Goal: Task Accomplishment & Management: Manage account settings

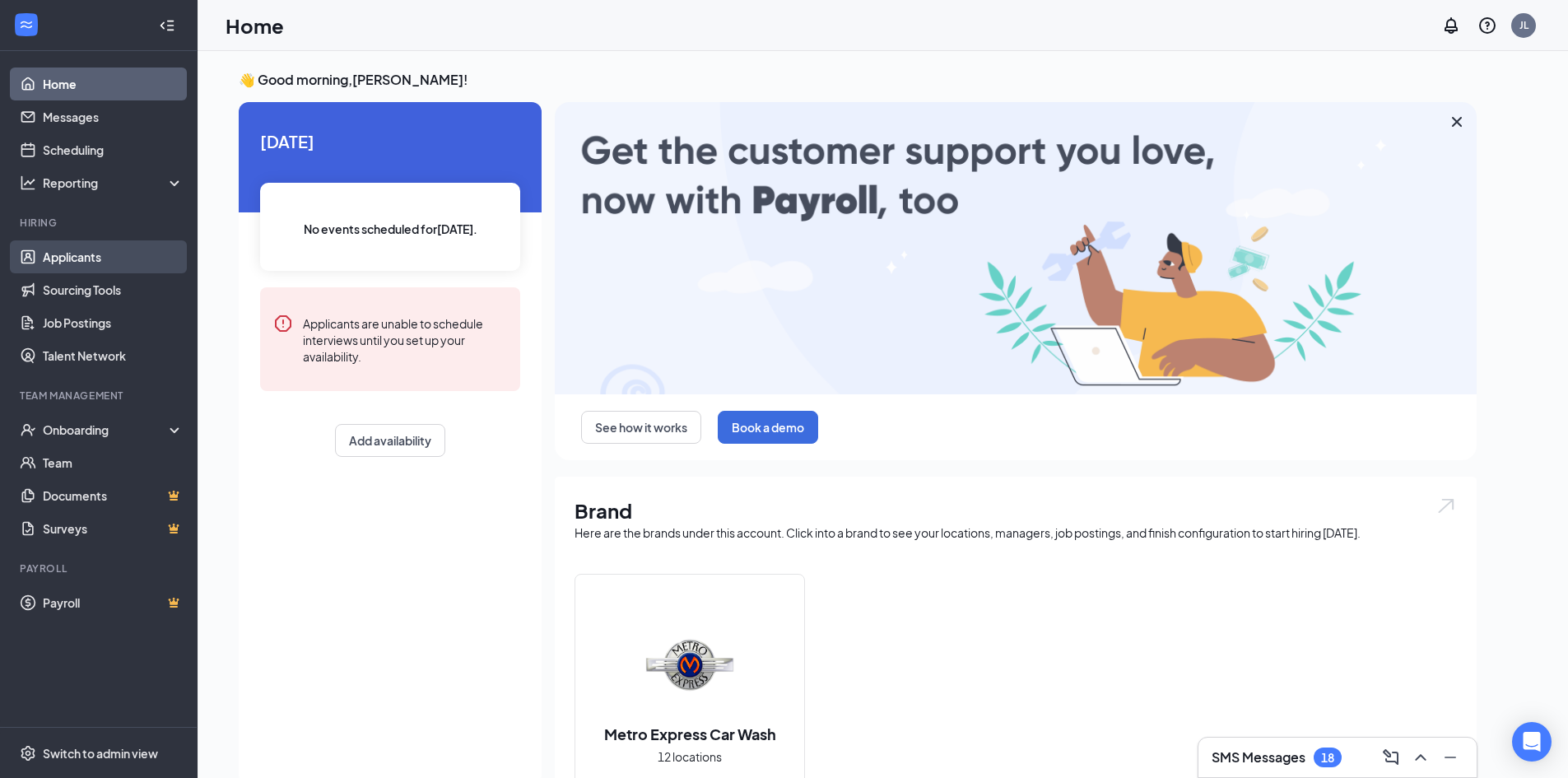
click at [93, 263] on link "Applicants" at bounding box center [113, 256] width 141 height 33
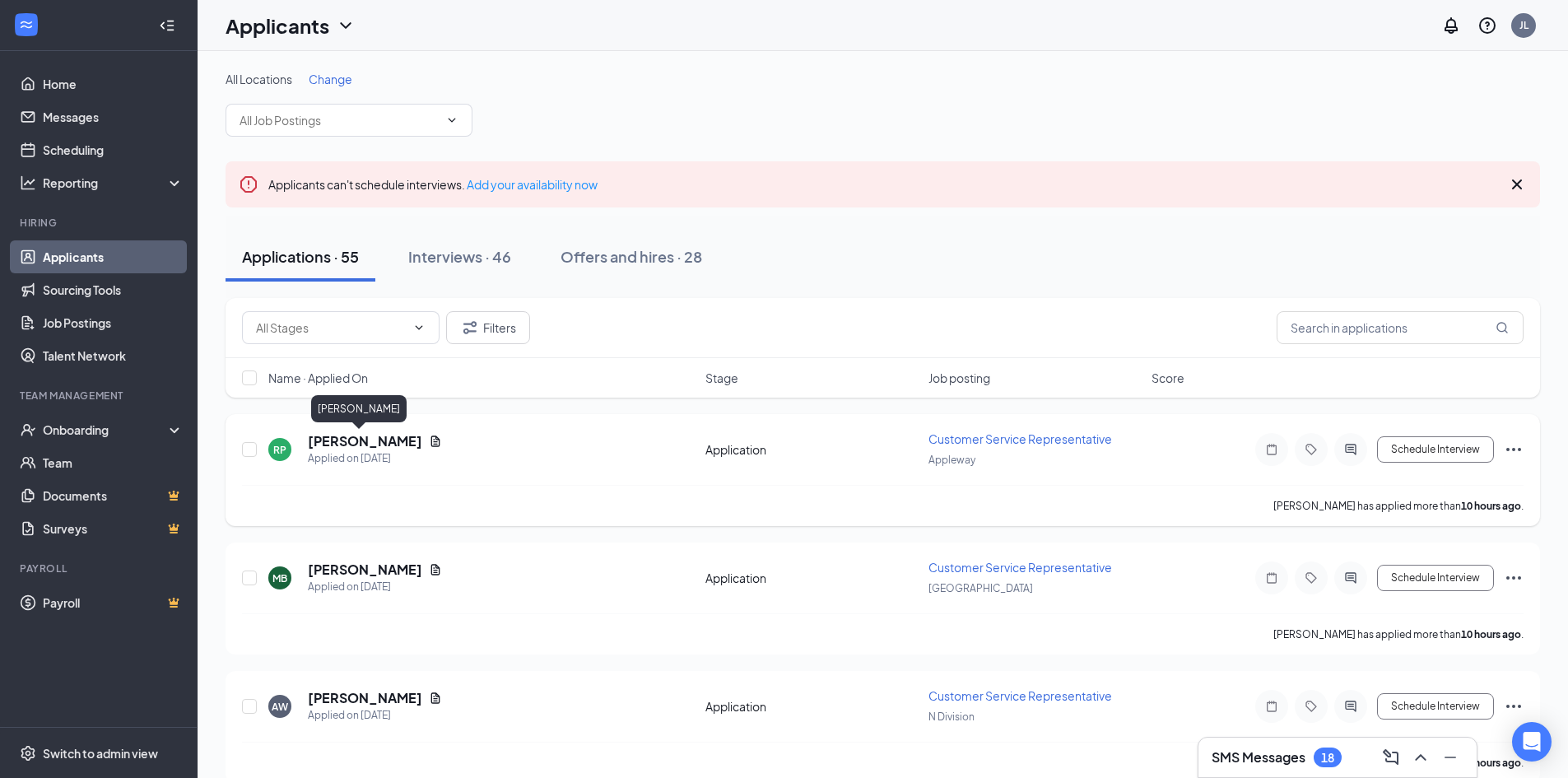
click at [348, 443] on h5 "[PERSON_NAME]" at bounding box center [364, 441] width 114 height 18
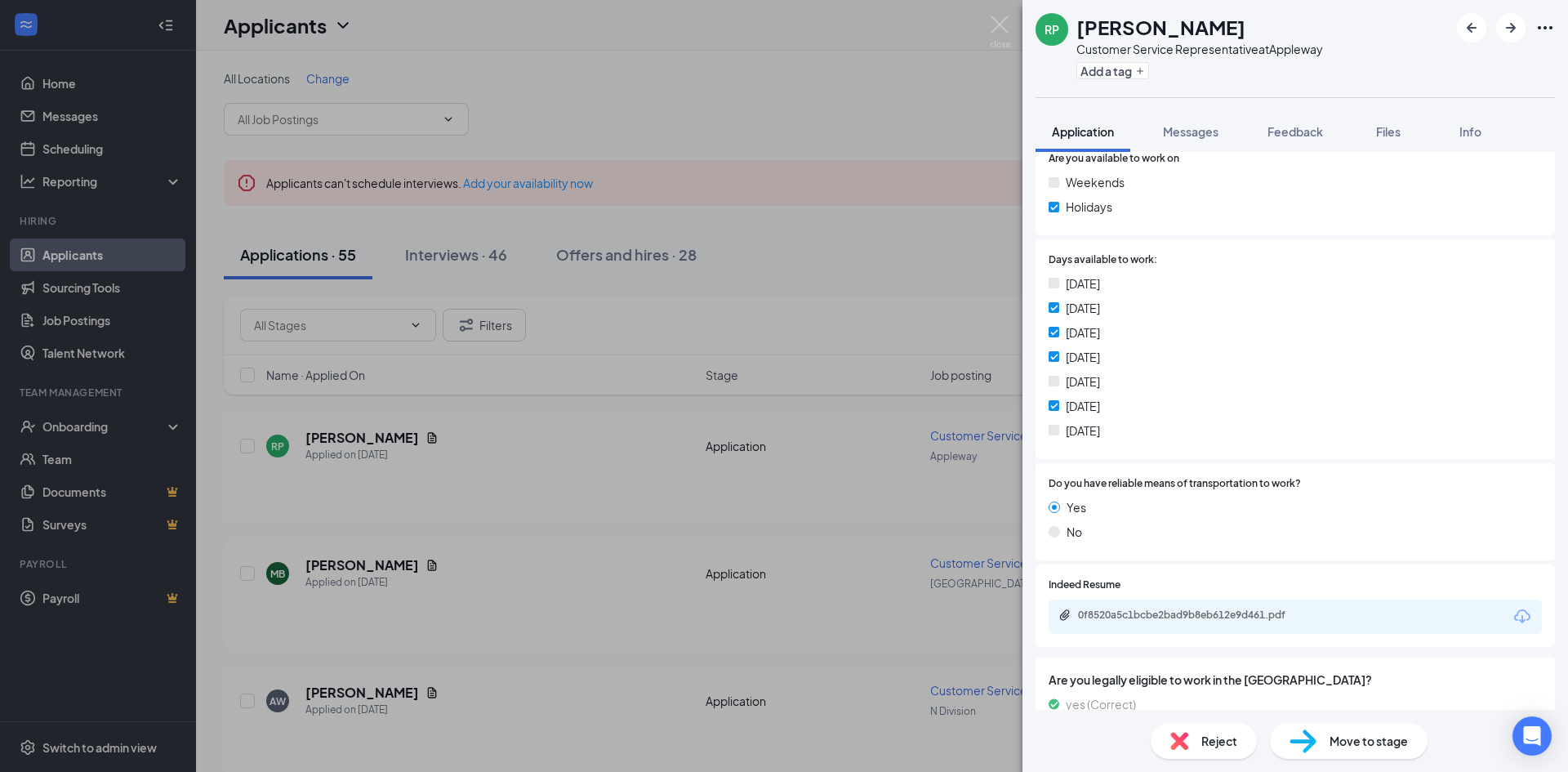
scroll to position [899, 0]
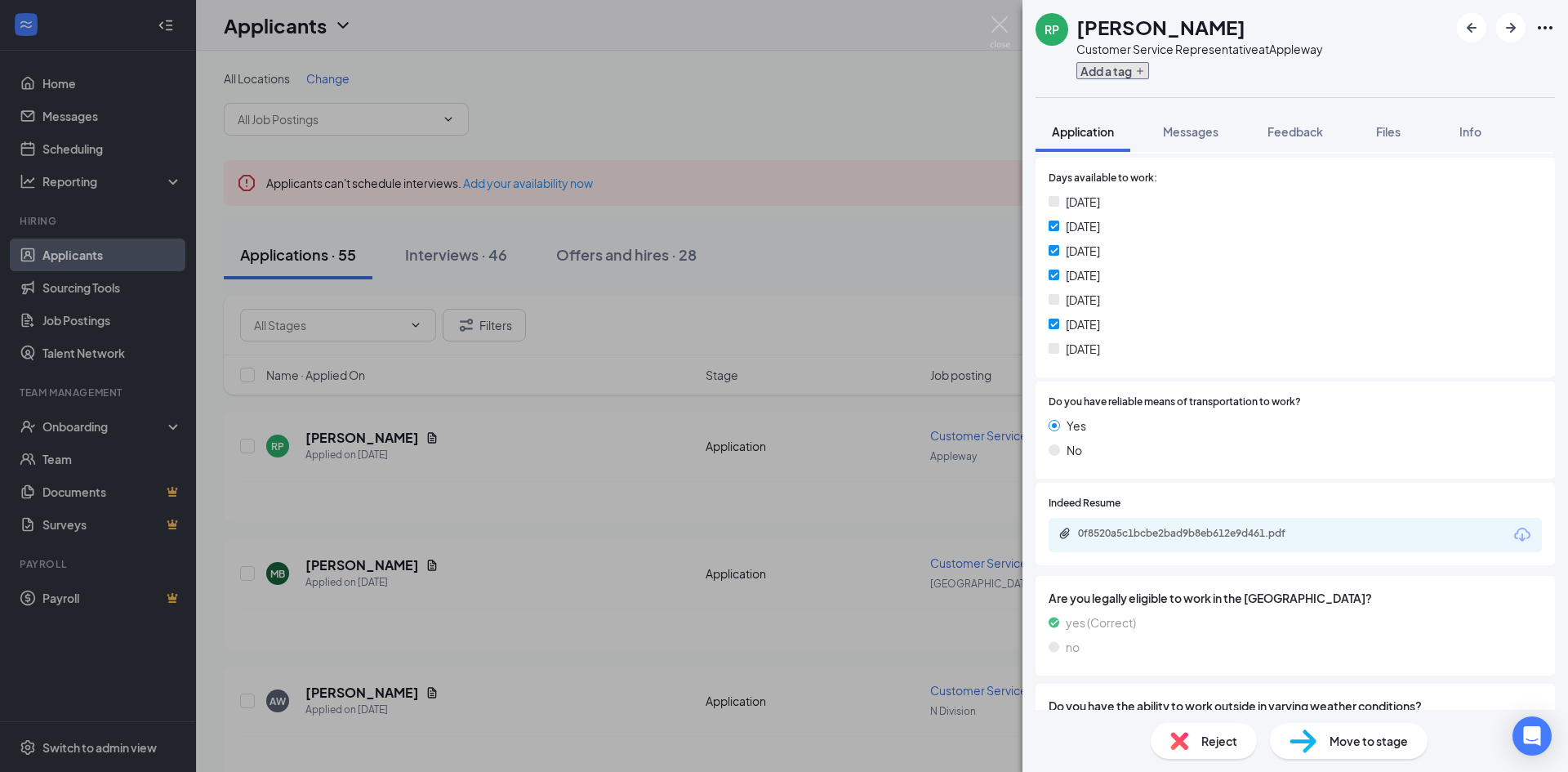
click at [1143, 75] on icon "Plus" at bounding box center [1140, 71] width 10 height 10
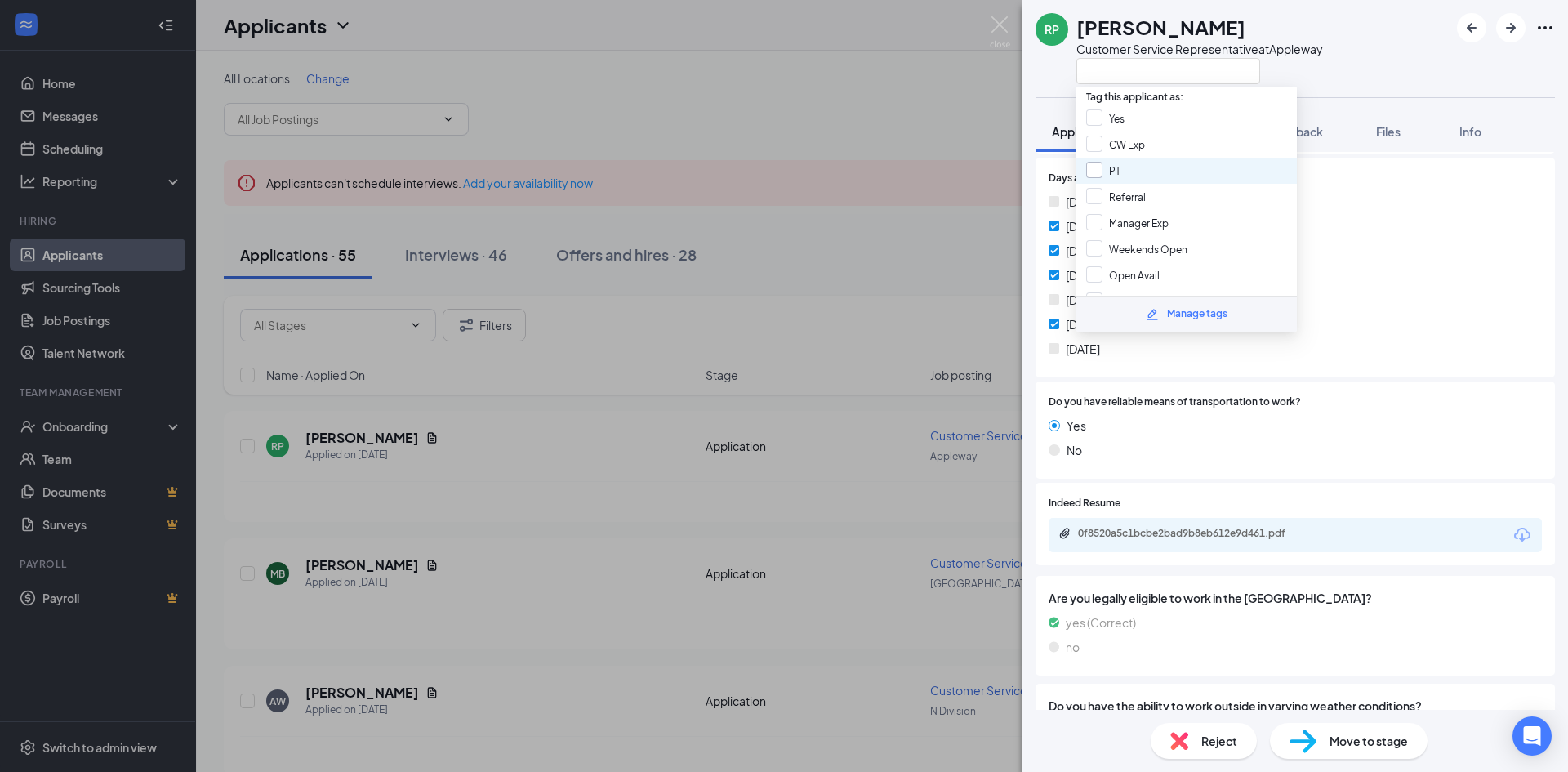
click at [1092, 170] on input "PT" at bounding box center [1103, 170] width 34 height 18
checkbox input "true"
click at [1098, 186] on input "No Opening?" at bounding box center [1129, 190] width 85 height 18
checkbox input "true"
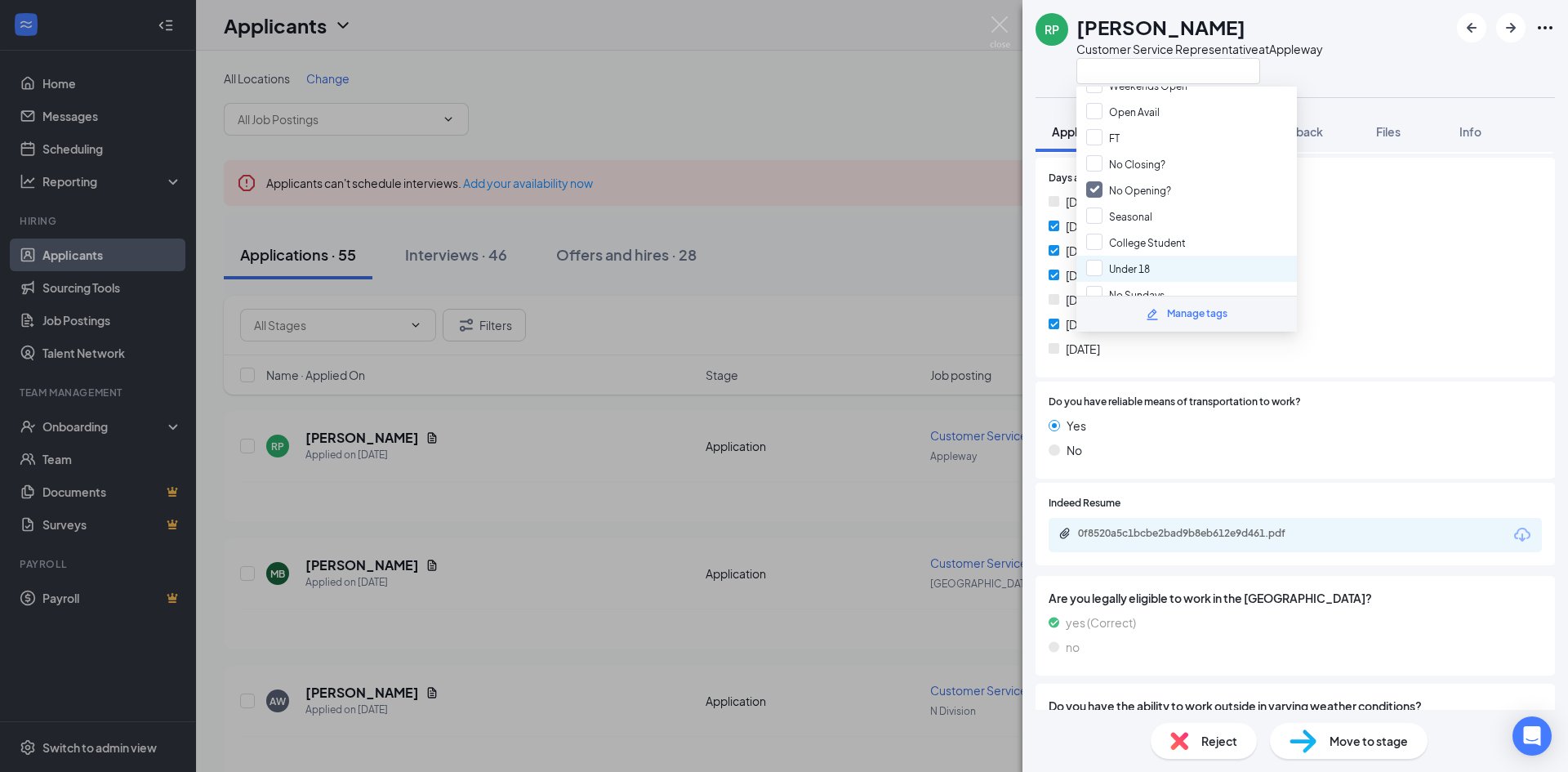
scroll to position [245, 0]
click at [1091, 235] on input "No Weekends" at bounding box center [1130, 239] width 89 height 18
checkbox input "true"
click at [1410, 233] on div "[DATE]" at bounding box center [1295, 227] width 493 height 18
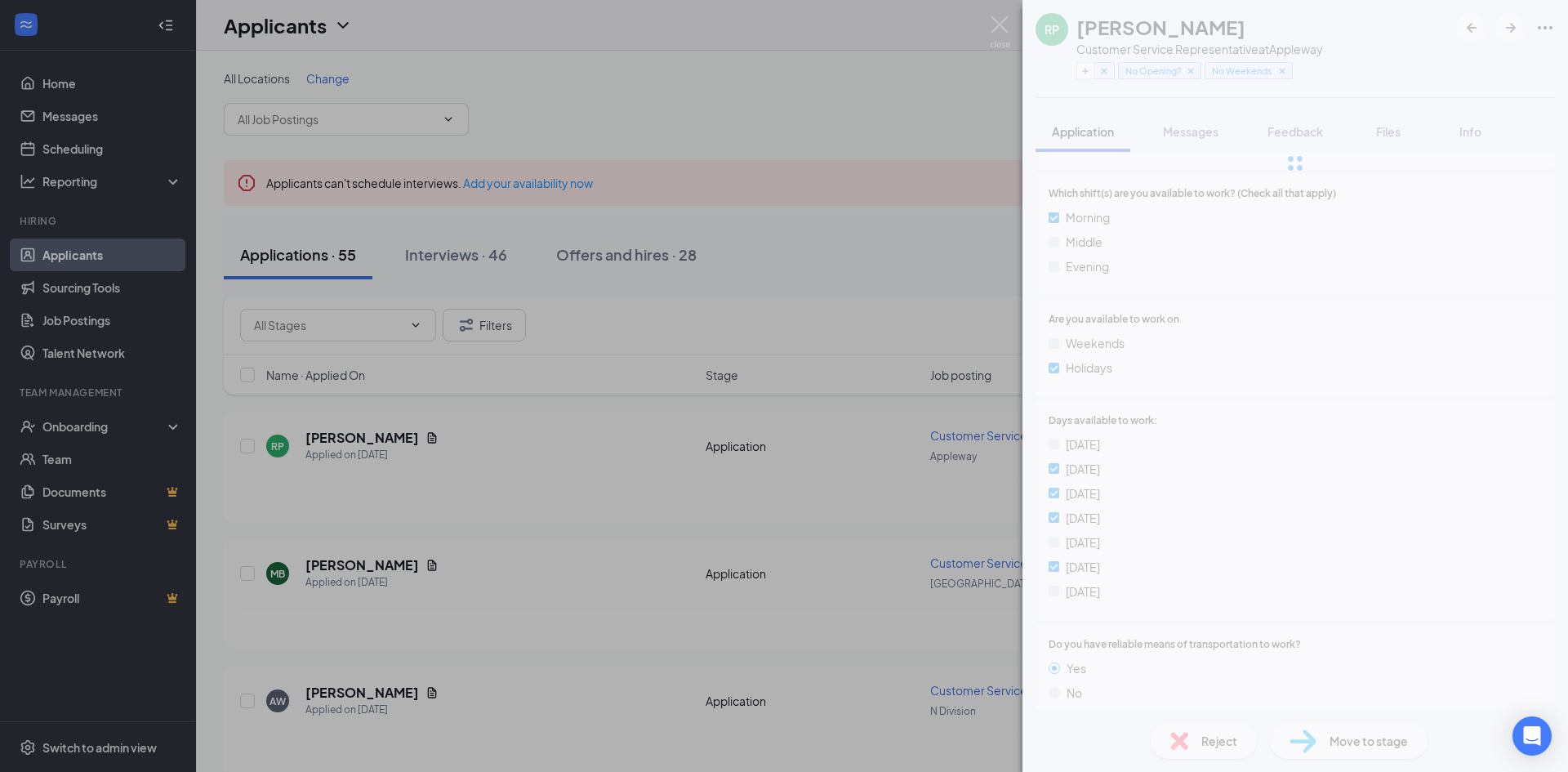
scroll to position [654, 0]
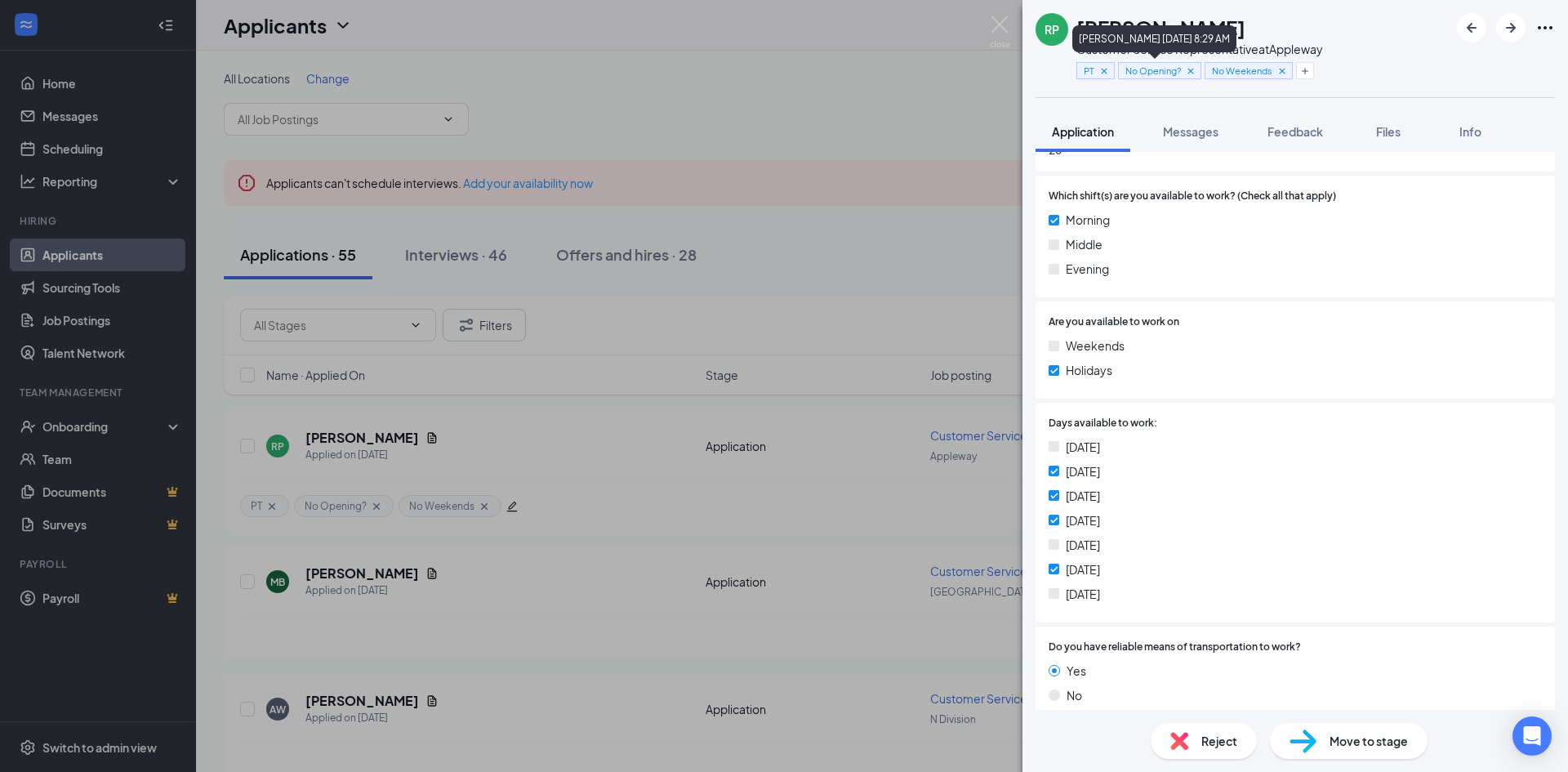
click at [1192, 70] on icon "Cross" at bounding box center [1190, 70] width 6 height 6
click at [1221, 73] on icon "Plus" at bounding box center [1218, 71] width 10 height 10
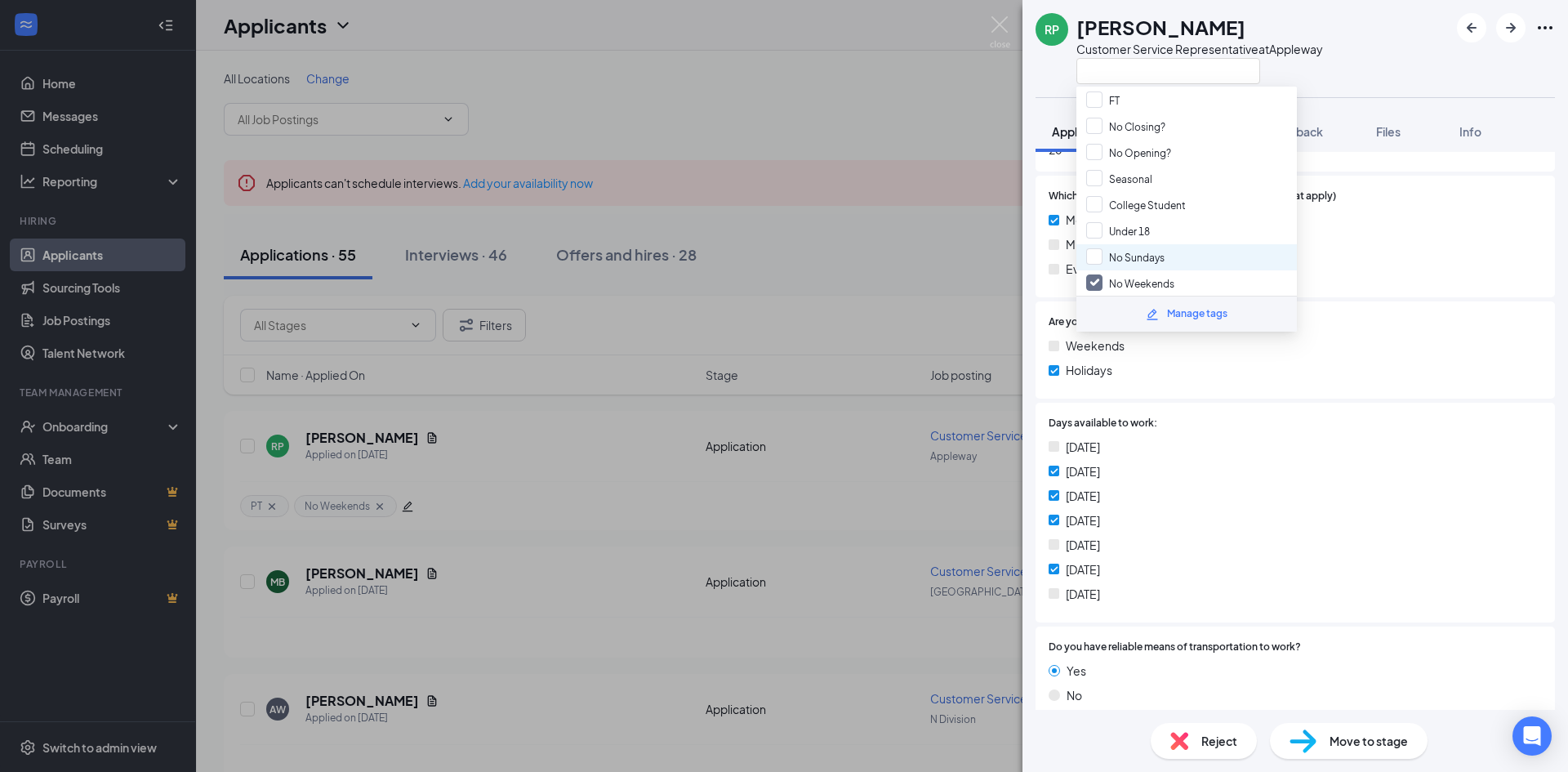
scroll to position [163, 0]
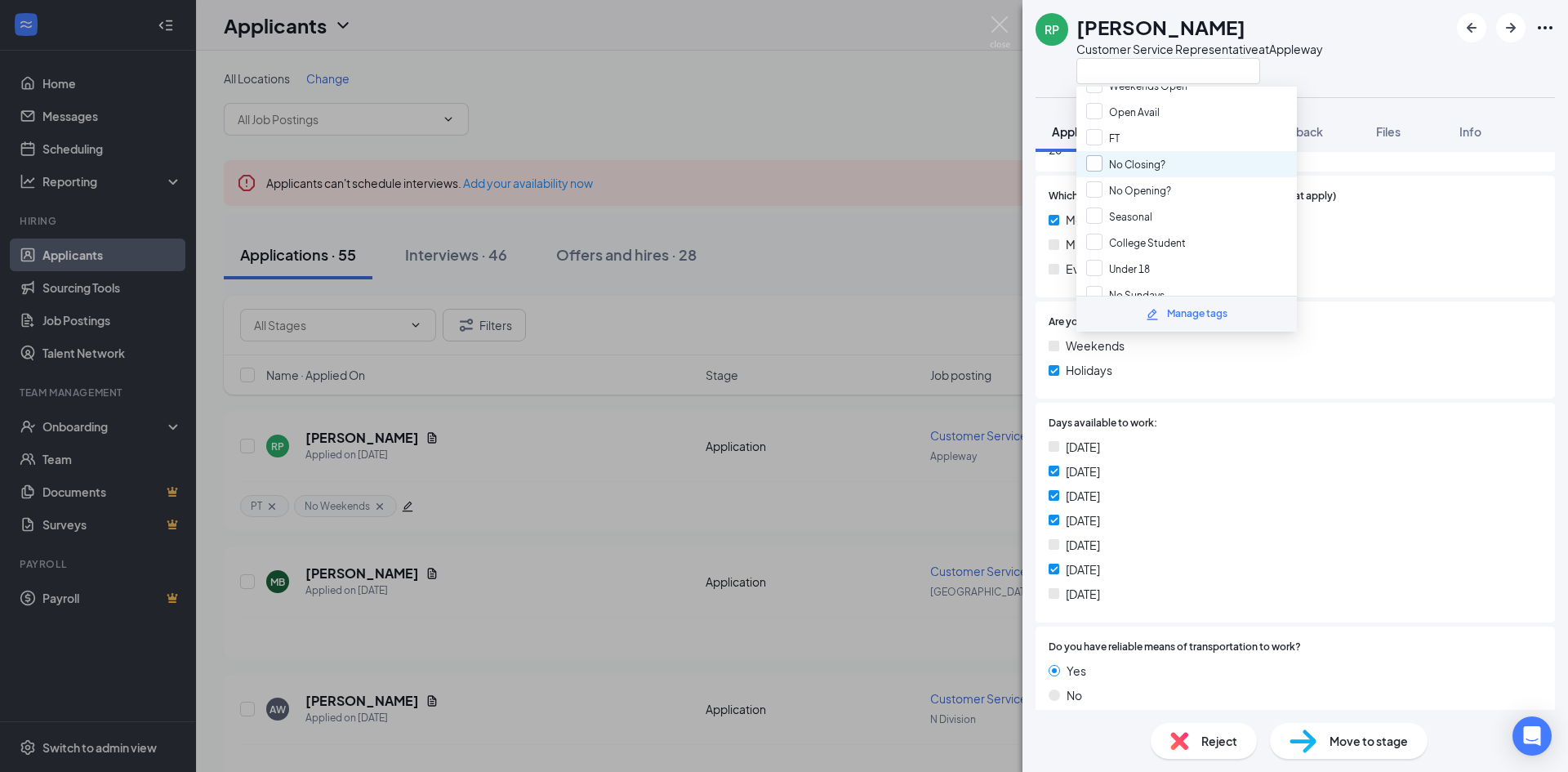
click at [1095, 161] on input "No Closing?" at bounding box center [1126, 165] width 79 height 18
checkbox input "true"
click at [1383, 81] on div "RP [PERSON_NAME] Customer Service Representative at [GEOGRAPHIC_DATA]" at bounding box center [1295, 48] width 545 height 97
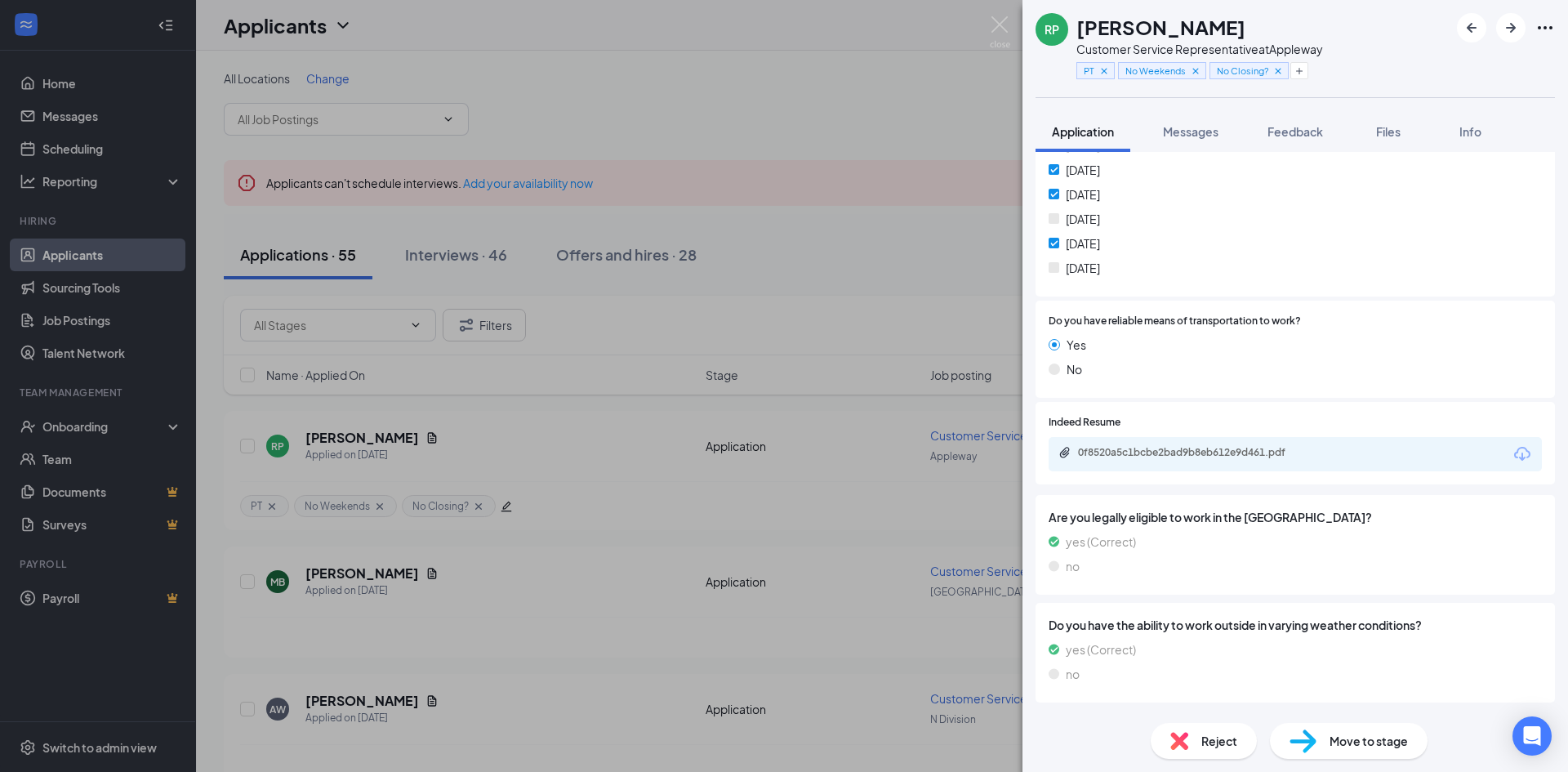
scroll to position [981, 0]
click at [1268, 448] on div "0f8520a5c1bcbe2bad9b8eb612e9d461.pdf" at bounding box center [1192, 452] width 228 height 13
click at [1302, 66] on icon "Plus" at bounding box center [1300, 71] width 10 height 10
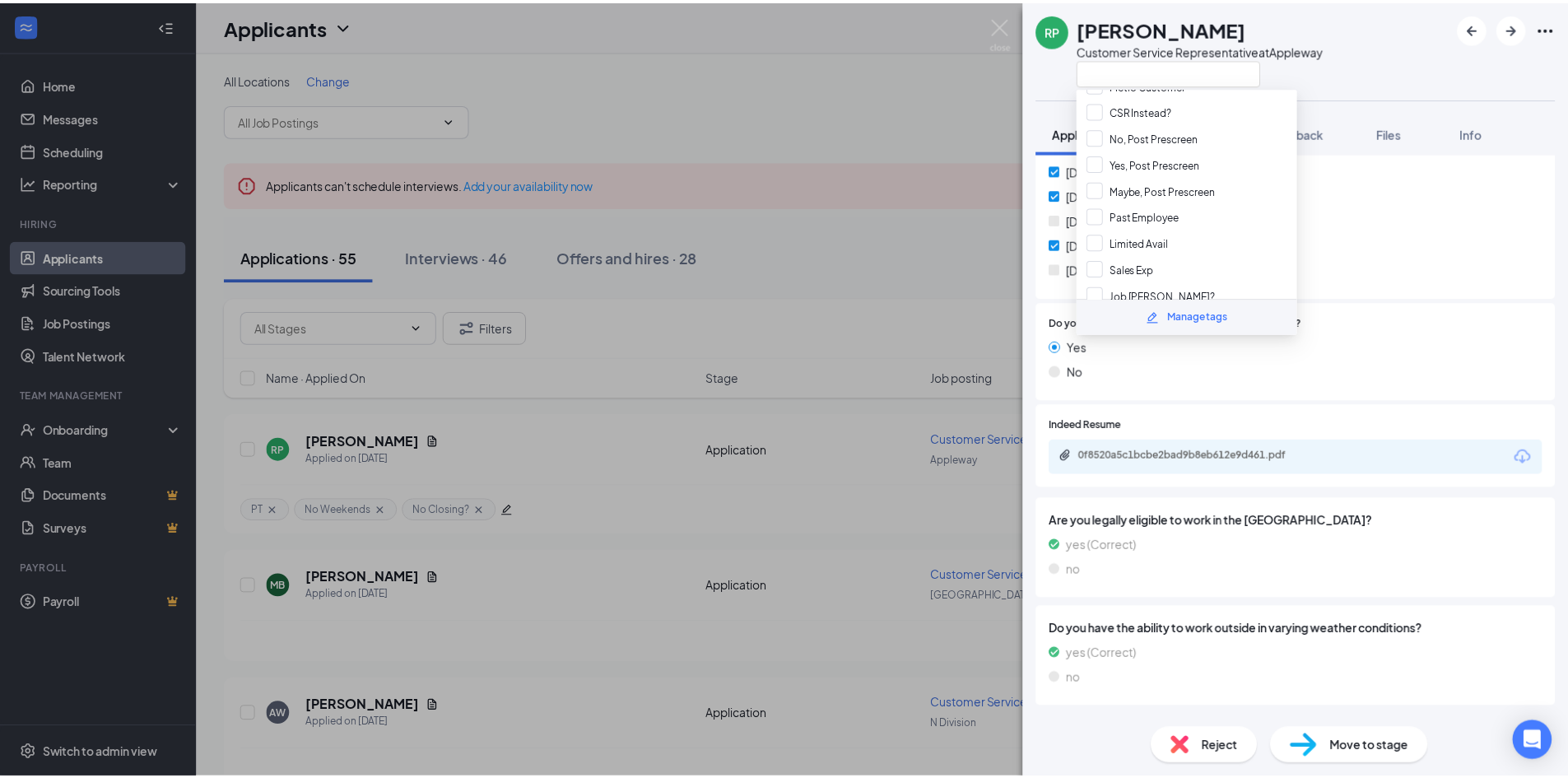
scroll to position [494, 0]
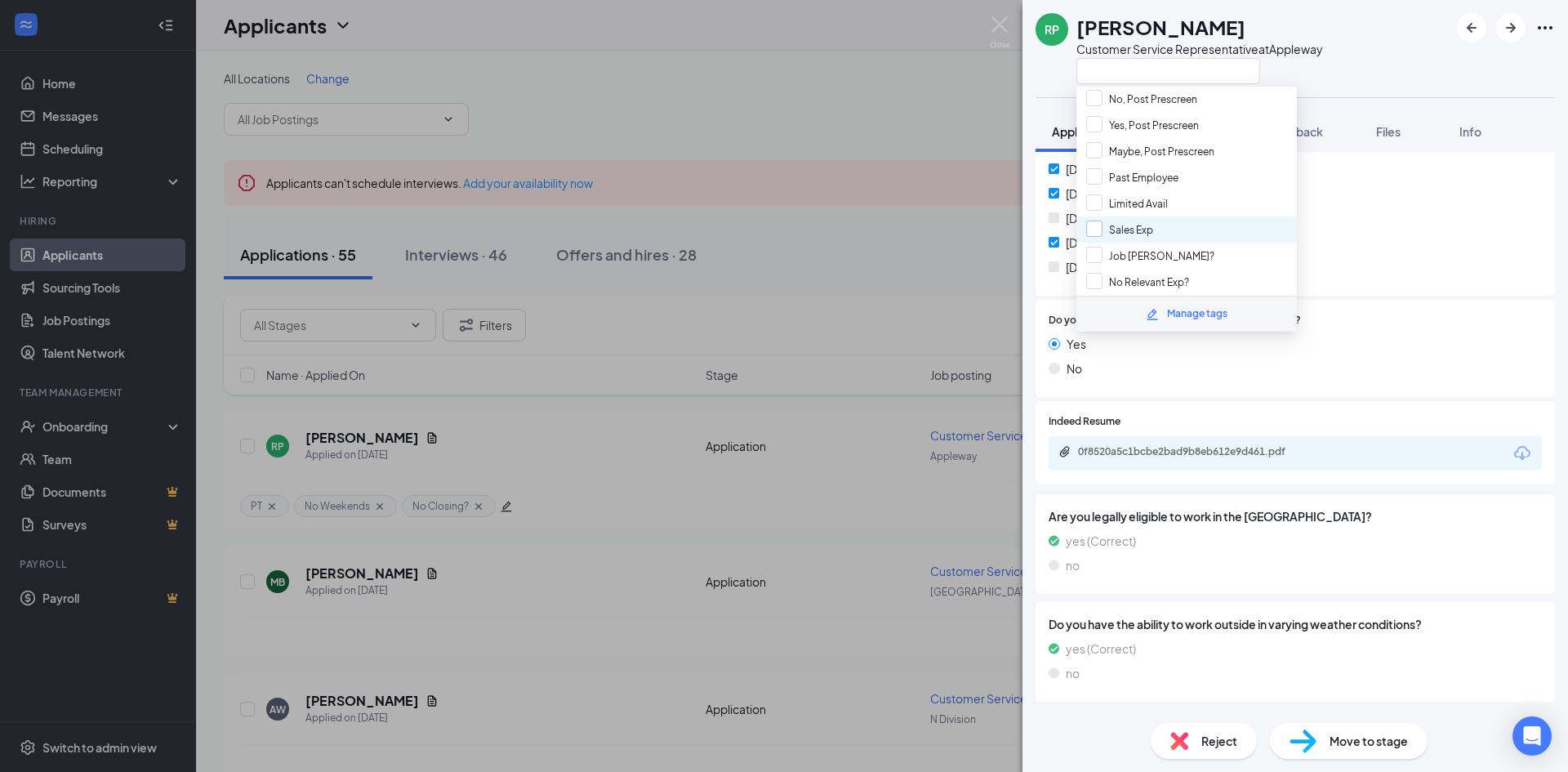
click at [1095, 227] on input "Sales Exp" at bounding box center [1120, 230] width 67 height 18
checkbox input "true"
click at [1350, 80] on div "RP [PERSON_NAME] Customer Service Representative at [GEOGRAPHIC_DATA]" at bounding box center [1295, 48] width 545 height 97
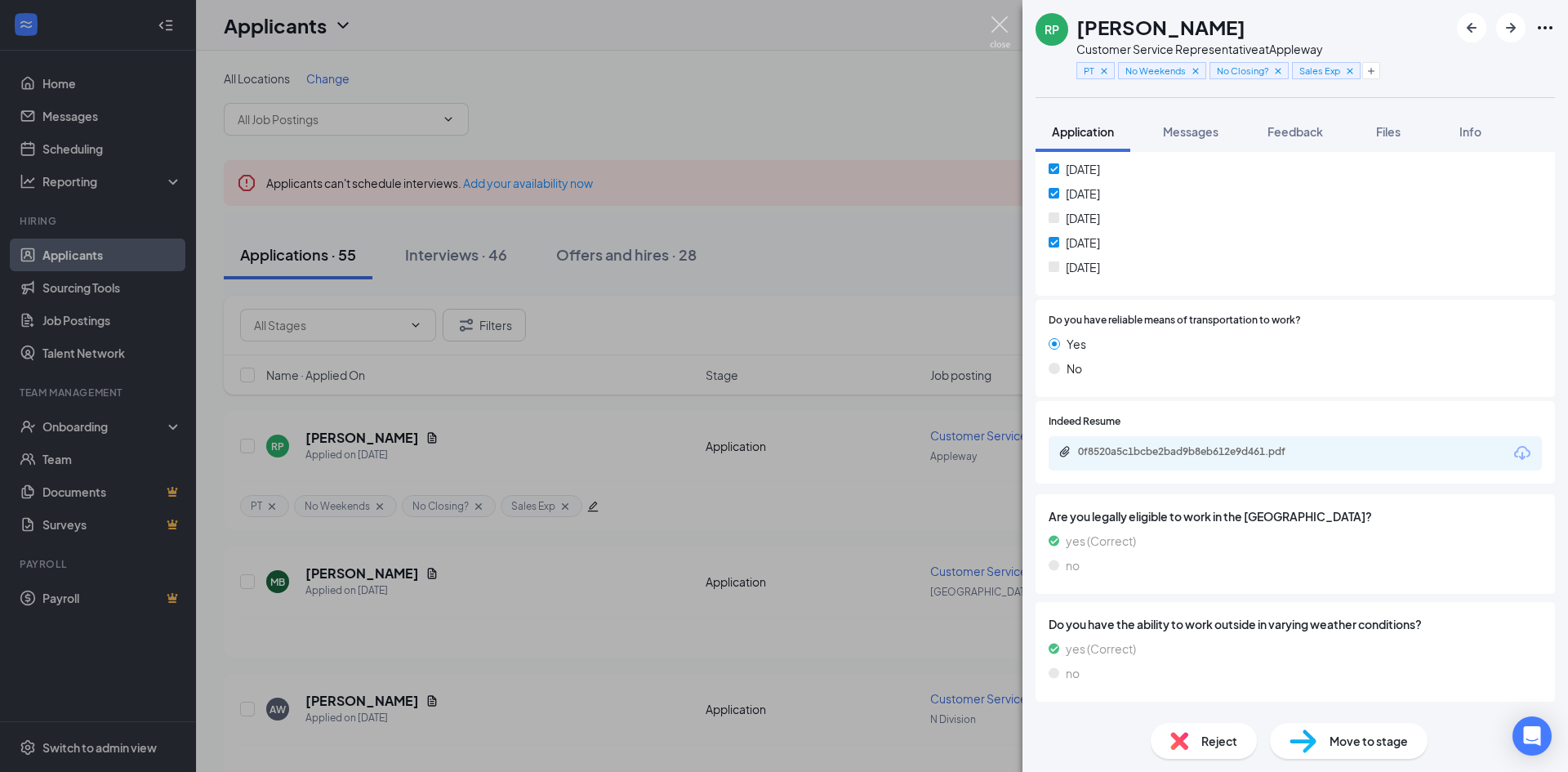
click at [996, 20] on img at bounding box center [1000, 32] width 21 height 31
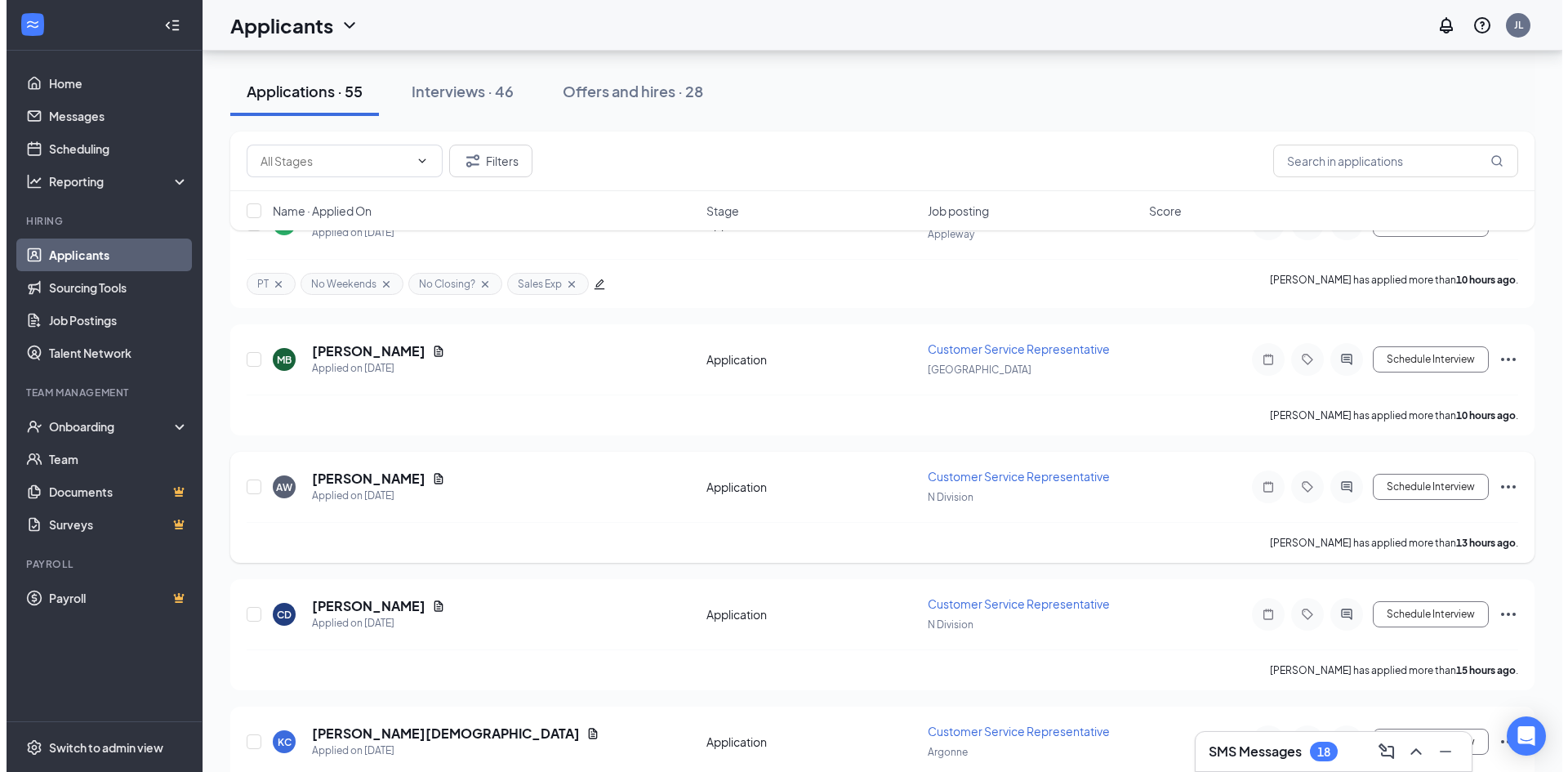
scroll to position [245, 0]
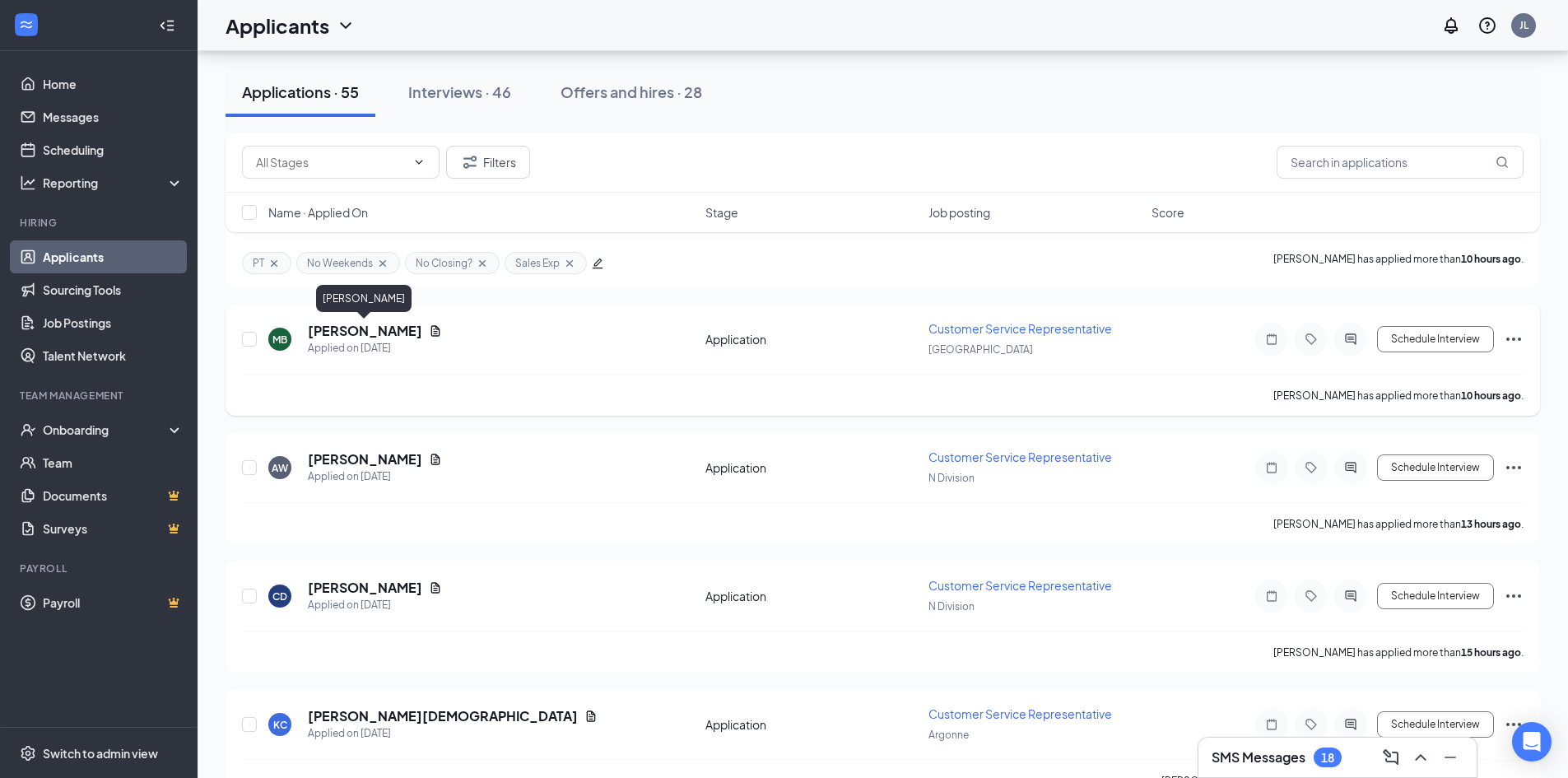
click at [400, 334] on h5 "[PERSON_NAME]" at bounding box center [364, 331] width 114 height 18
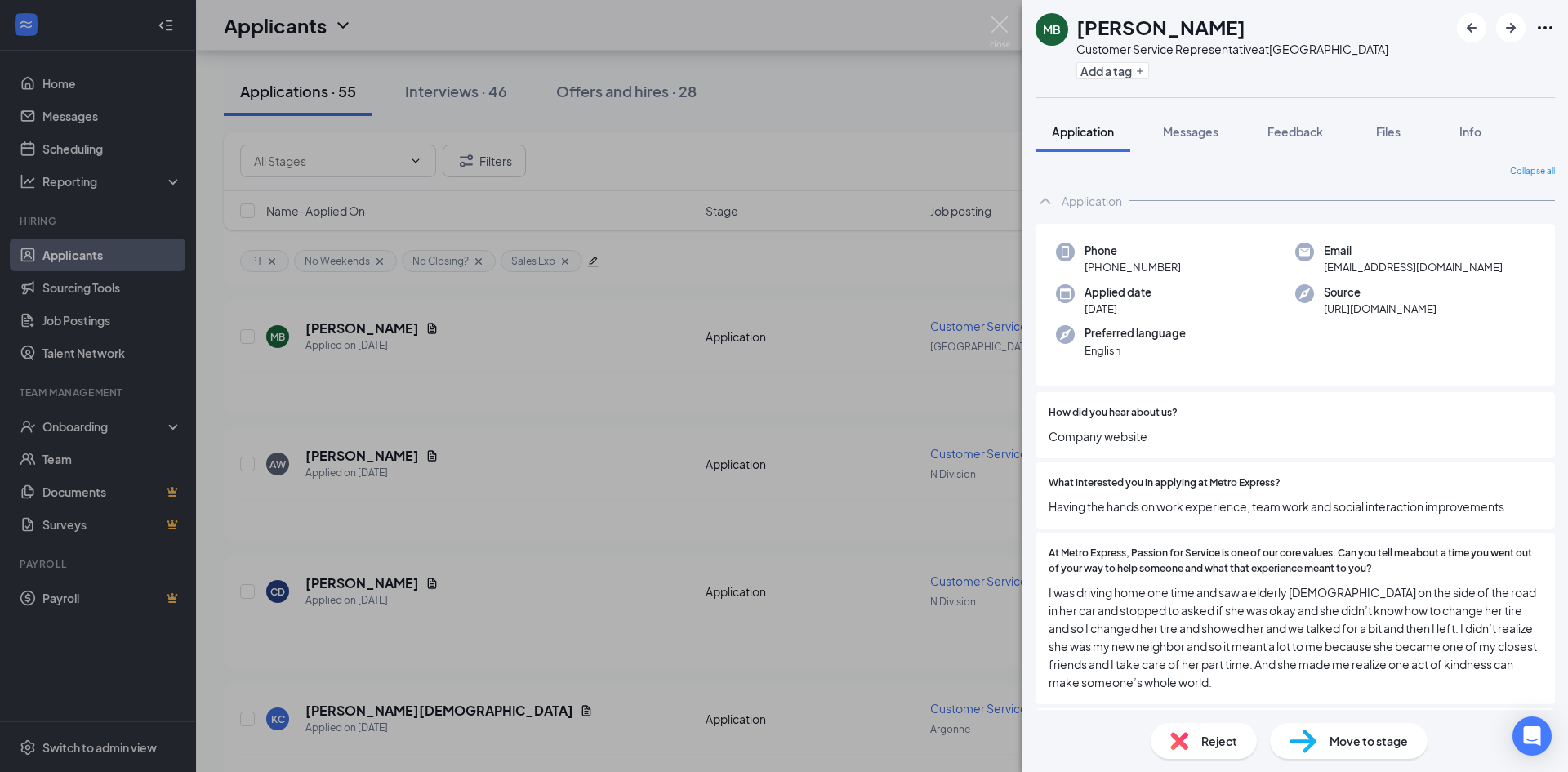
click at [327, 332] on div "MB [PERSON_NAME] Customer Service Representative at [GEOGRAPHIC_DATA] Add a tag…" at bounding box center [784, 386] width 1568 height 772
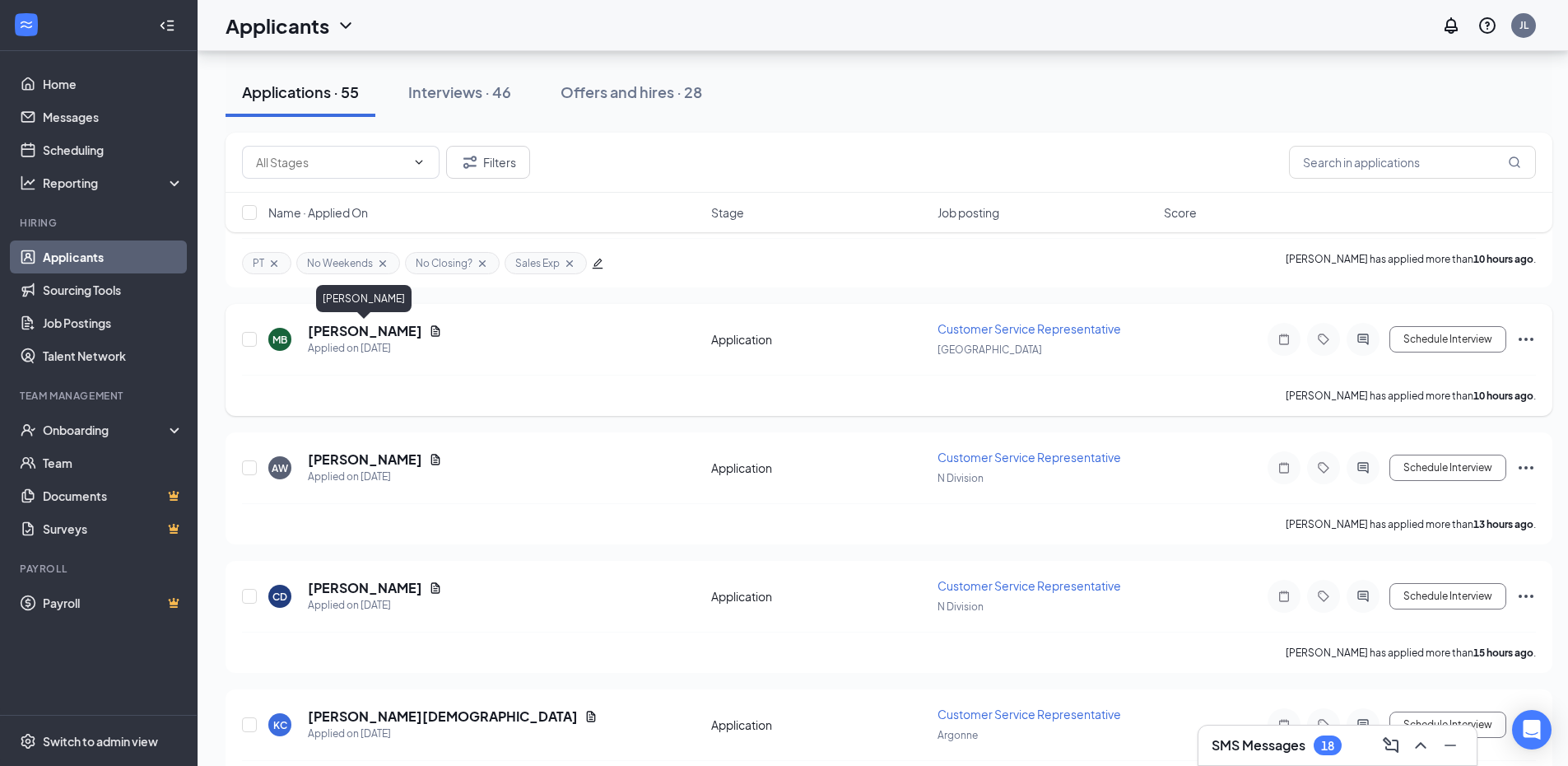
click at [333, 334] on h5 "[PERSON_NAME]" at bounding box center [364, 331] width 114 height 18
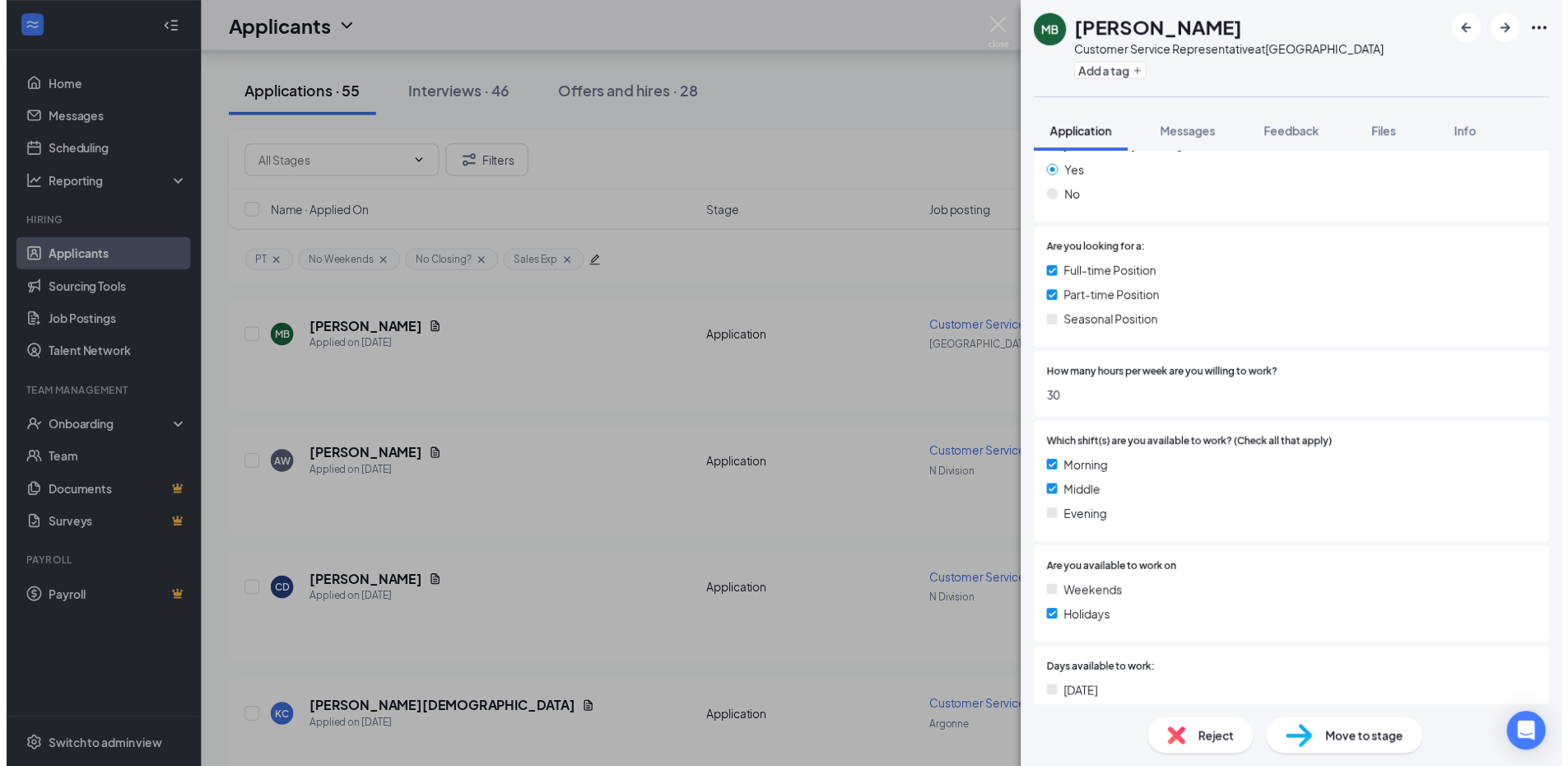
scroll to position [659, 0]
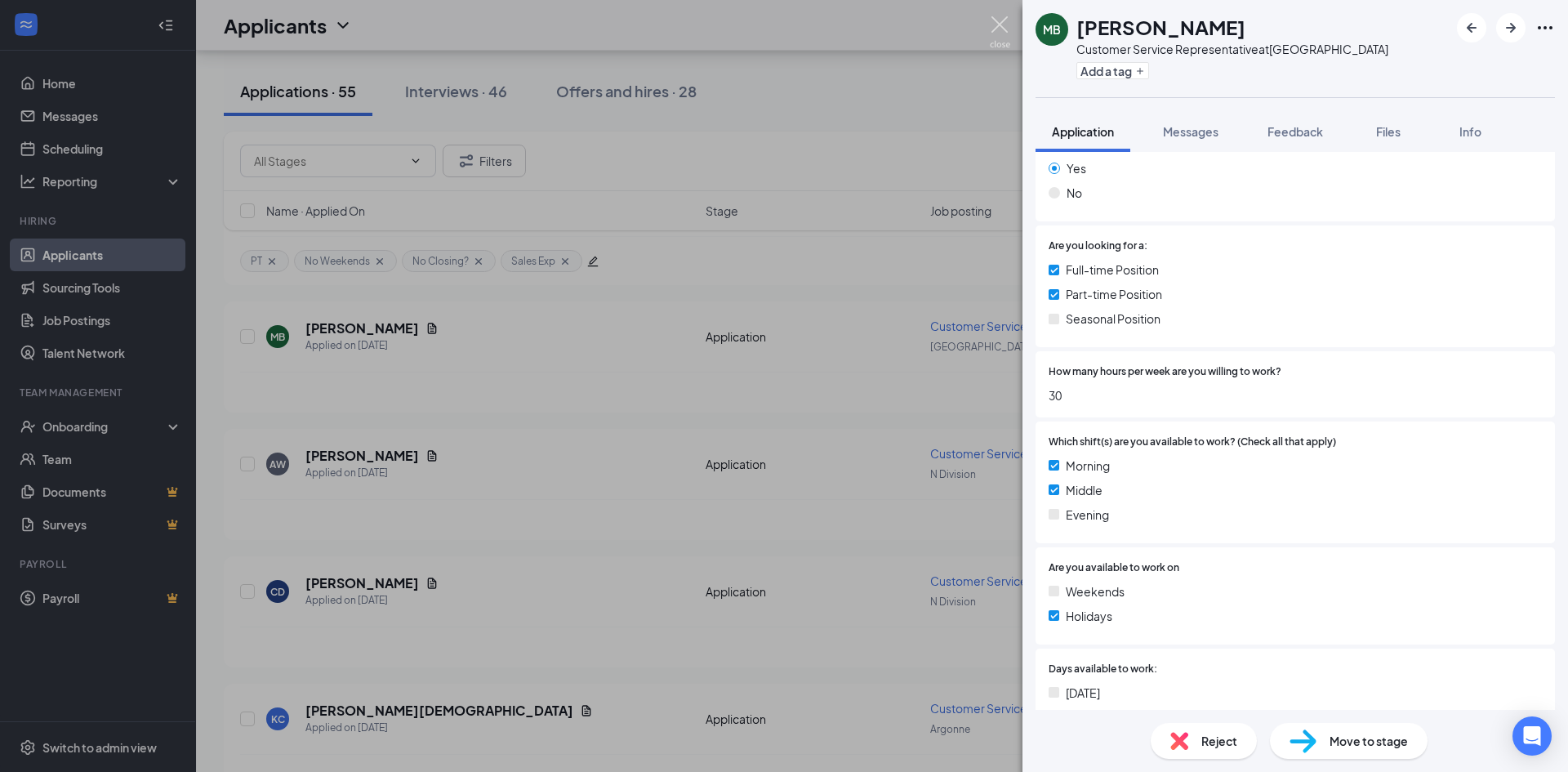
click at [1001, 26] on img at bounding box center [1000, 32] width 21 height 31
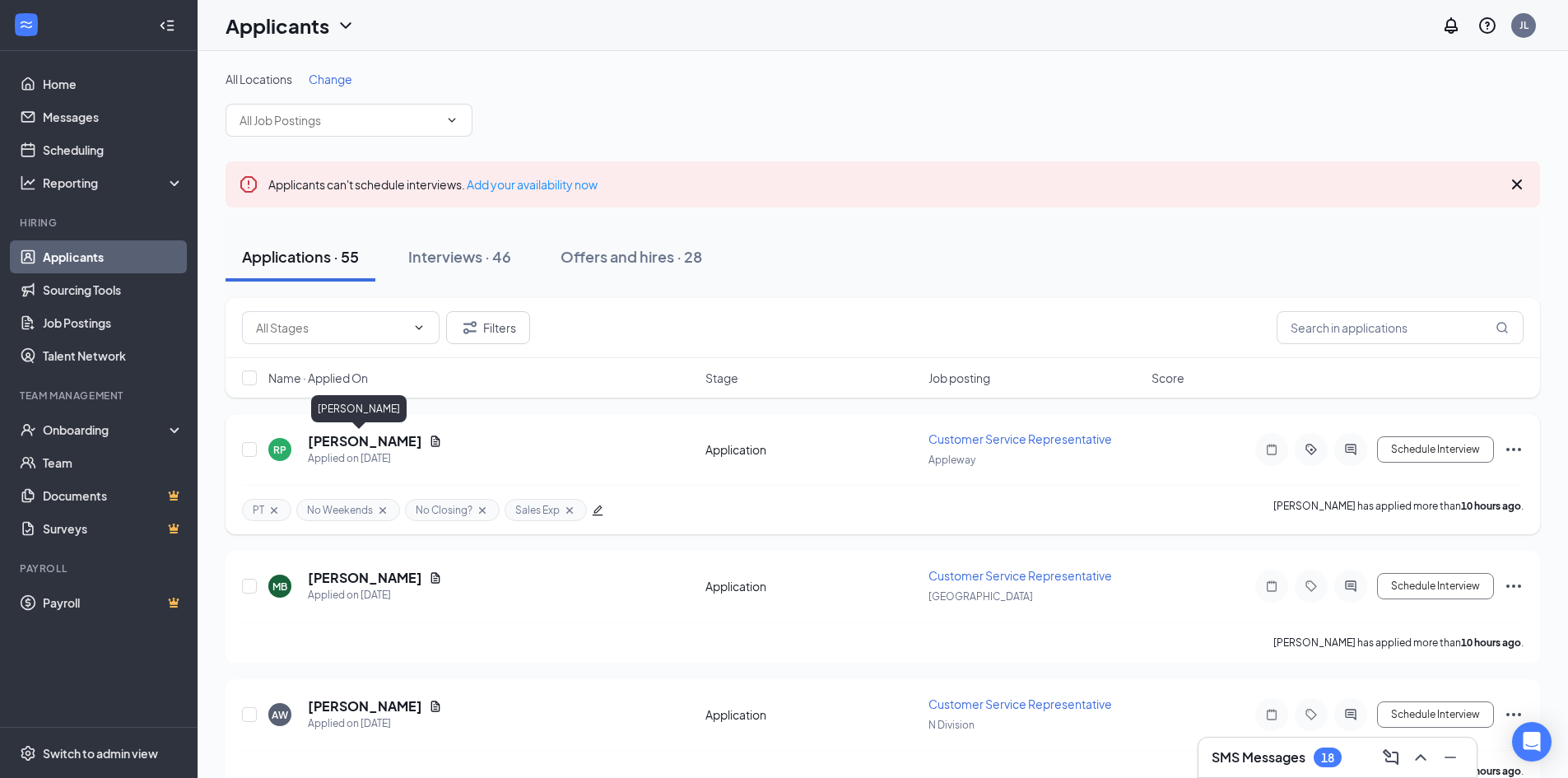
click at [354, 437] on h5 "[PERSON_NAME]" at bounding box center [364, 441] width 114 height 18
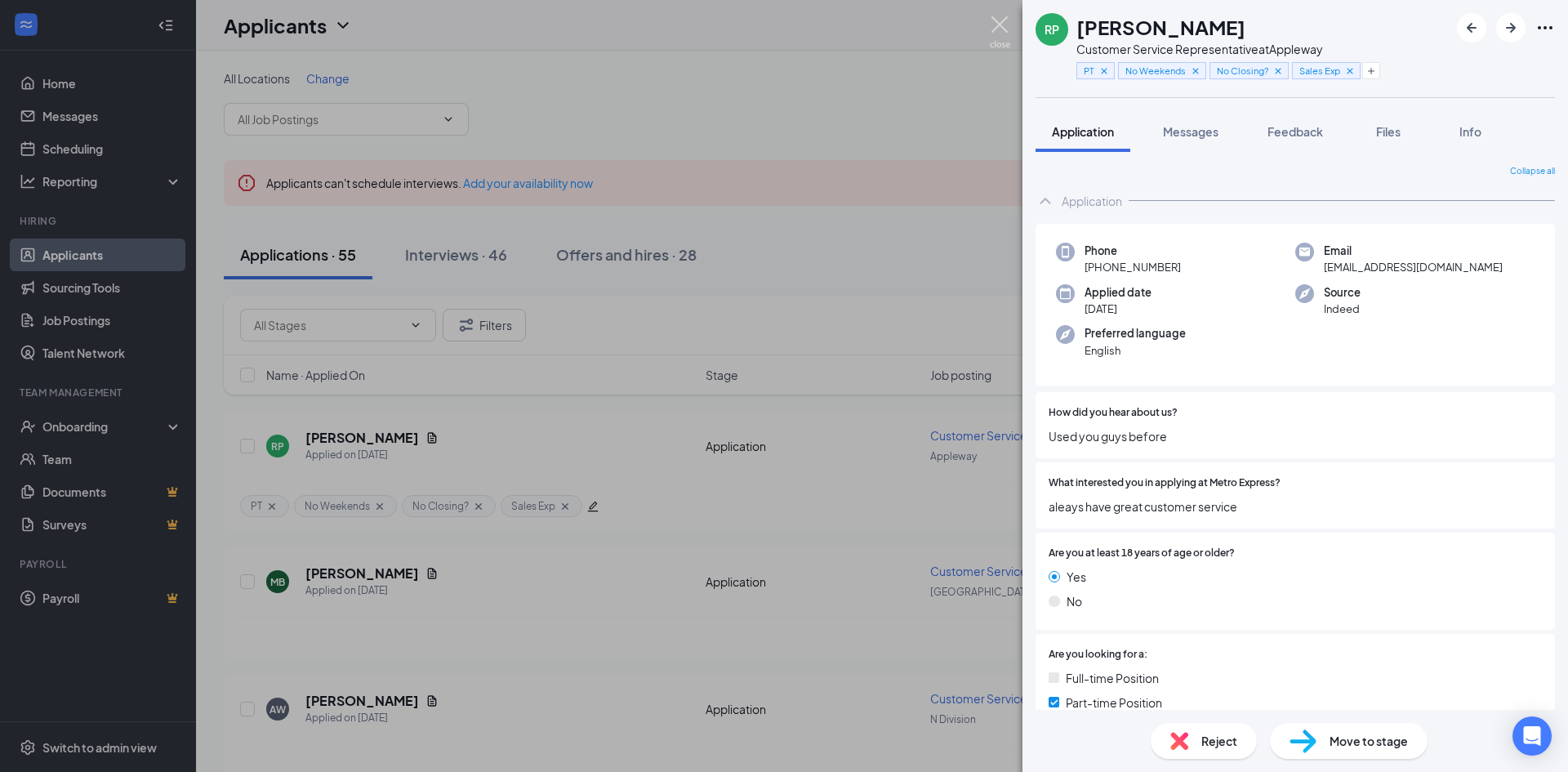
click at [993, 28] on img at bounding box center [1000, 32] width 21 height 31
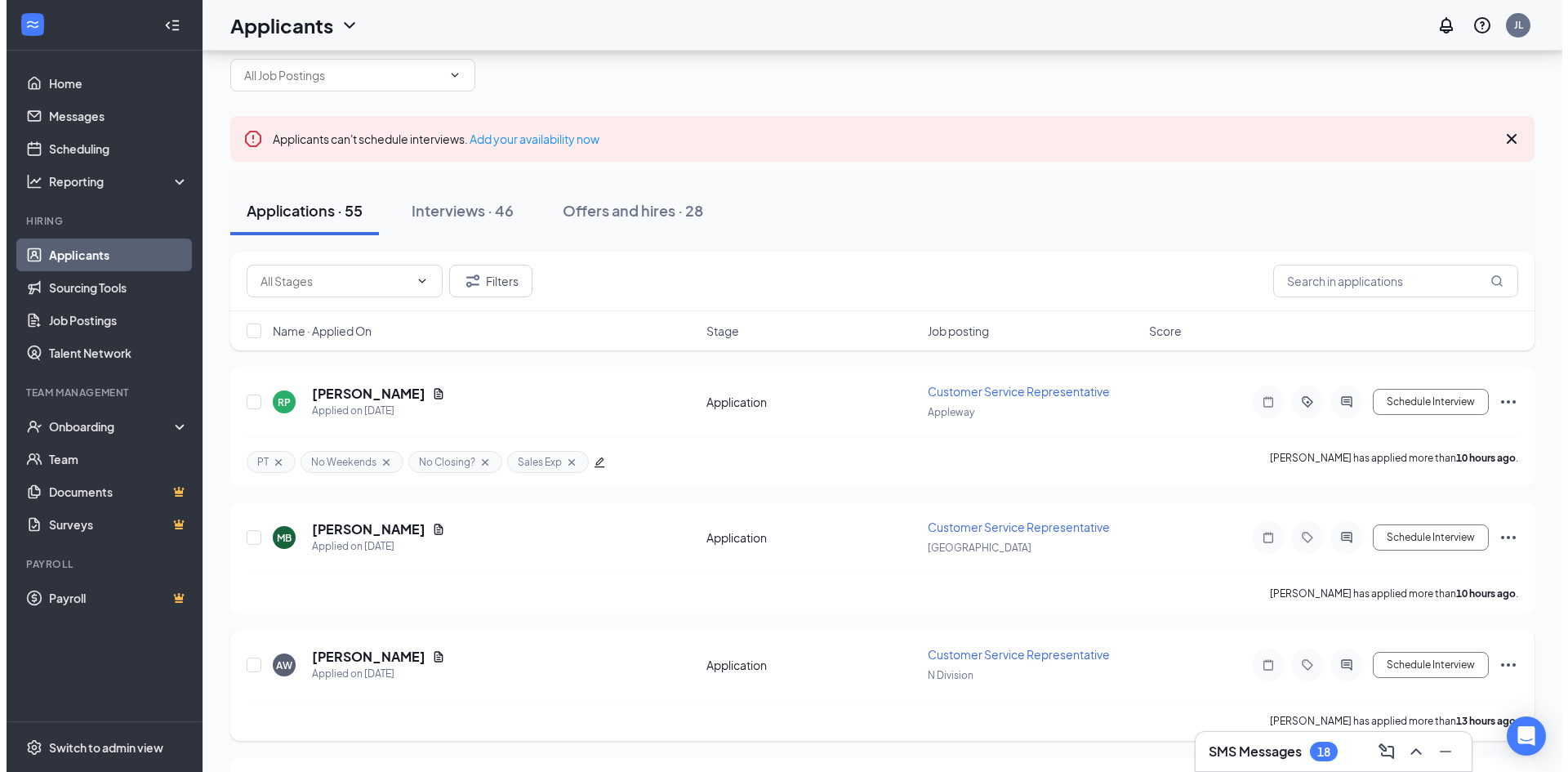
scroll to position [163, 0]
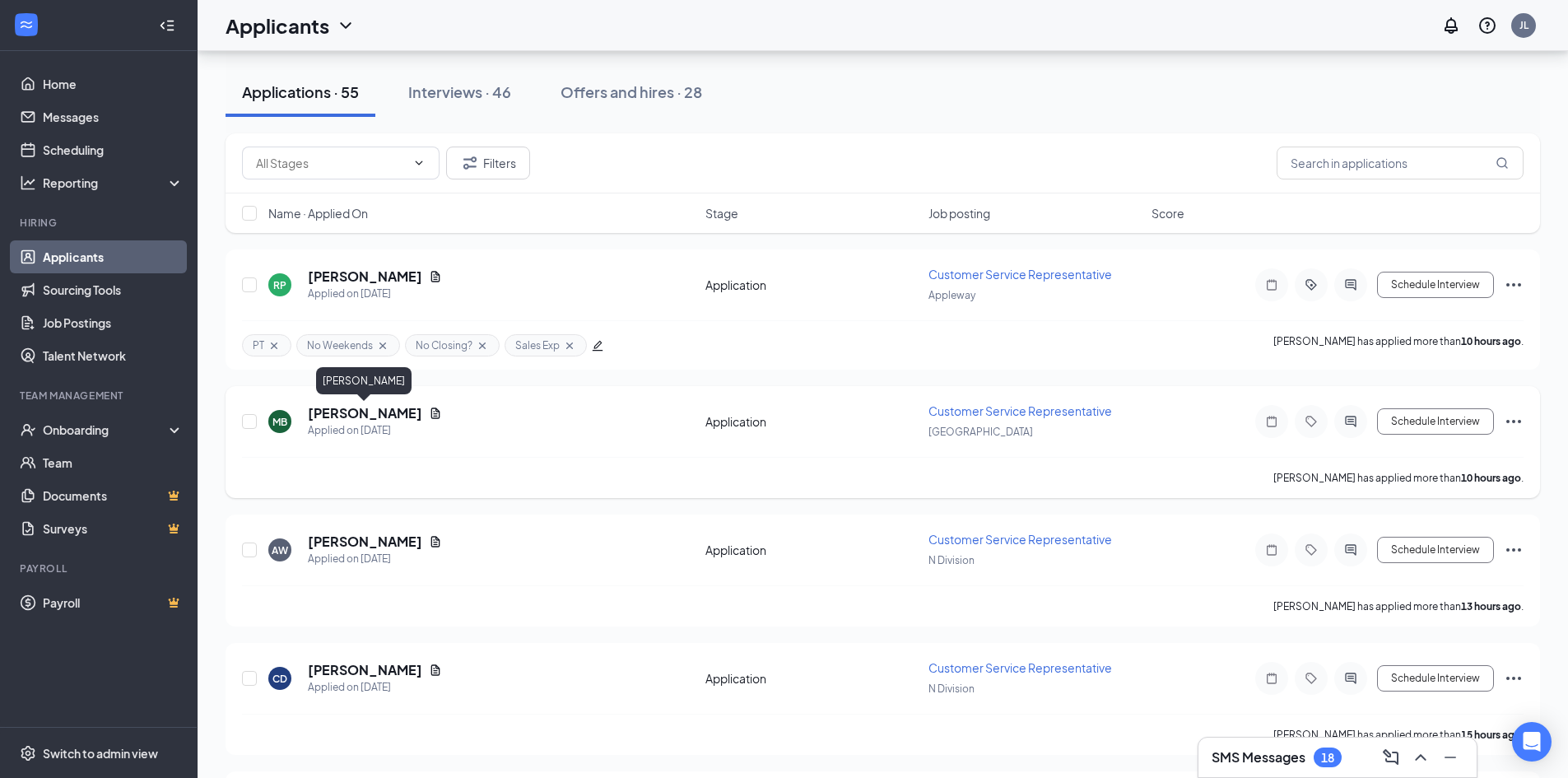
click at [364, 413] on h5 "[PERSON_NAME]" at bounding box center [364, 414] width 114 height 18
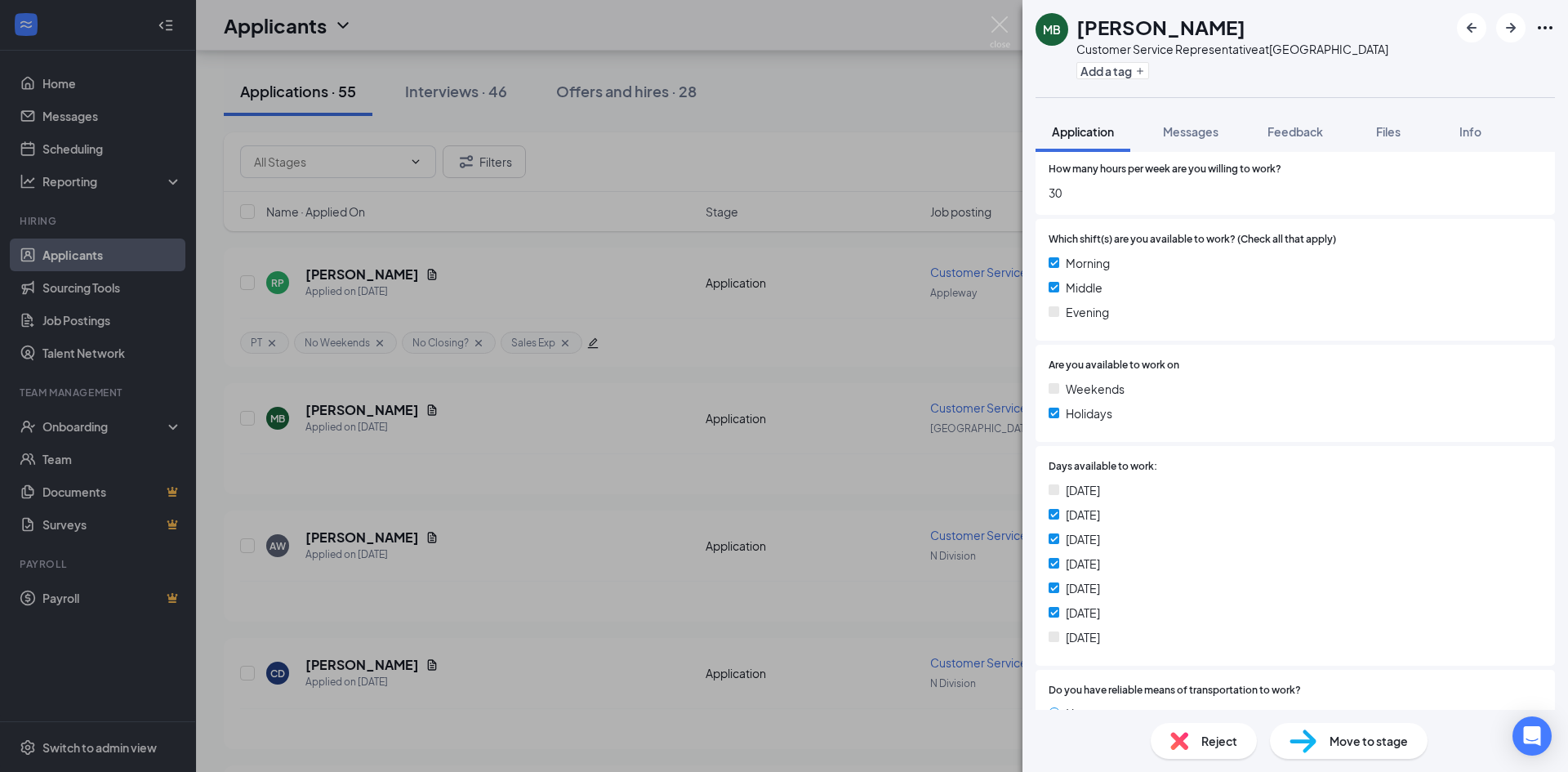
scroll to position [899, 0]
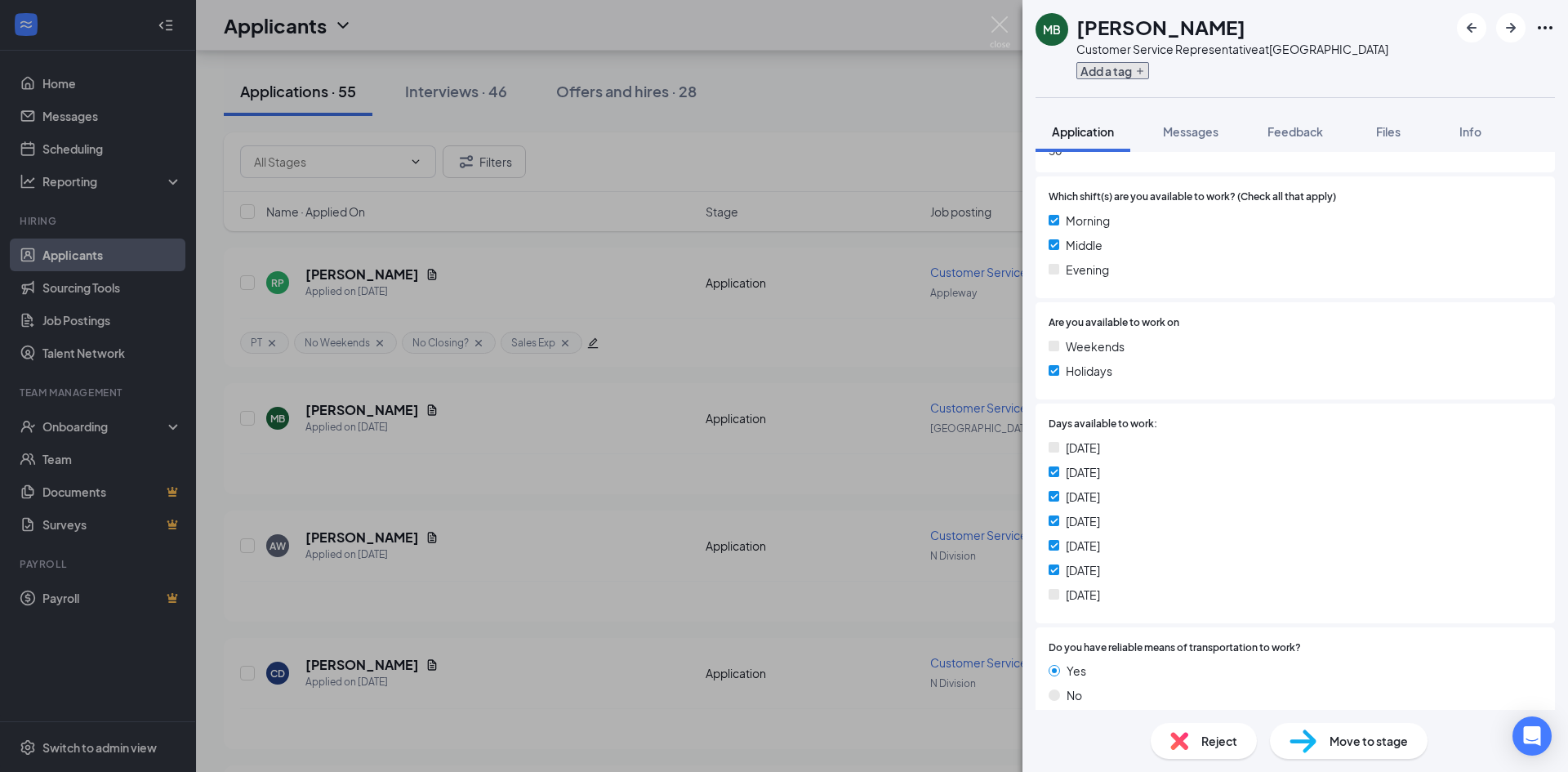
click at [1102, 73] on button "Add a tag" at bounding box center [1113, 70] width 73 height 17
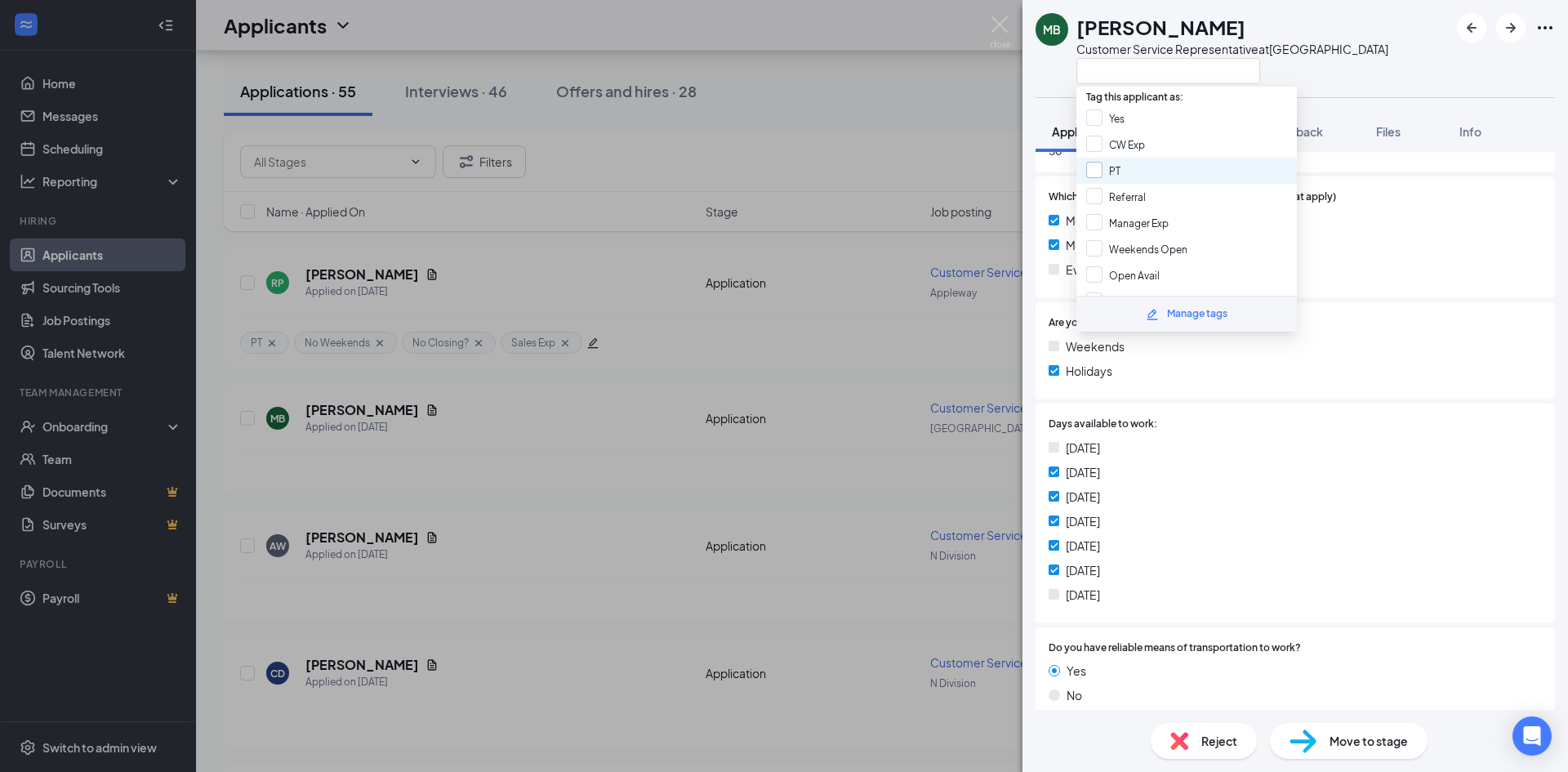
click at [1091, 174] on input "PT" at bounding box center [1103, 170] width 34 height 18
checkbox input "true"
click at [1093, 246] on input "No Closing?" at bounding box center [1126, 246] width 79 height 18
checkbox input "true"
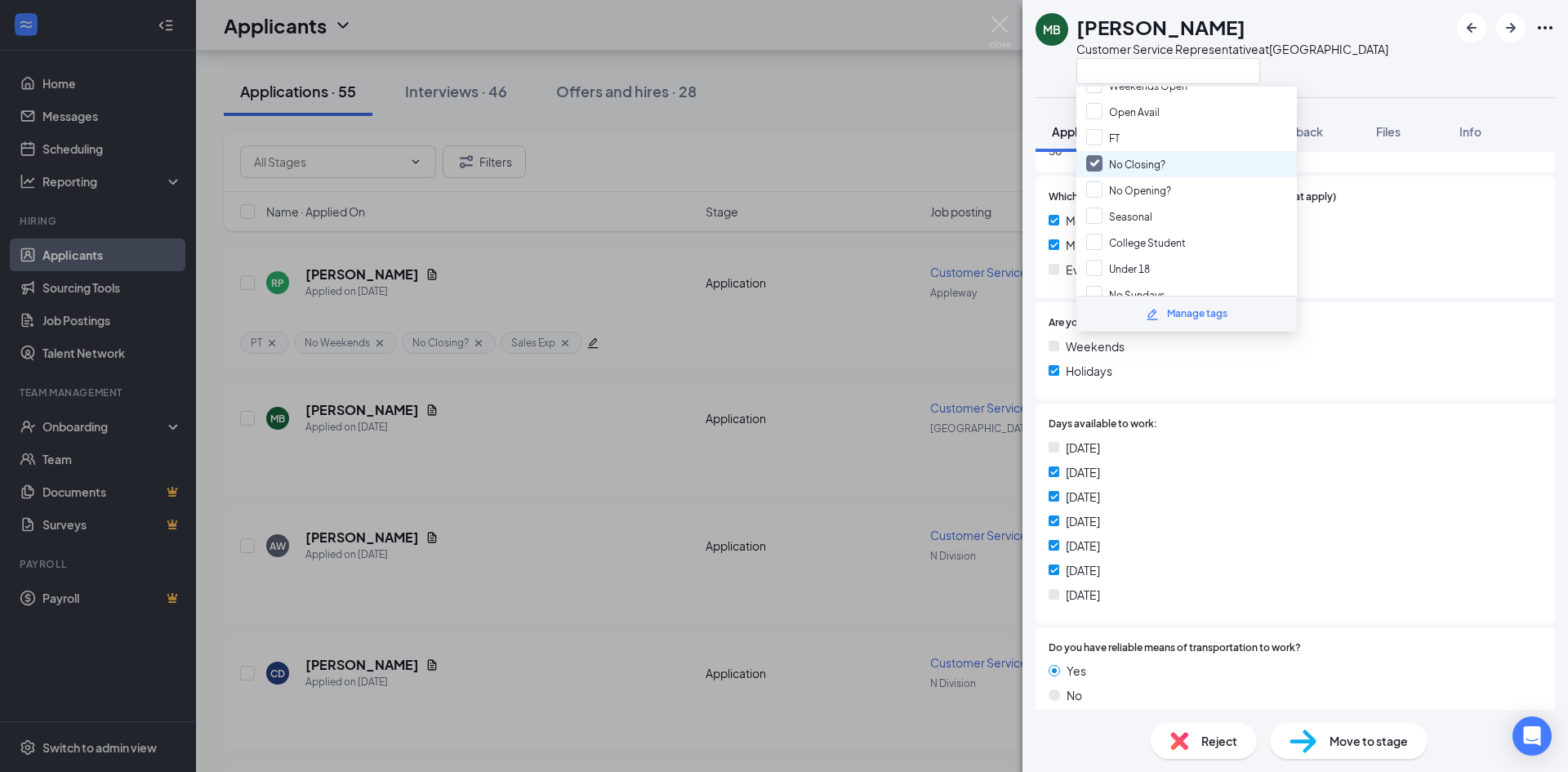
scroll to position [245, 0]
click at [1093, 243] on input "No Weekends" at bounding box center [1130, 239] width 89 height 18
checkbox input "true"
click at [1398, 64] on div "MB [PERSON_NAME] Customer Service Representative at [GEOGRAPHIC_DATA]" at bounding box center [1295, 48] width 545 height 97
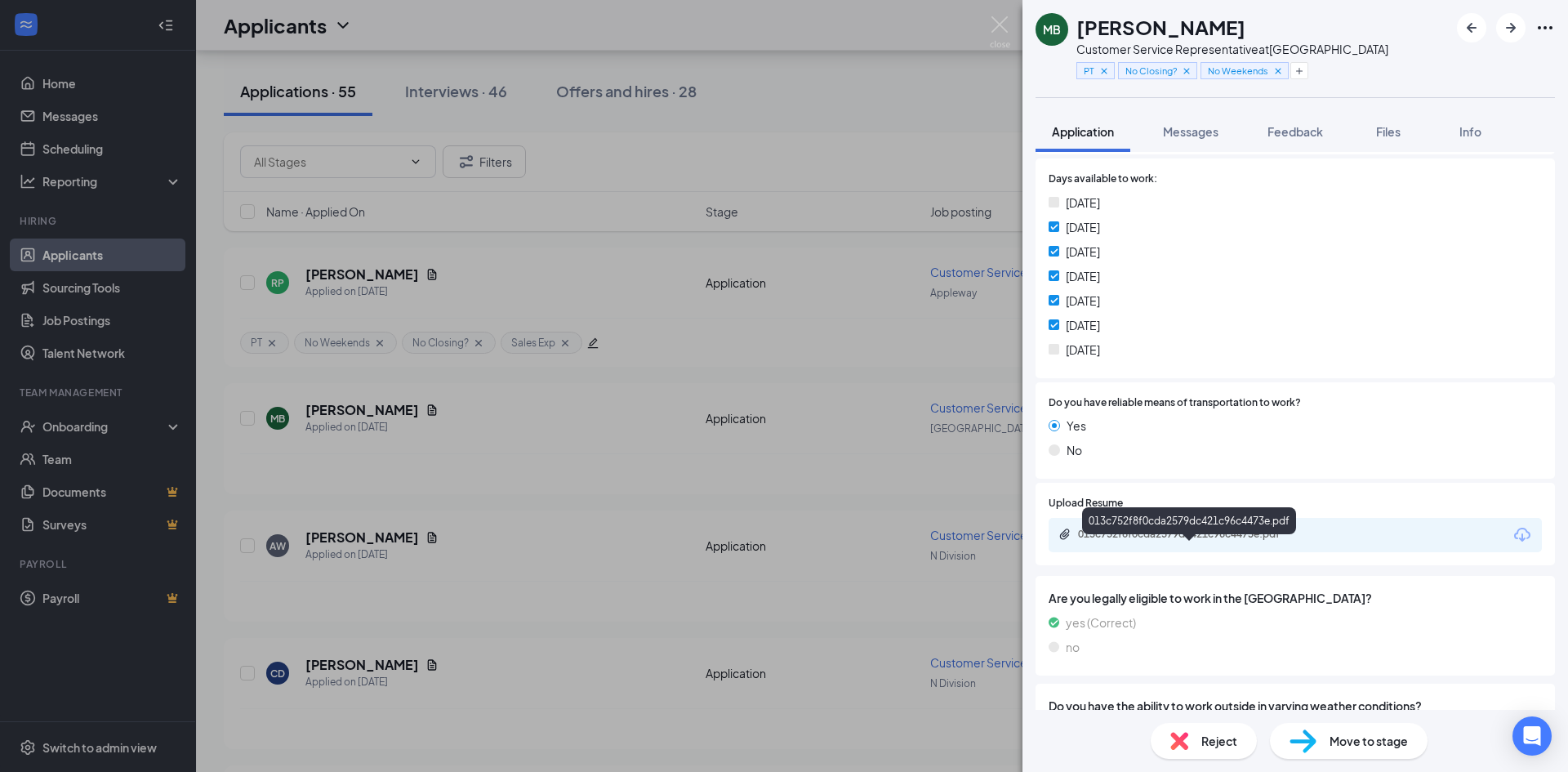
scroll to position [1307, 0]
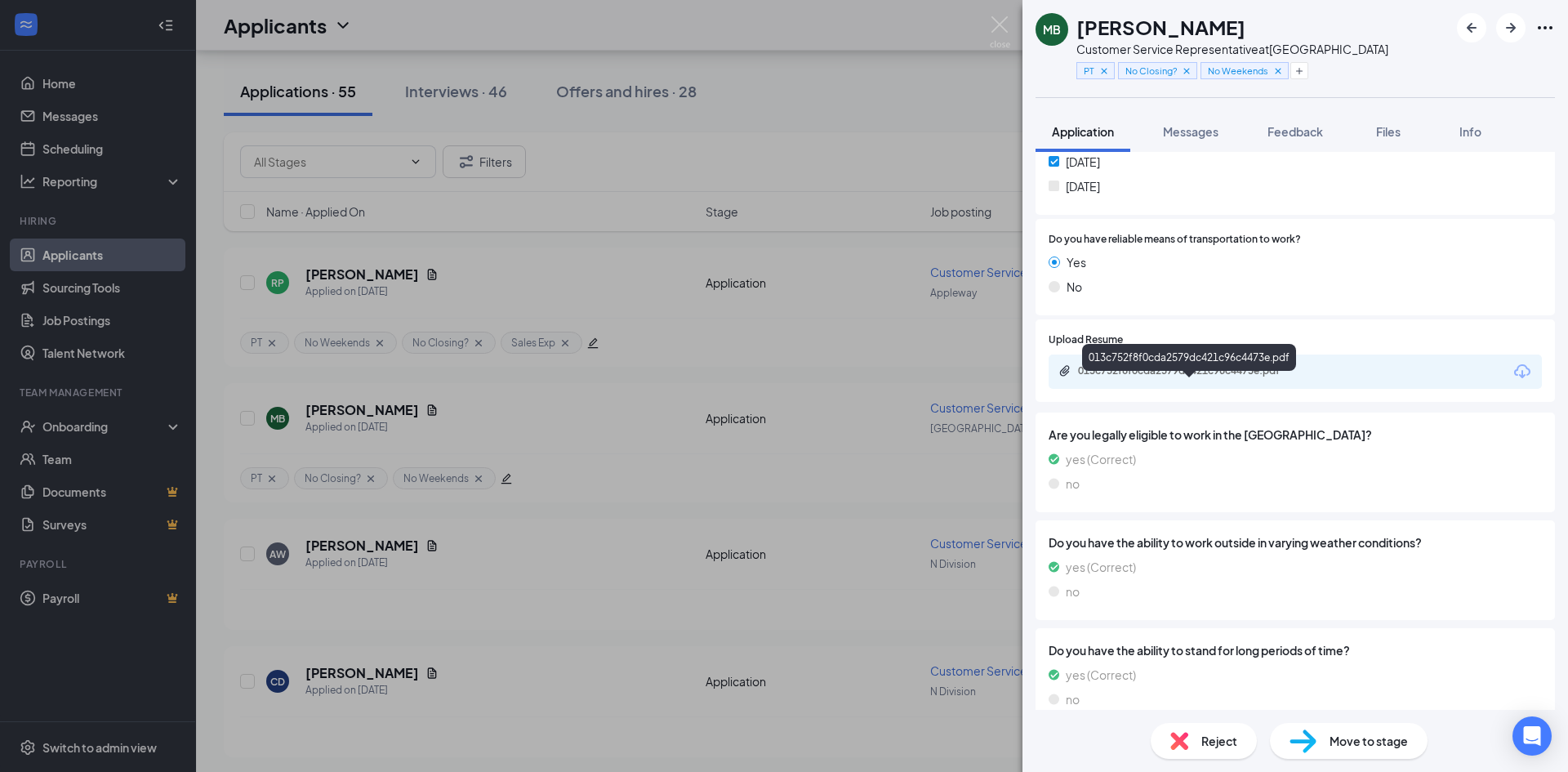
click at [1225, 377] on div "013c752f8f0cda2579dc421c96c4473e.pdf" at bounding box center [1192, 371] width 228 height 13
click at [1300, 67] on icon "Plus" at bounding box center [1300, 71] width 10 height 10
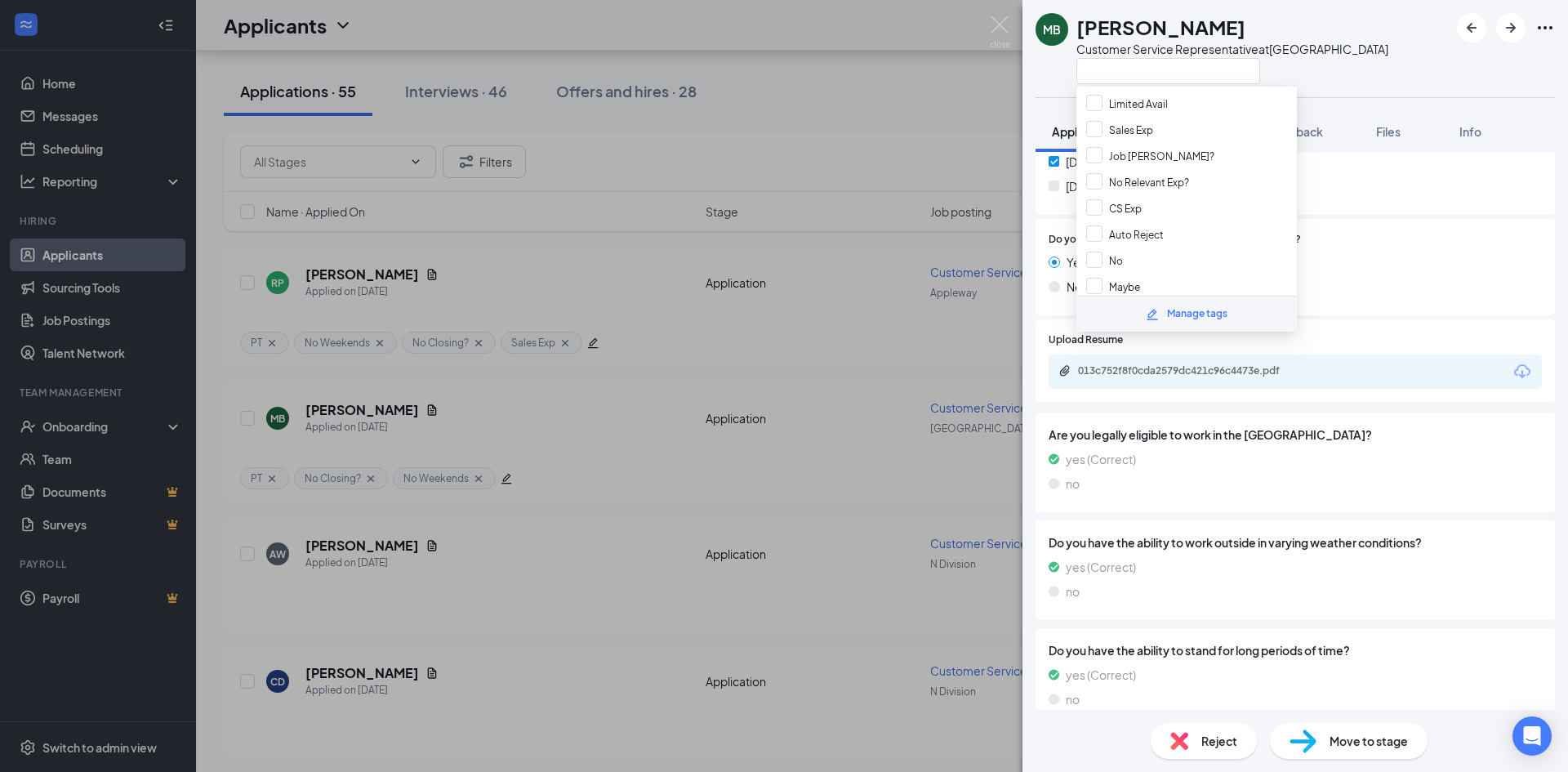
scroll to position [594, 0]
click at [1086, 280] on input "Maybe" at bounding box center [1113, 283] width 54 height 18
checkbox input "true"
click at [1002, 22] on img at bounding box center [1000, 32] width 21 height 31
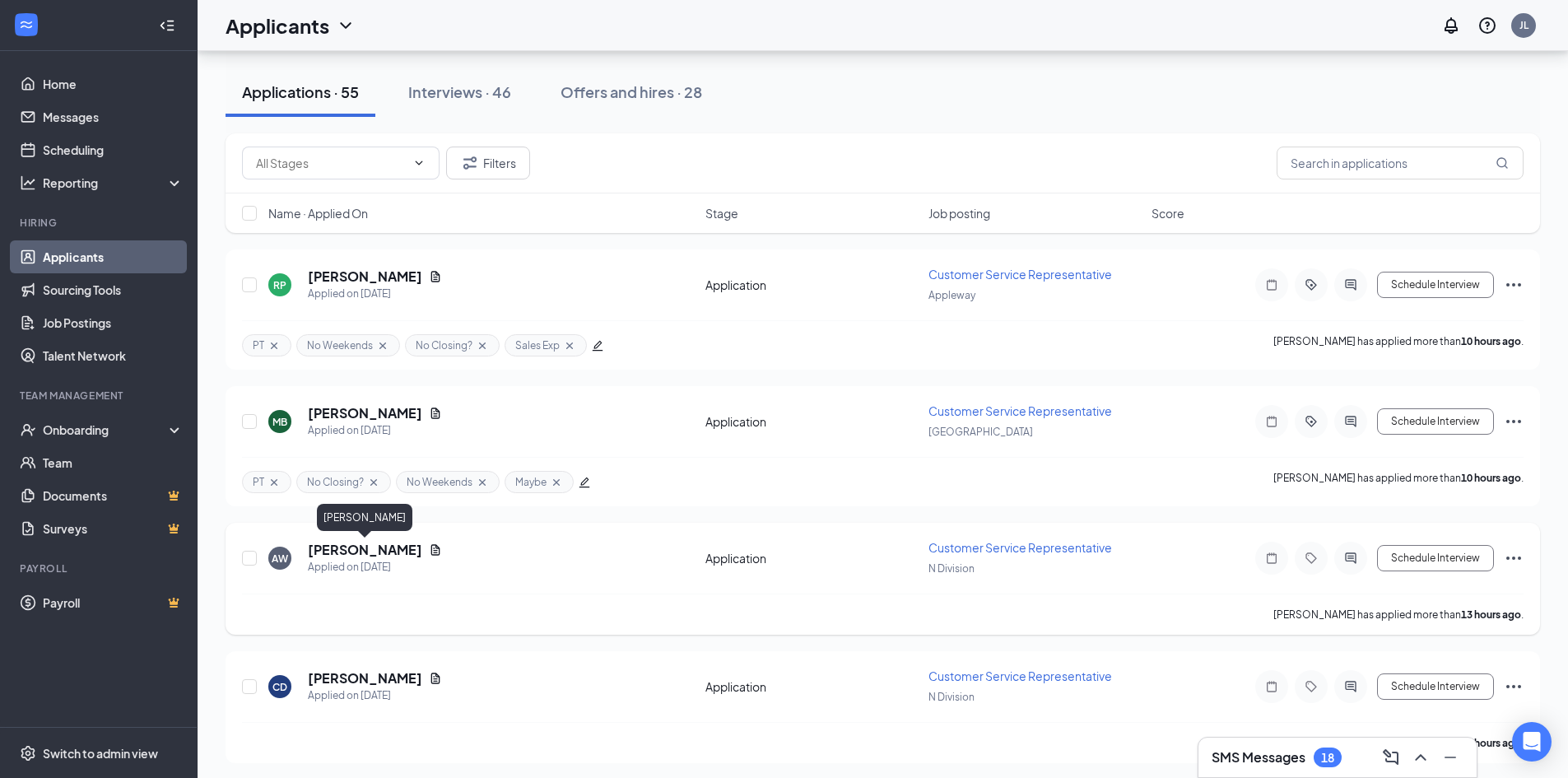
click at [358, 550] on h5 "[PERSON_NAME]" at bounding box center [364, 550] width 114 height 18
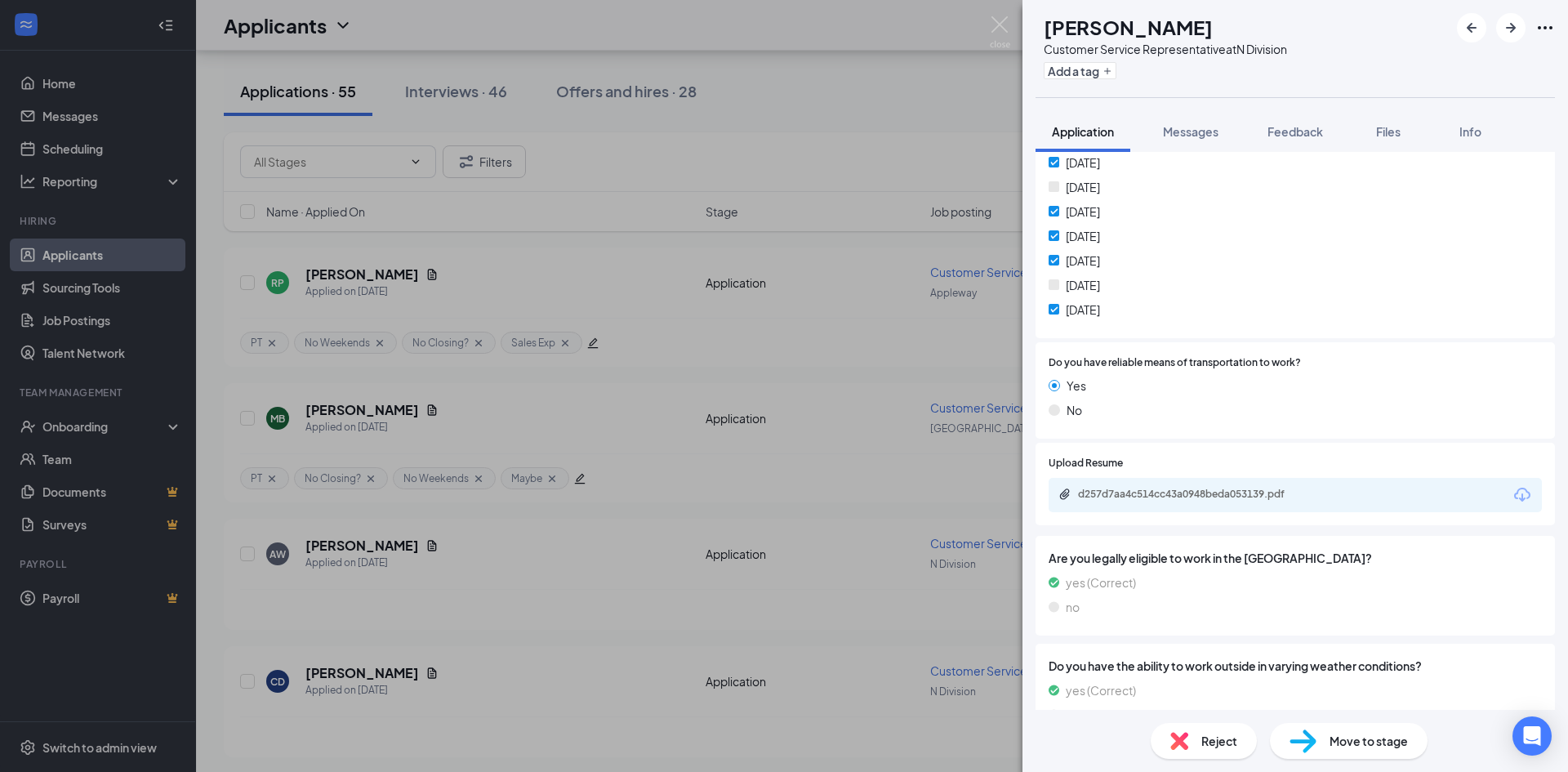
scroll to position [1201, 0]
click at [1116, 70] on button "Add a tag" at bounding box center [1081, 70] width 73 height 17
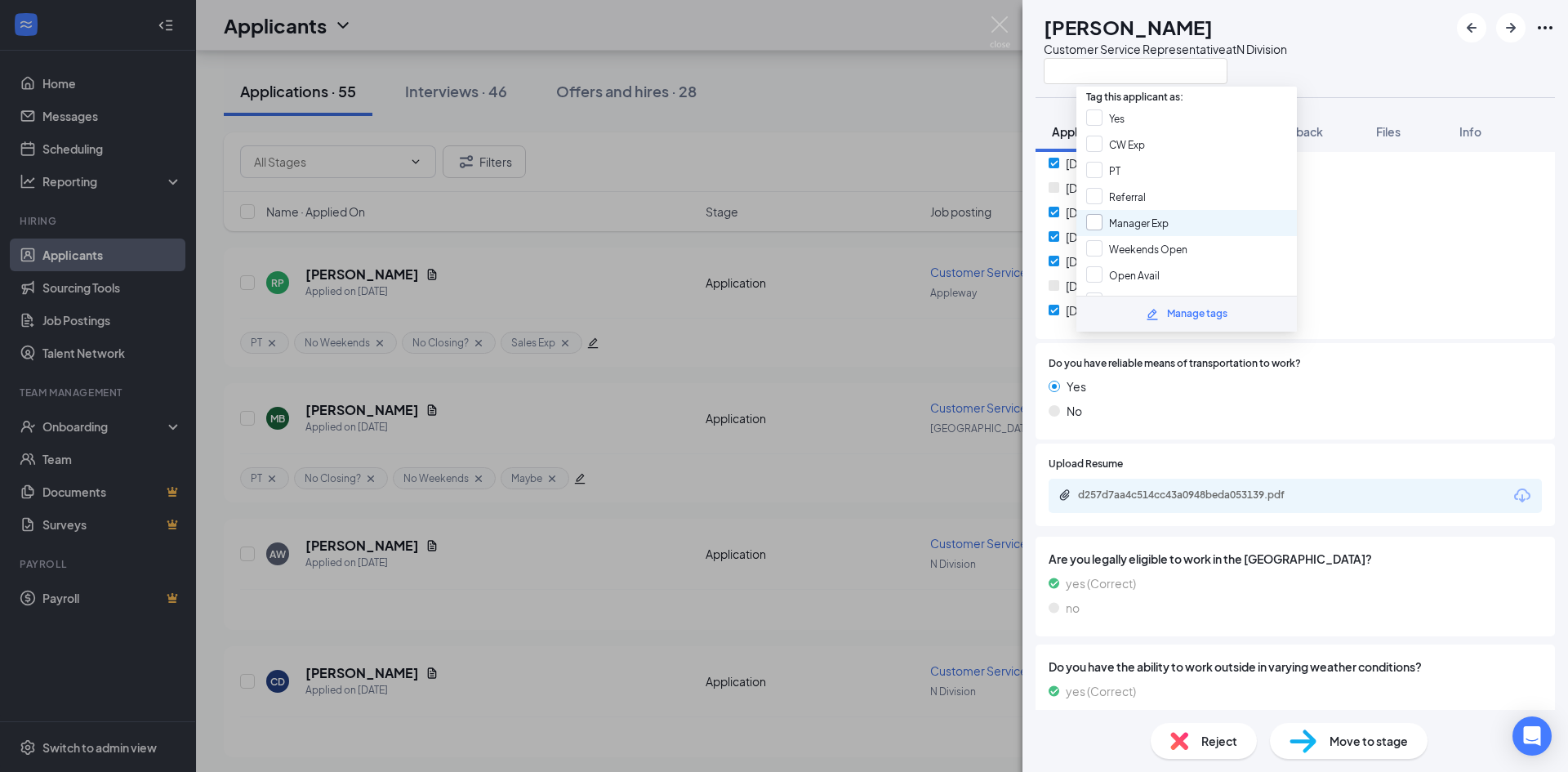
click at [1089, 222] on input "Manager Exp" at bounding box center [1128, 223] width 83 height 18
checkbox input "true"
click at [1096, 250] on input "Weekends Open" at bounding box center [1137, 249] width 101 height 18
checkbox input "true"
click at [1090, 171] on input "PT" at bounding box center [1103, 170] width 34 height 18
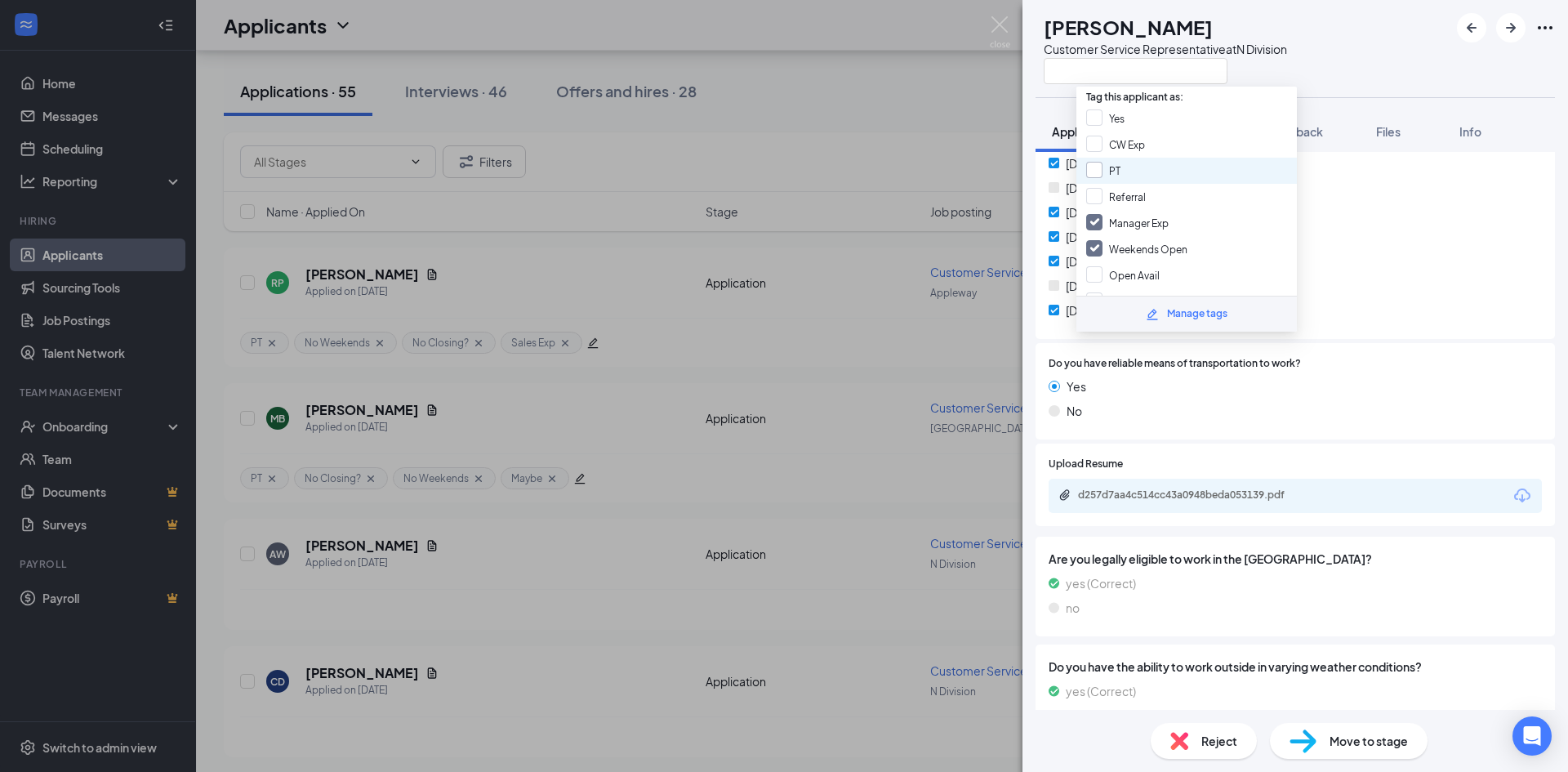
checkbox input "true"
click at [1426, 246] on div "[DATE]" at bounding box center [1295, 237] width 493 height 18
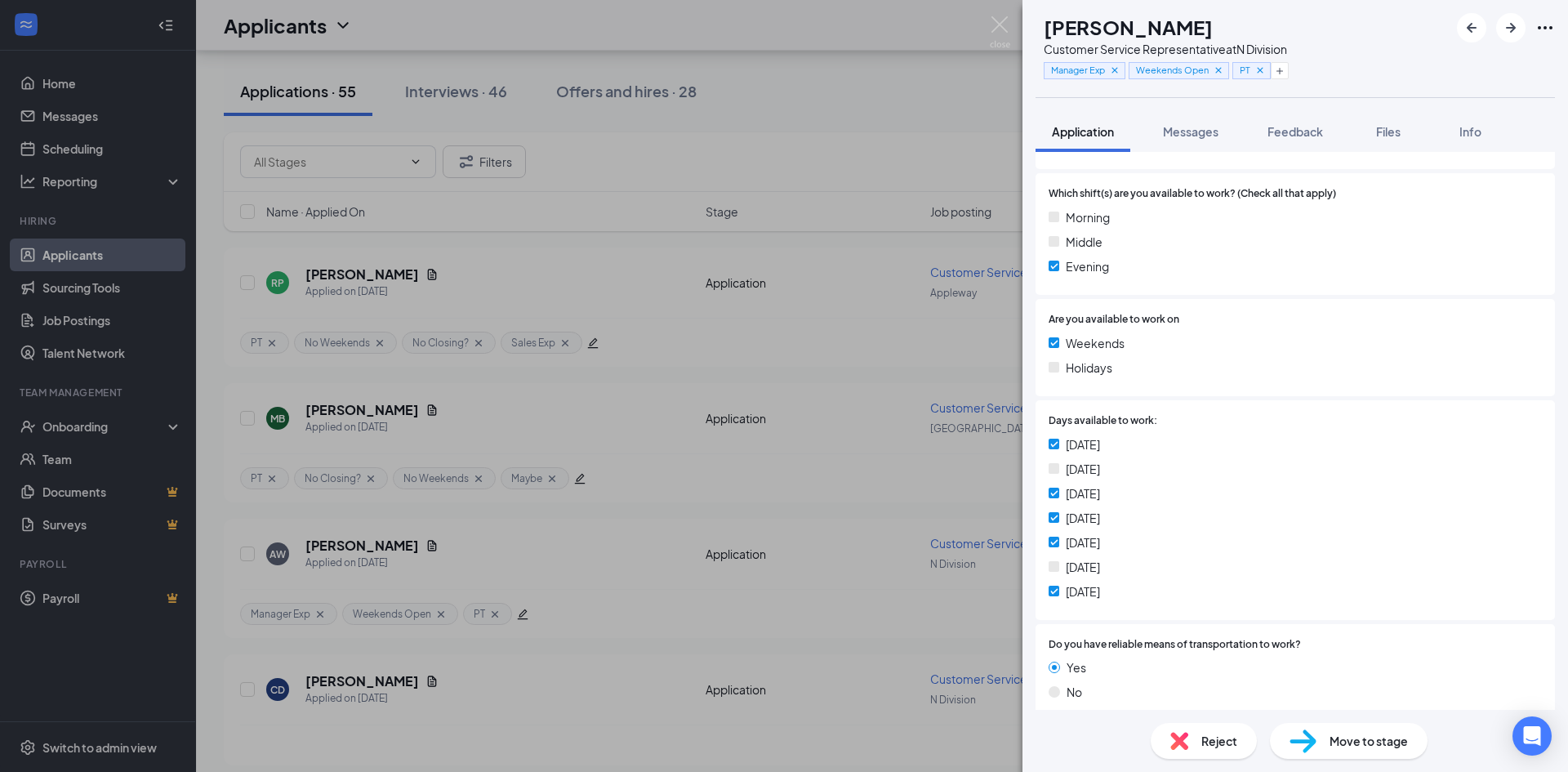
scroll to position [874, 0]
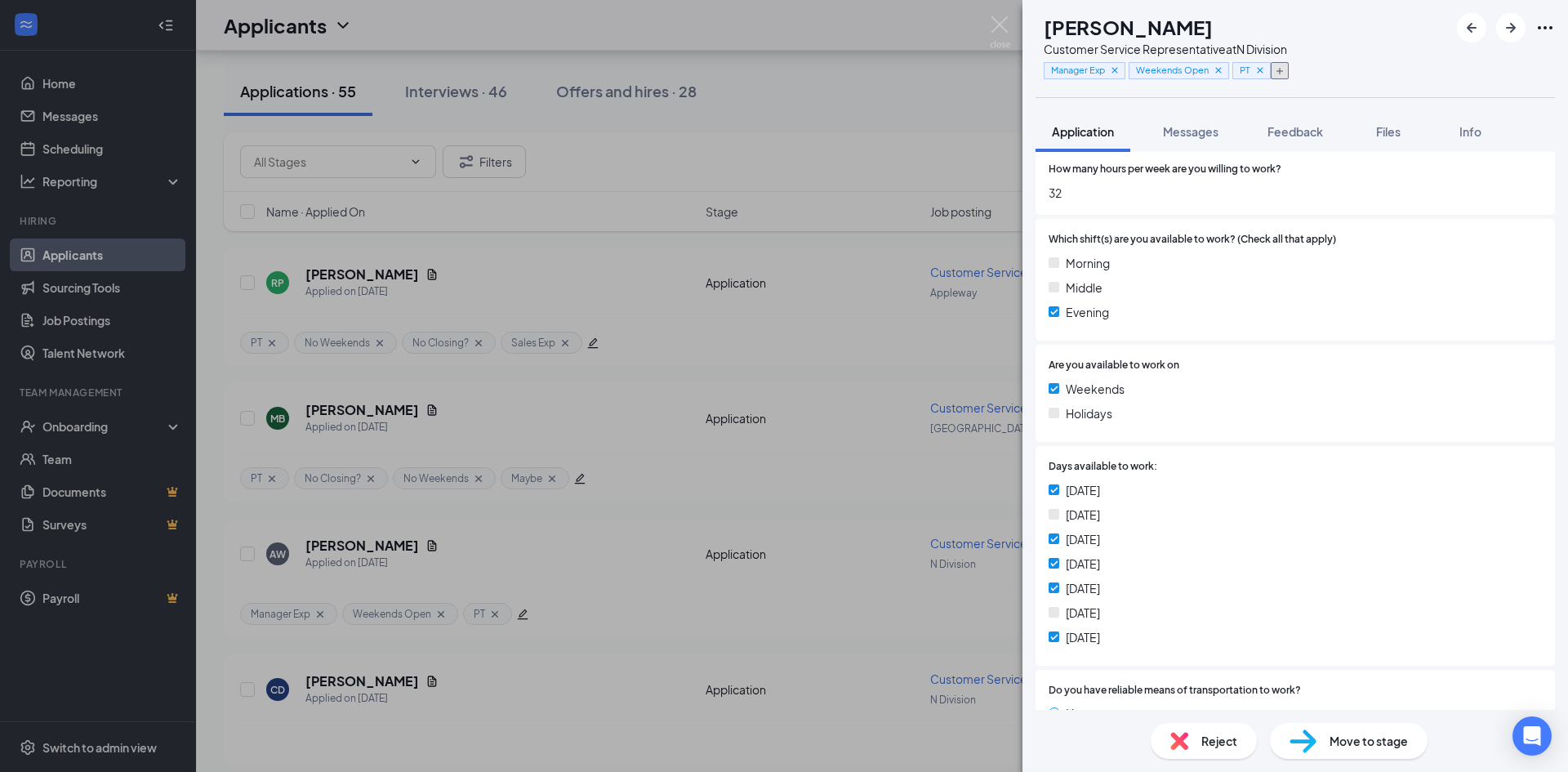
click at [1285, 72] on icon "Plus" at bounding box center [1280, 71] width 10 height 10
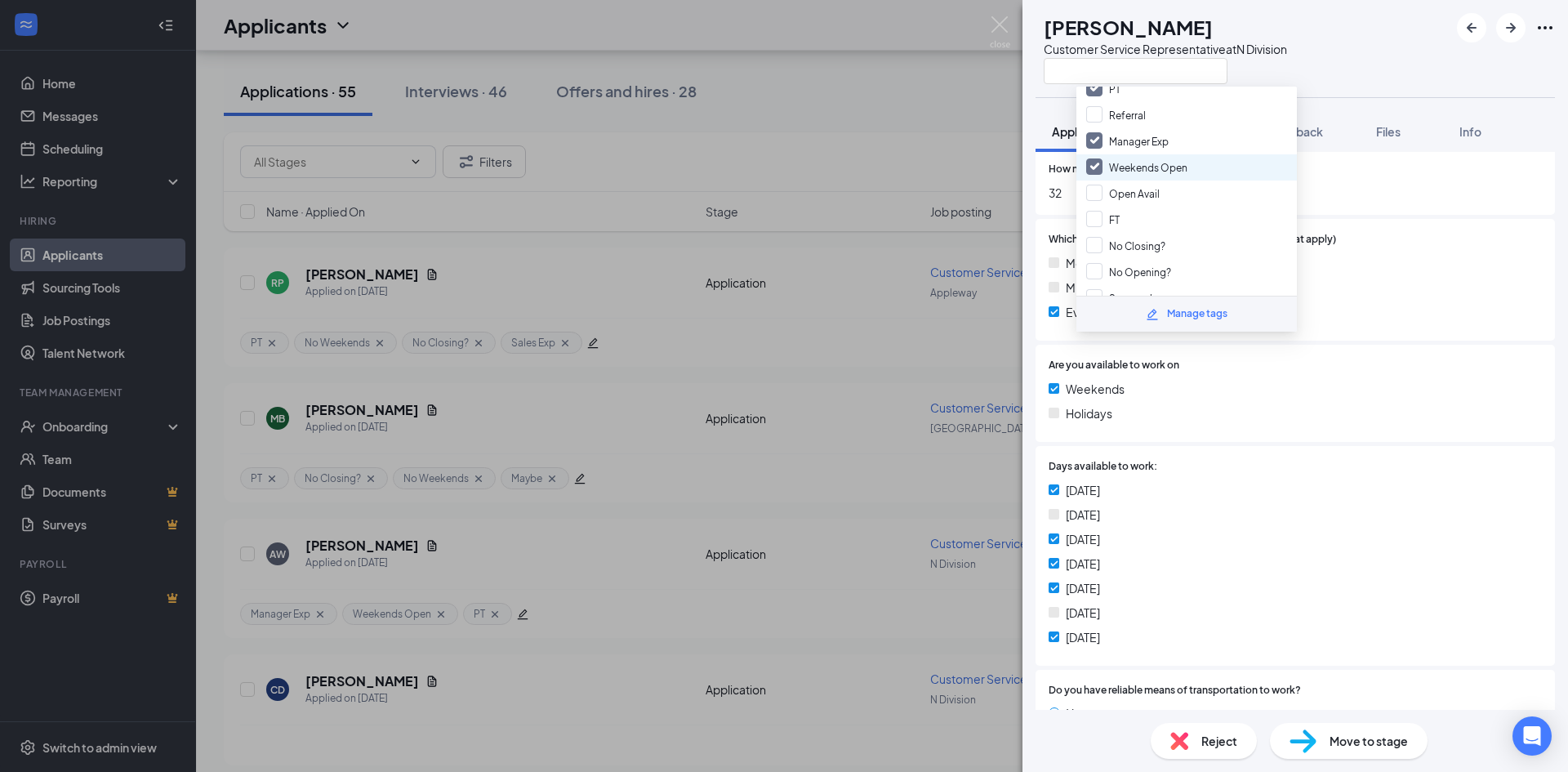
scroll to position [163, 0]
click at [1100, 185] on input "No Opening?" at bounding box center [1129, 190] width 85 height 18
checkbox input "true"
click at [1369, 202] on span "32" at bounding box center [1295, 193] width 493 height 18
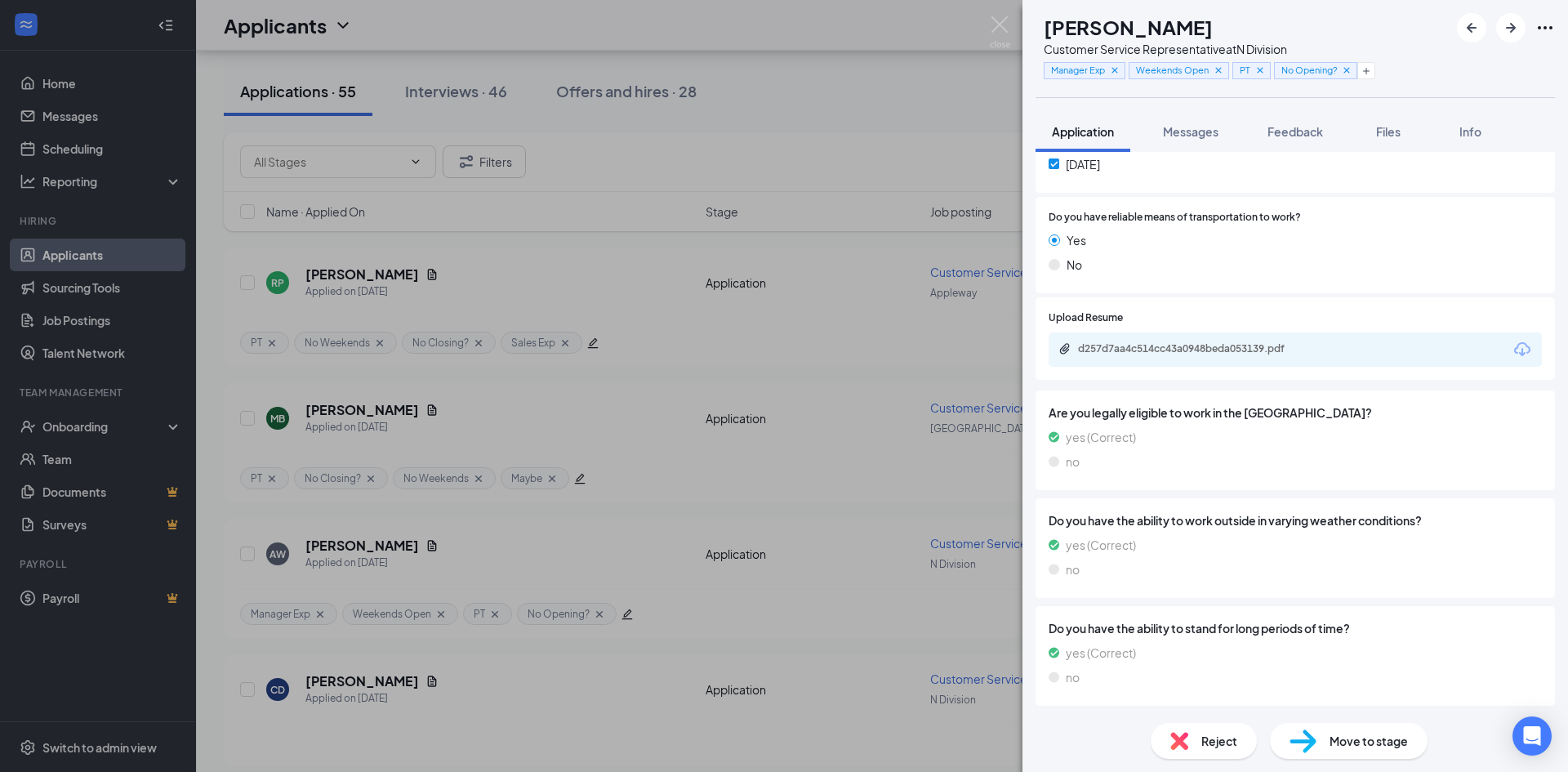
scroll to position [1364, 0]
click at [1163, 349] on div "d257d7aa4c514cc43a0948beda053139.pdf" at bounding box center [1192, 349] width 228 height 13
click at [1371, 74] on icon "Plus" at bounding box center [1367, 71] width 10 height 10
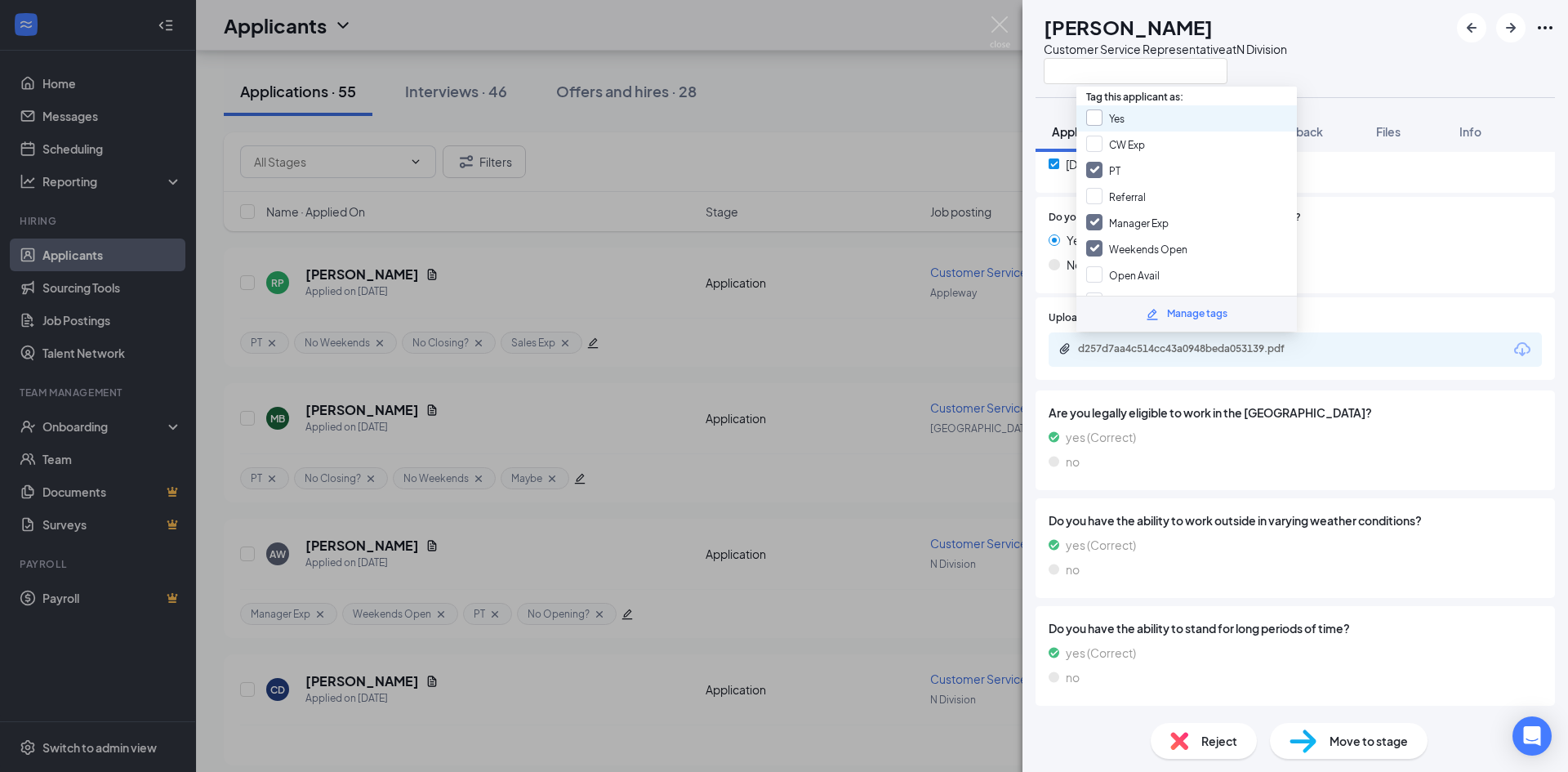
click at [1098, 113] on input "Yes" at bounding box center [1105, 118] width 38 height 18
checkbox input "true"
click at [1464, 66] on div "[PERSON_NAME] [PERSON_NAME] Customer Service Representative at N Division" at bounding box center [1295, 48] width 545 height 97
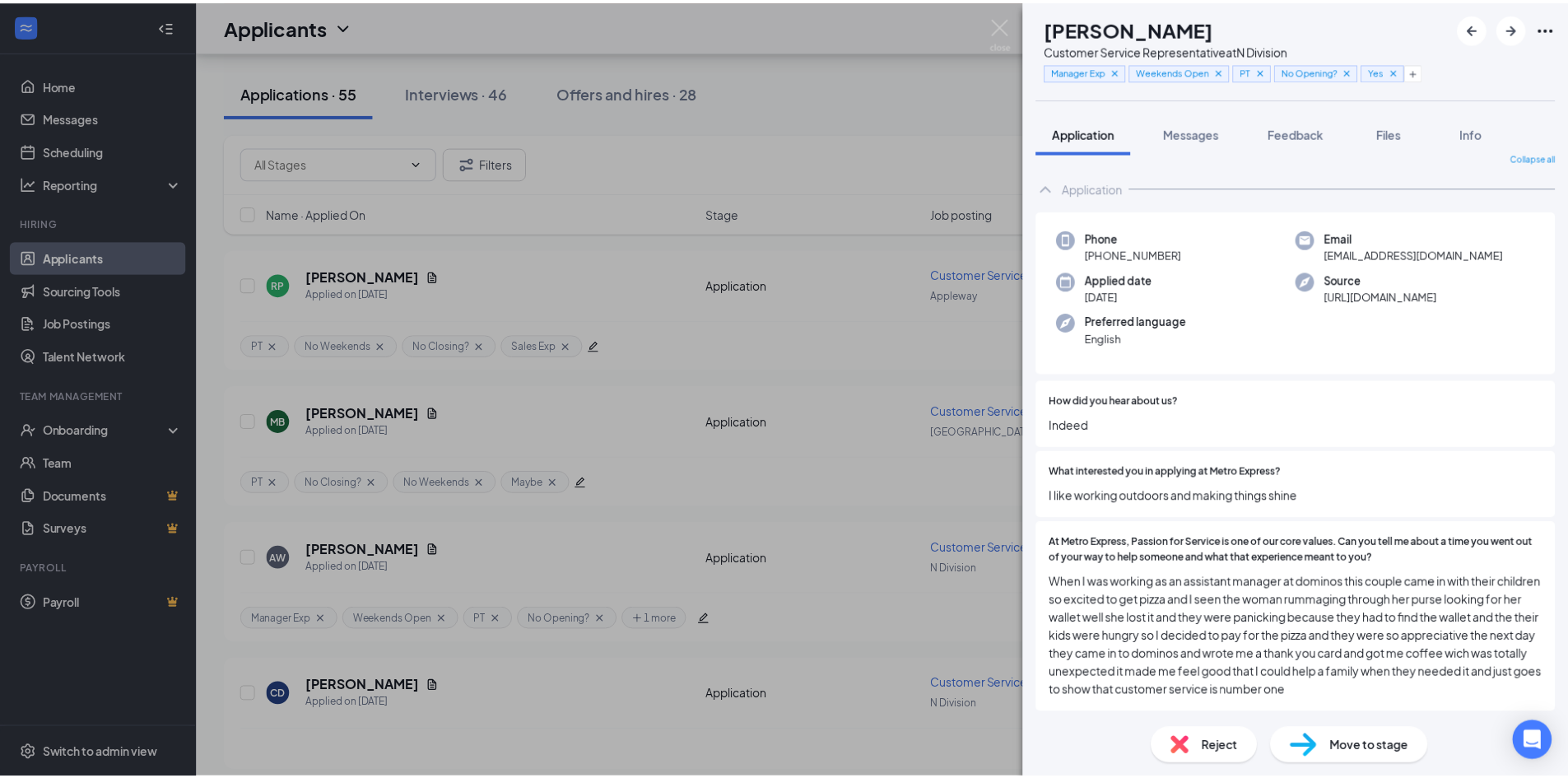
scroll to position [0, 0]
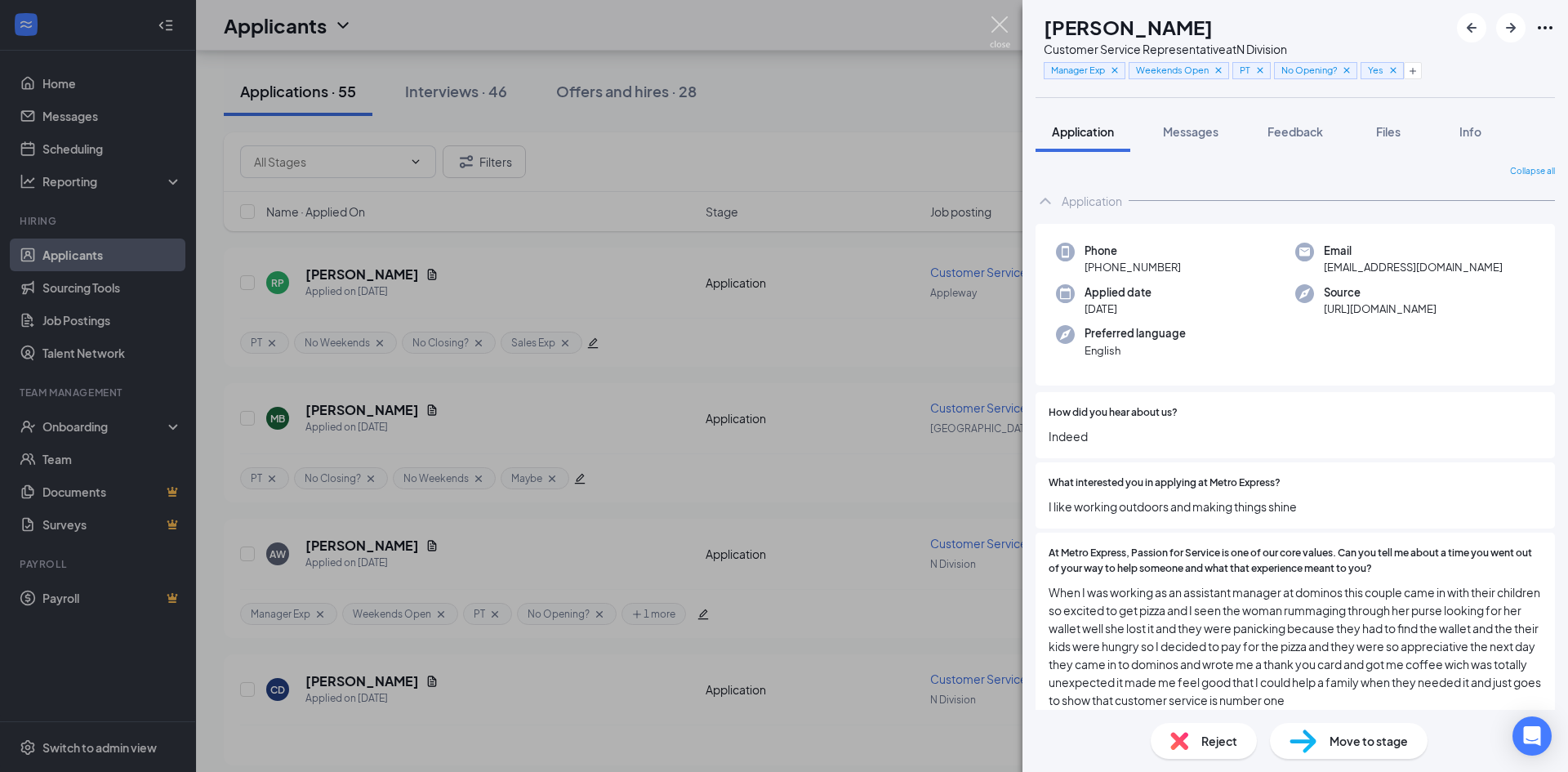
click at [999, 28] on img at bounding box center [1000, 32] width 21 height 31
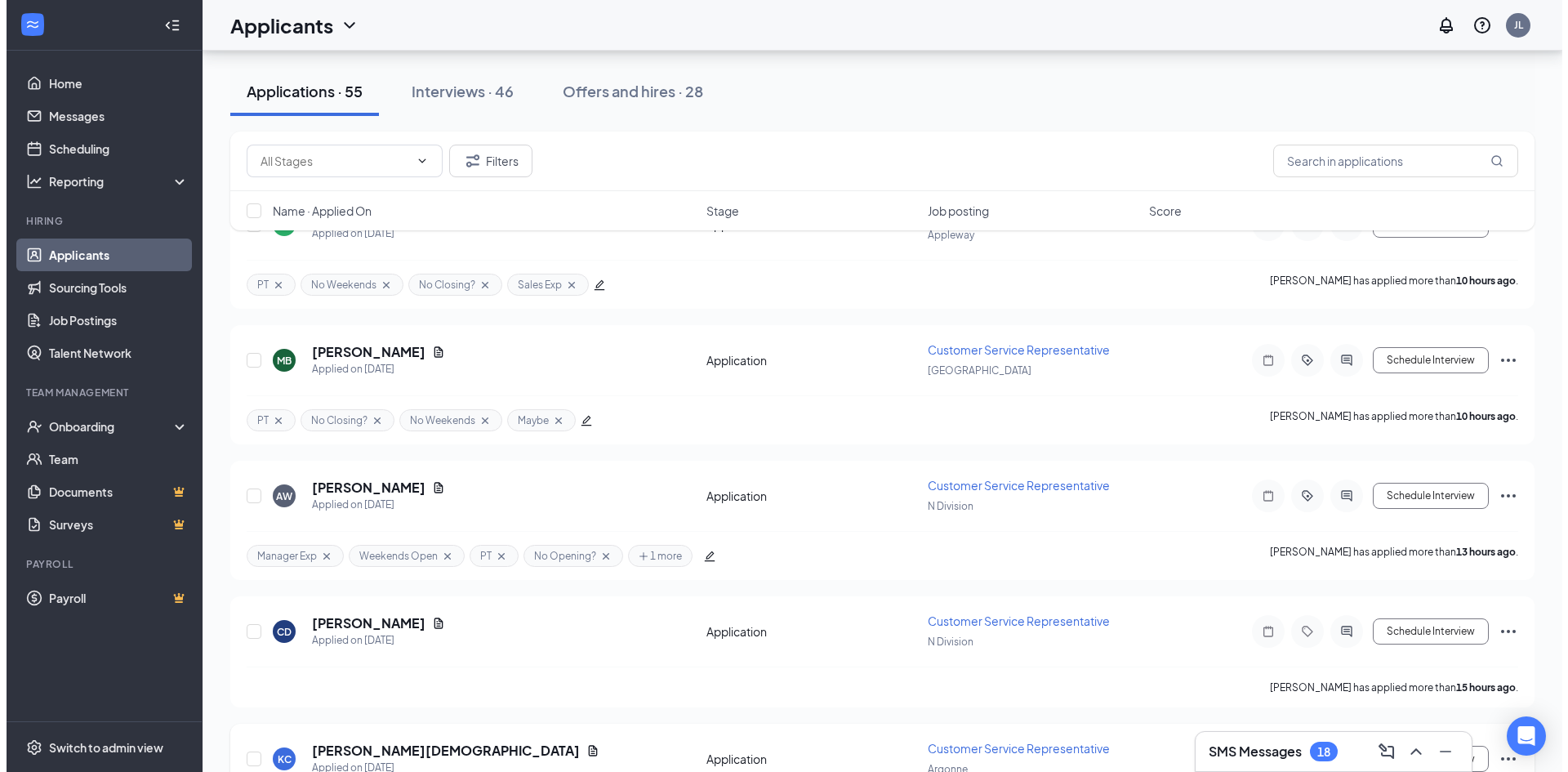
scroll to position [409, 0]
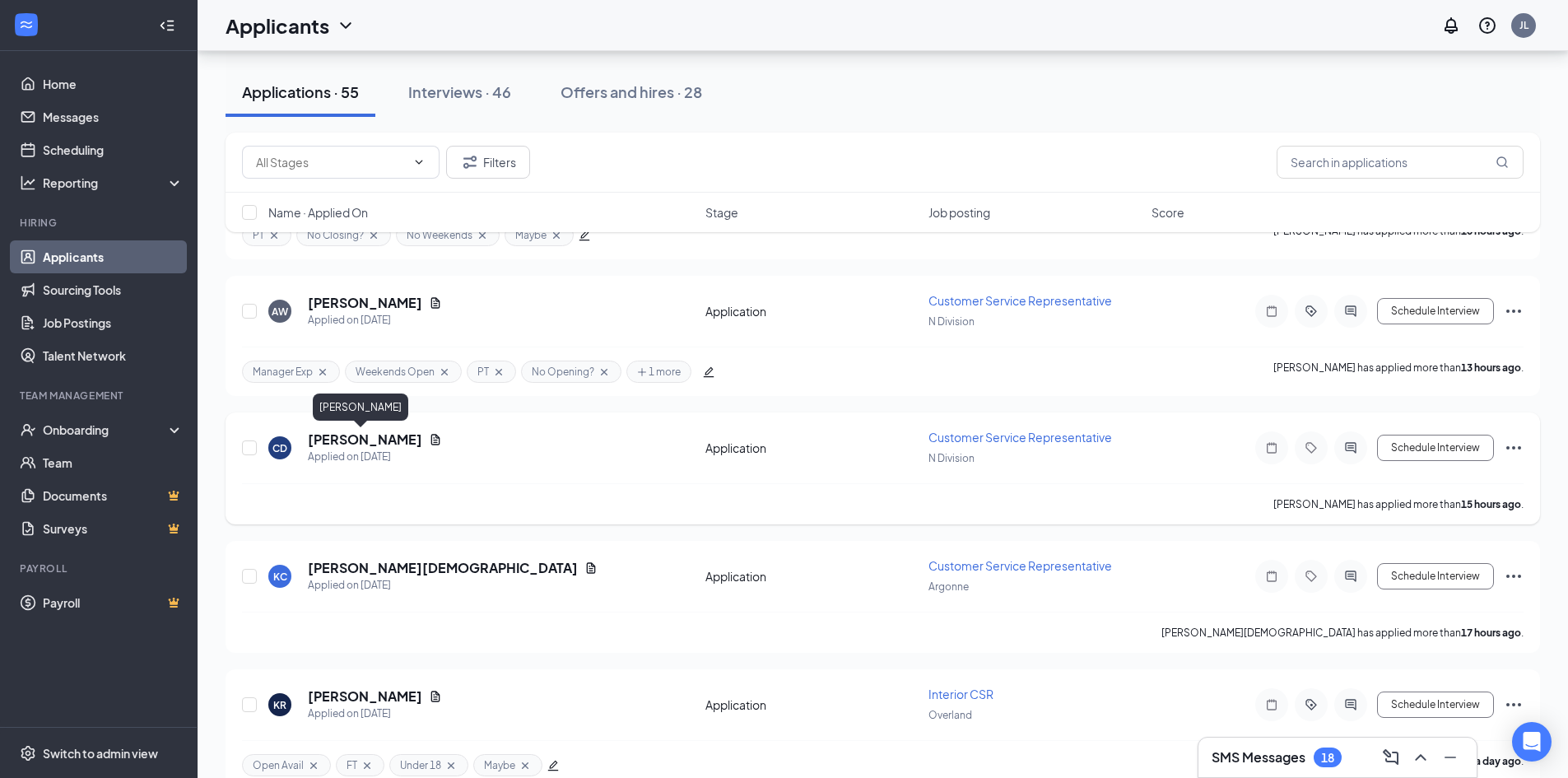
click at [359, 435] on h5 "[PERSON_NAME]" at bounding box center [364, 439] width 114 height 18
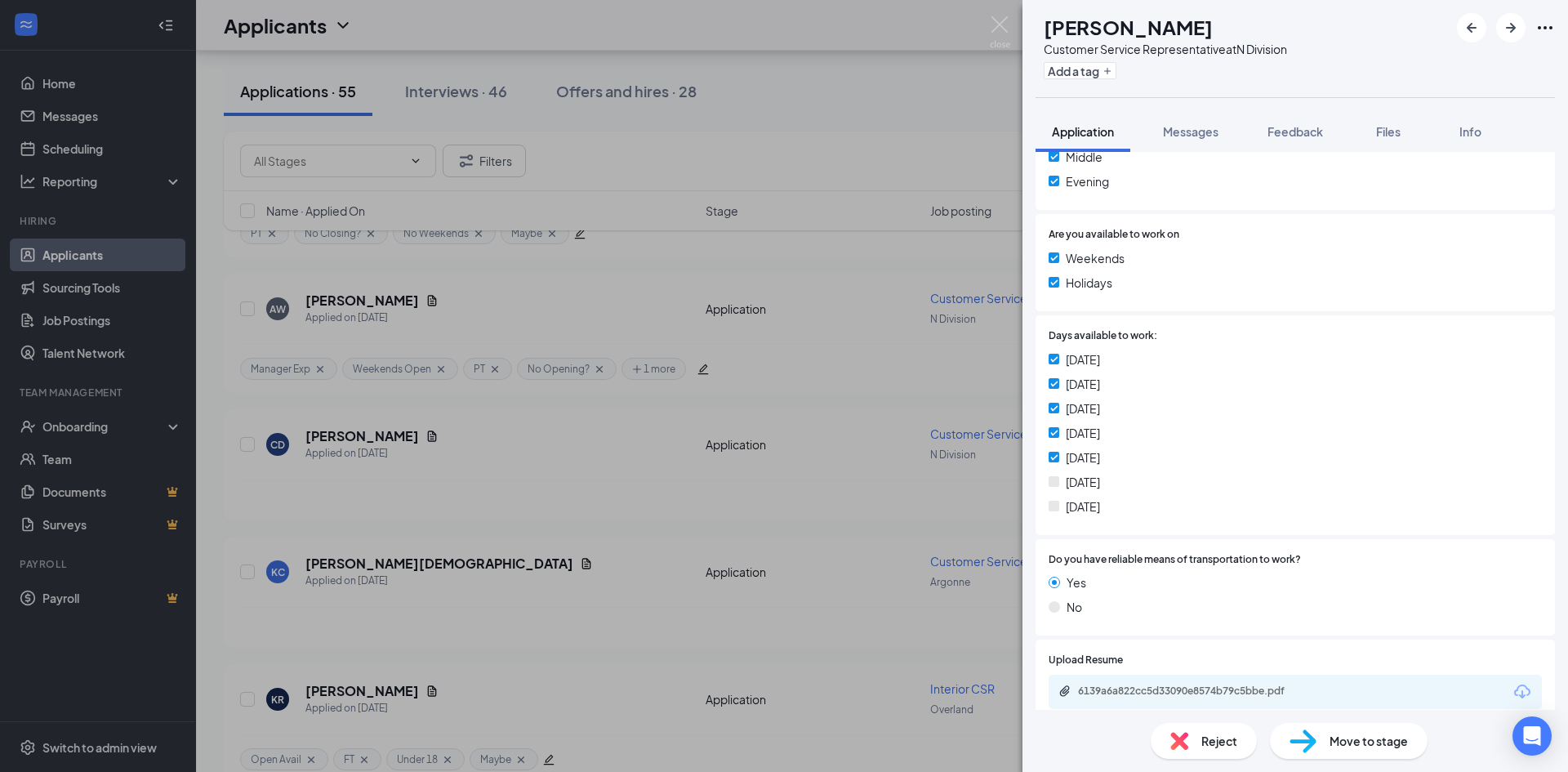
scroll to position [899, 0]
click at [1116, 67] on button "Add a tag" at bounding box center [1081, 70] width 73 height 17
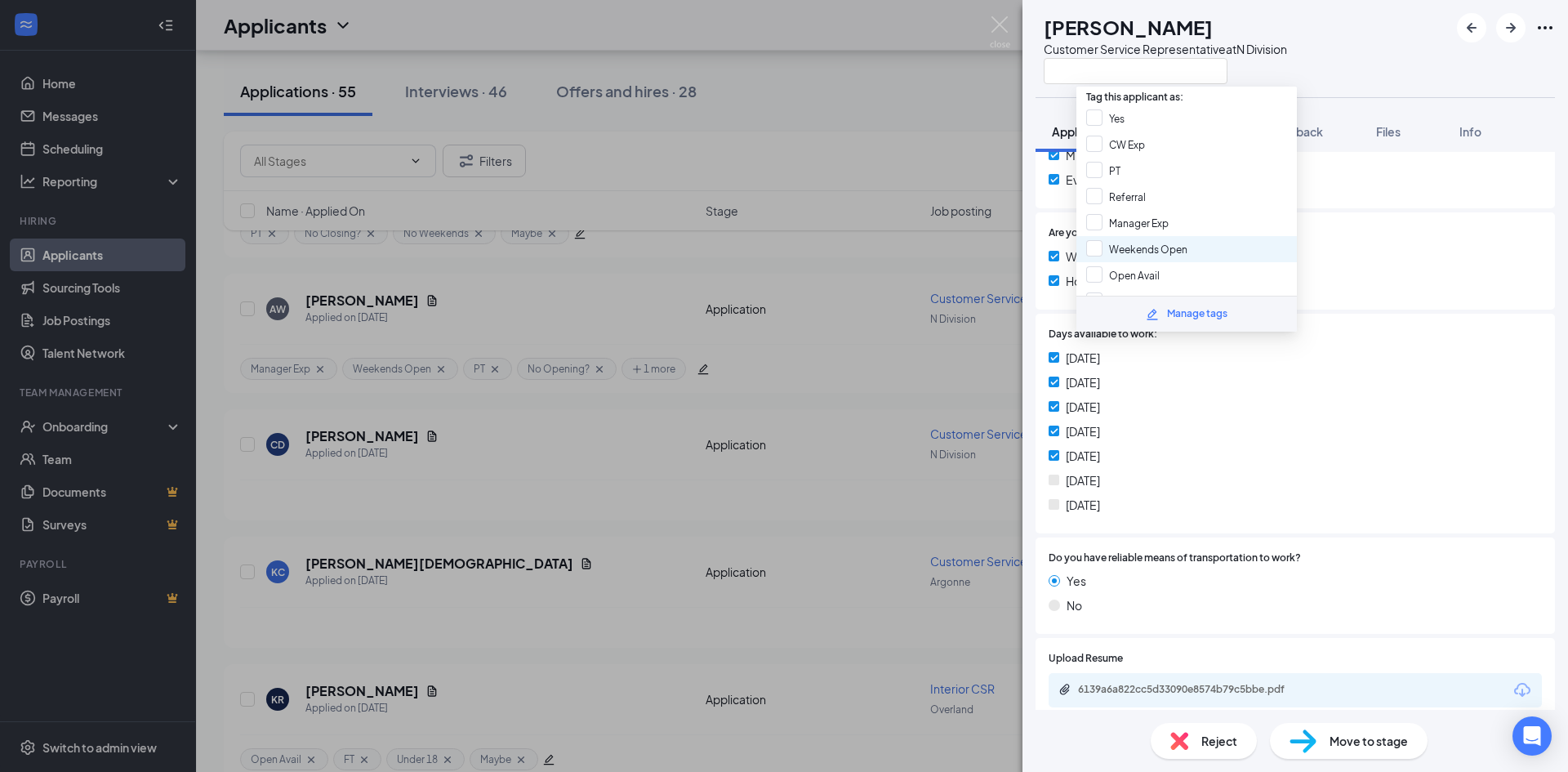
scroll to position [163, 0]
click at [1091, 141] on input "FT" at bounding box center [1103, 138] width 33 height 18
checkbox input "true"
click at [1092, 266] on input "No Saturdays" at bounding box center [1129, 266] width 86 height 18
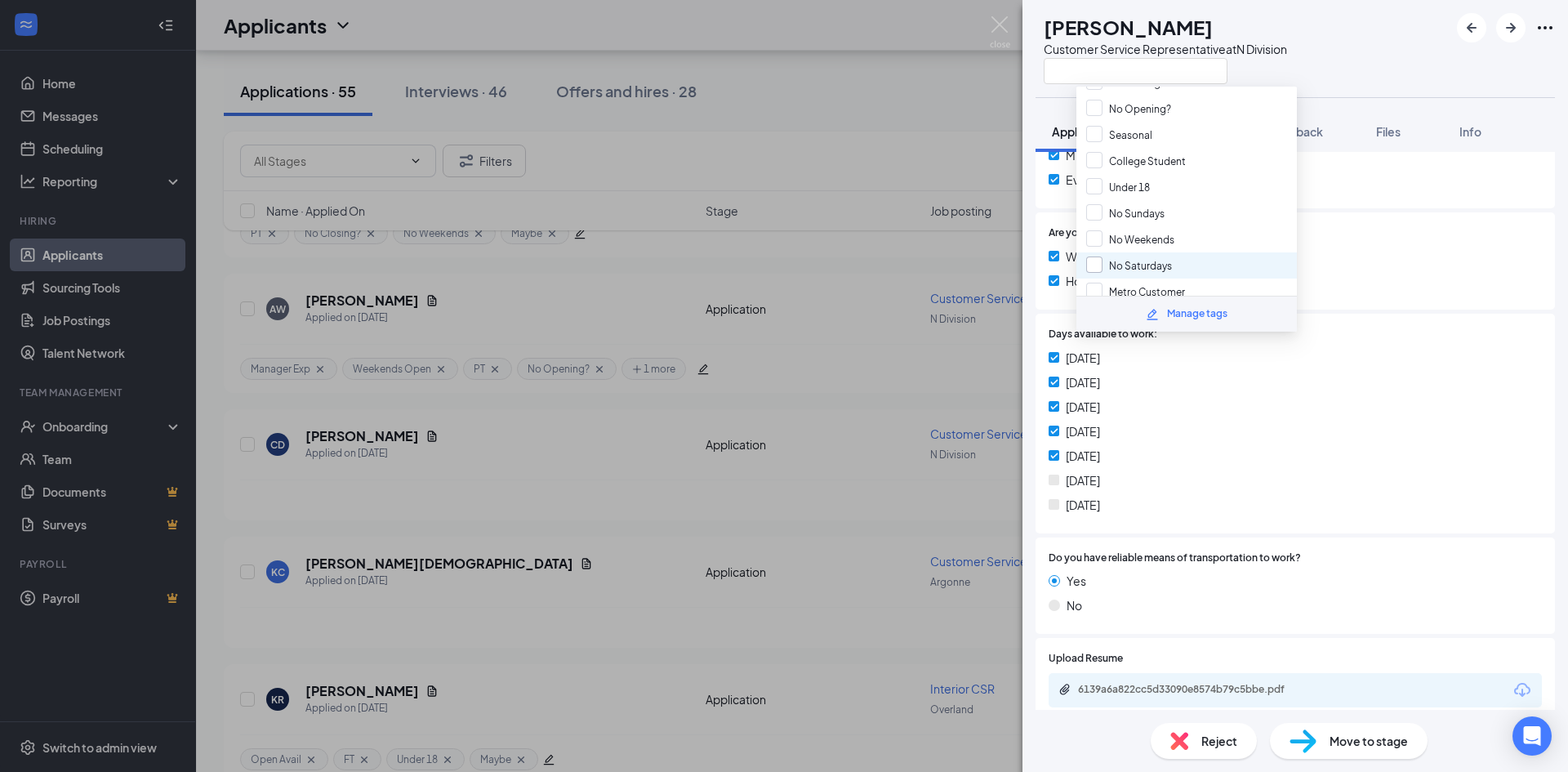
checkbox input "true"
click at [1347, 78] on div "CD [PERSON_NAME] Customer Service Representative at N Division" at bounding box center [1295, 48] width 545 height 97
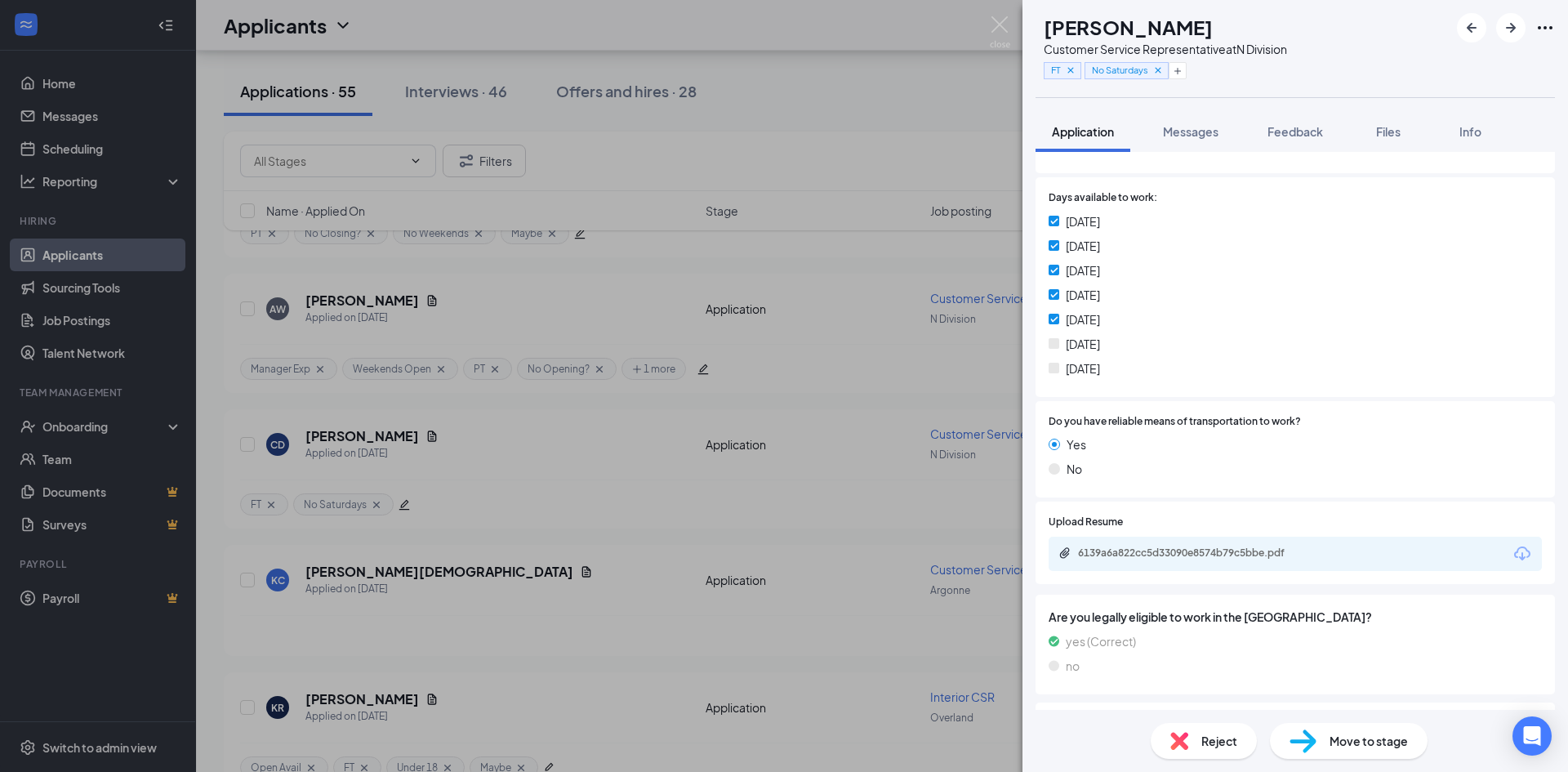
scroll to position [1062, 0]
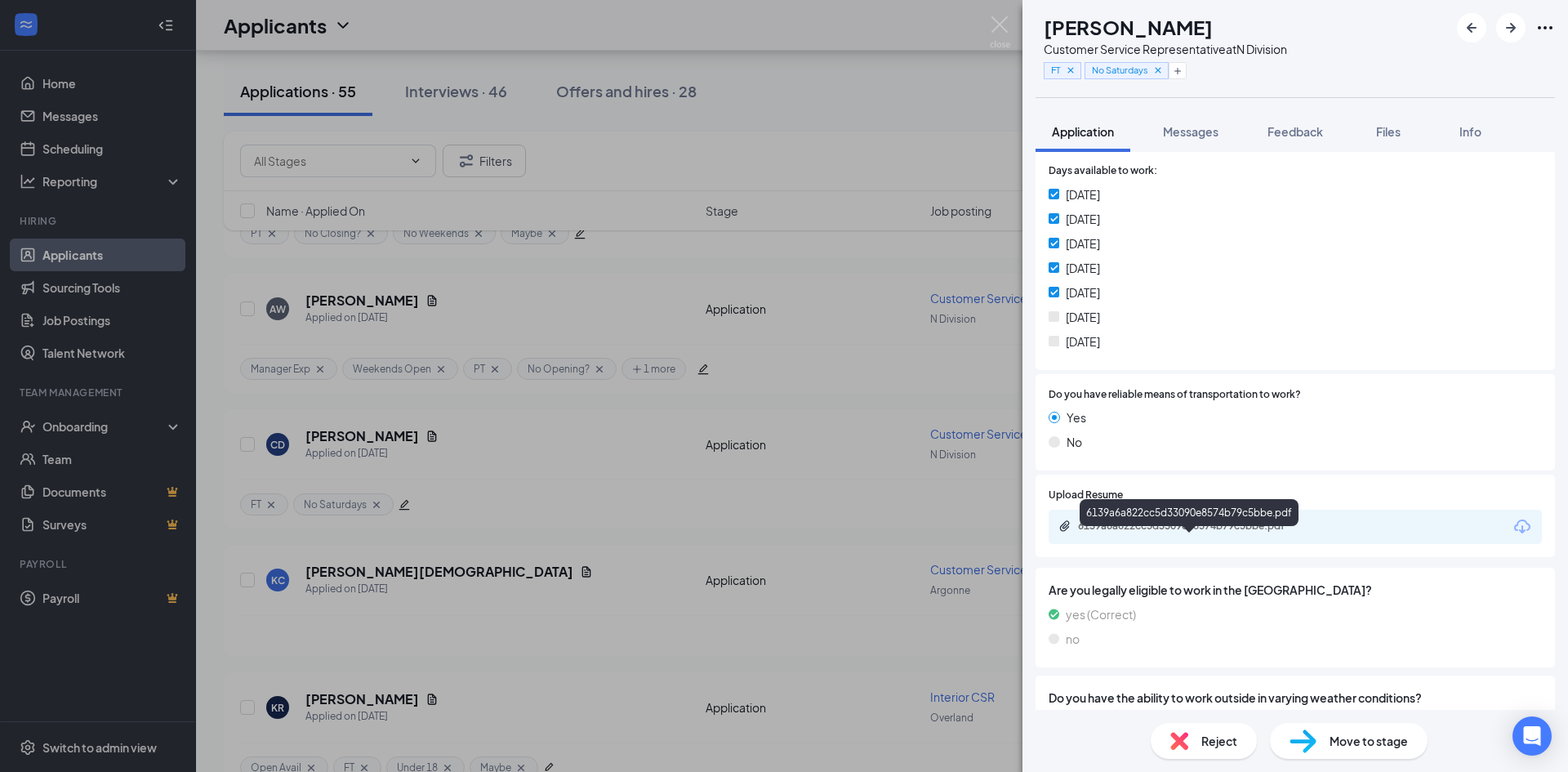
click at [1159, 533] on div "6139a6a822cc5d33090e8574b79c5bbe.pdf" at bounding box center [1192, 526] width 228 height 13
click at [996, 22] on img at bounding box center [1000, 32] width 21 height 31
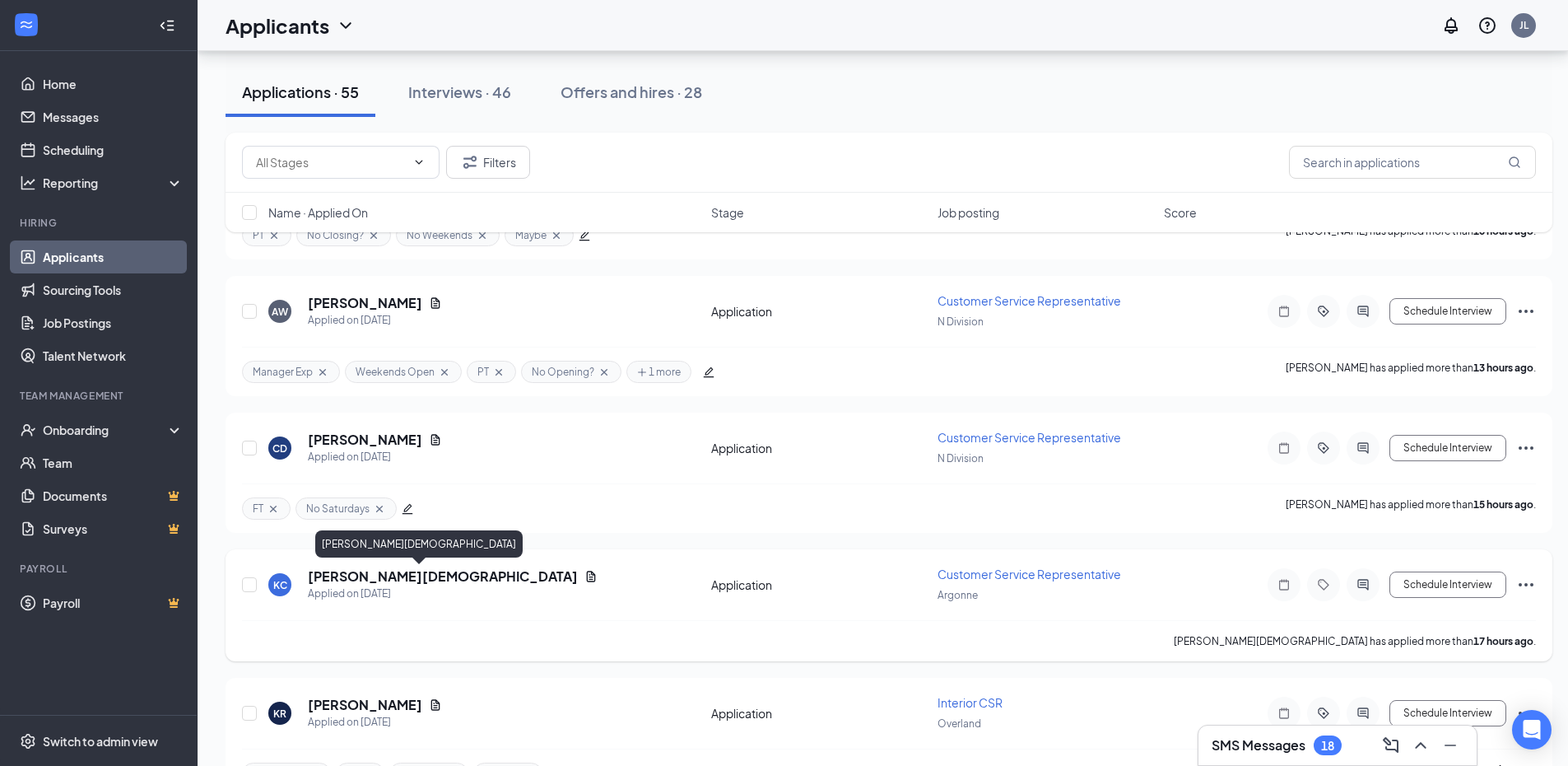
click at [370, 578] on h5 "[PERSON_NAME][DEMOGRAPHIC_DATA]" at bounding box center [443, 577] width 270 height 18
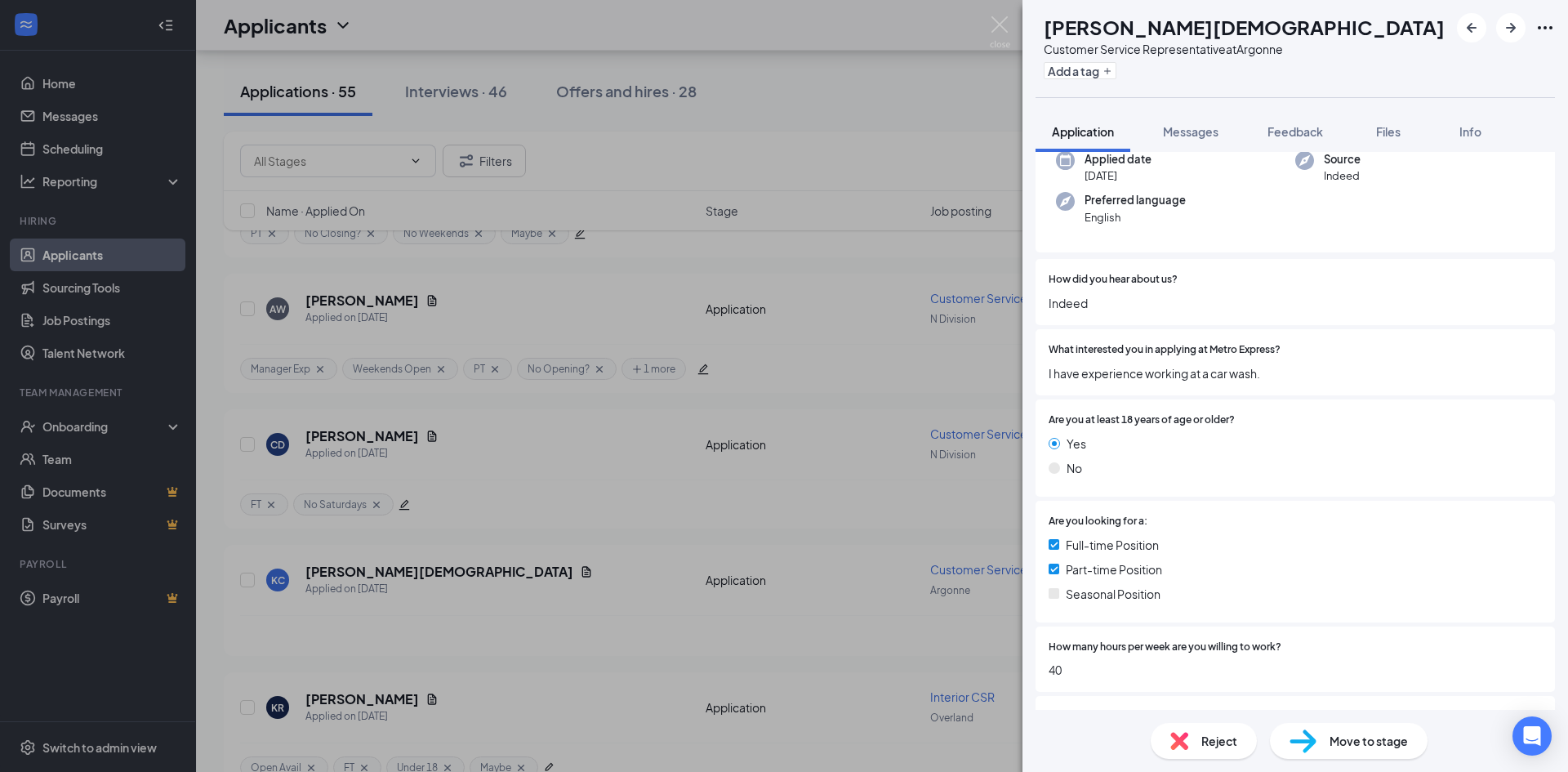
scroll to position [103, 0]
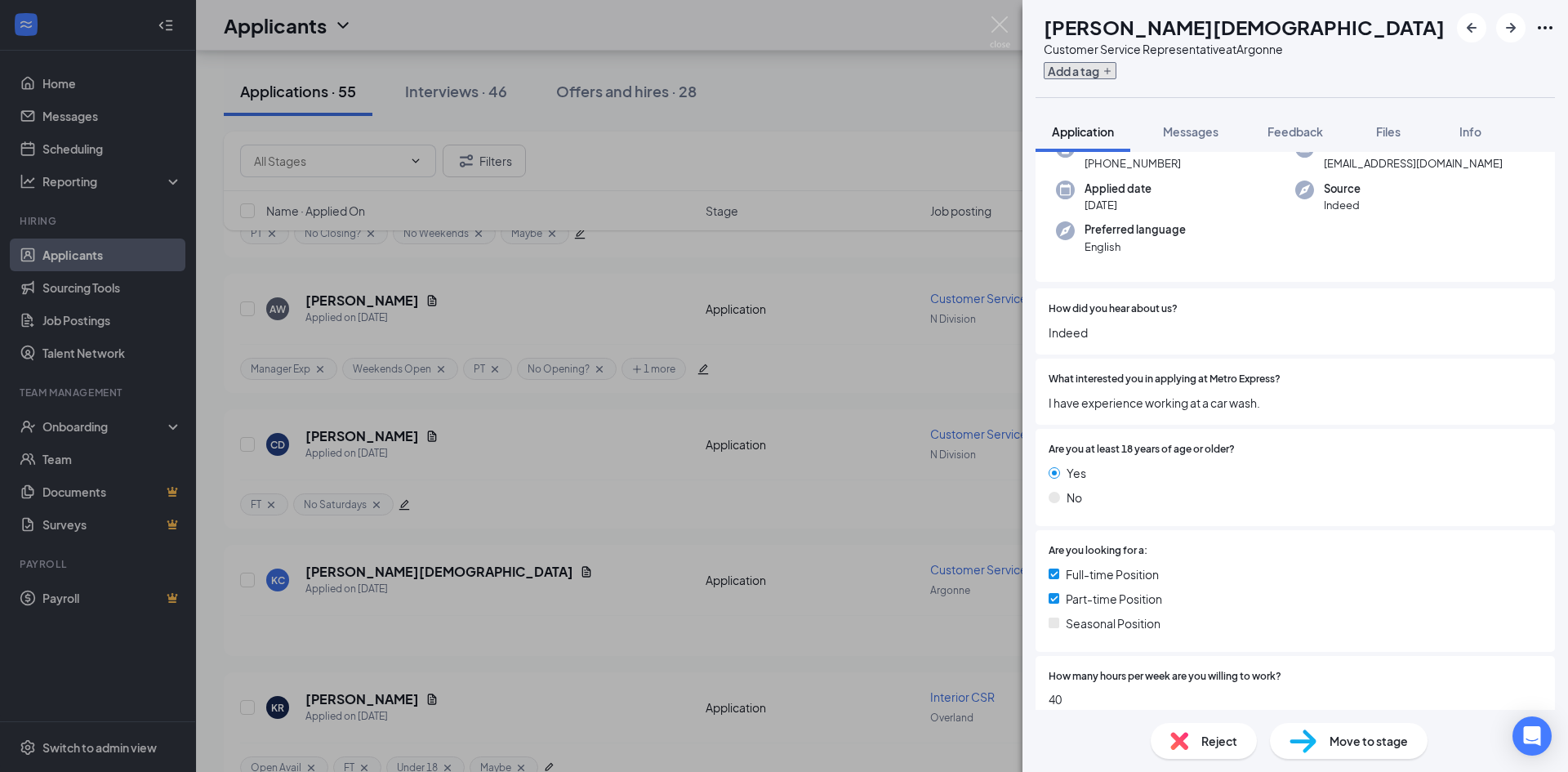
click at [1116, 73] on button "Add a tag" at bounding box center [1081, 70] width 73 height 17
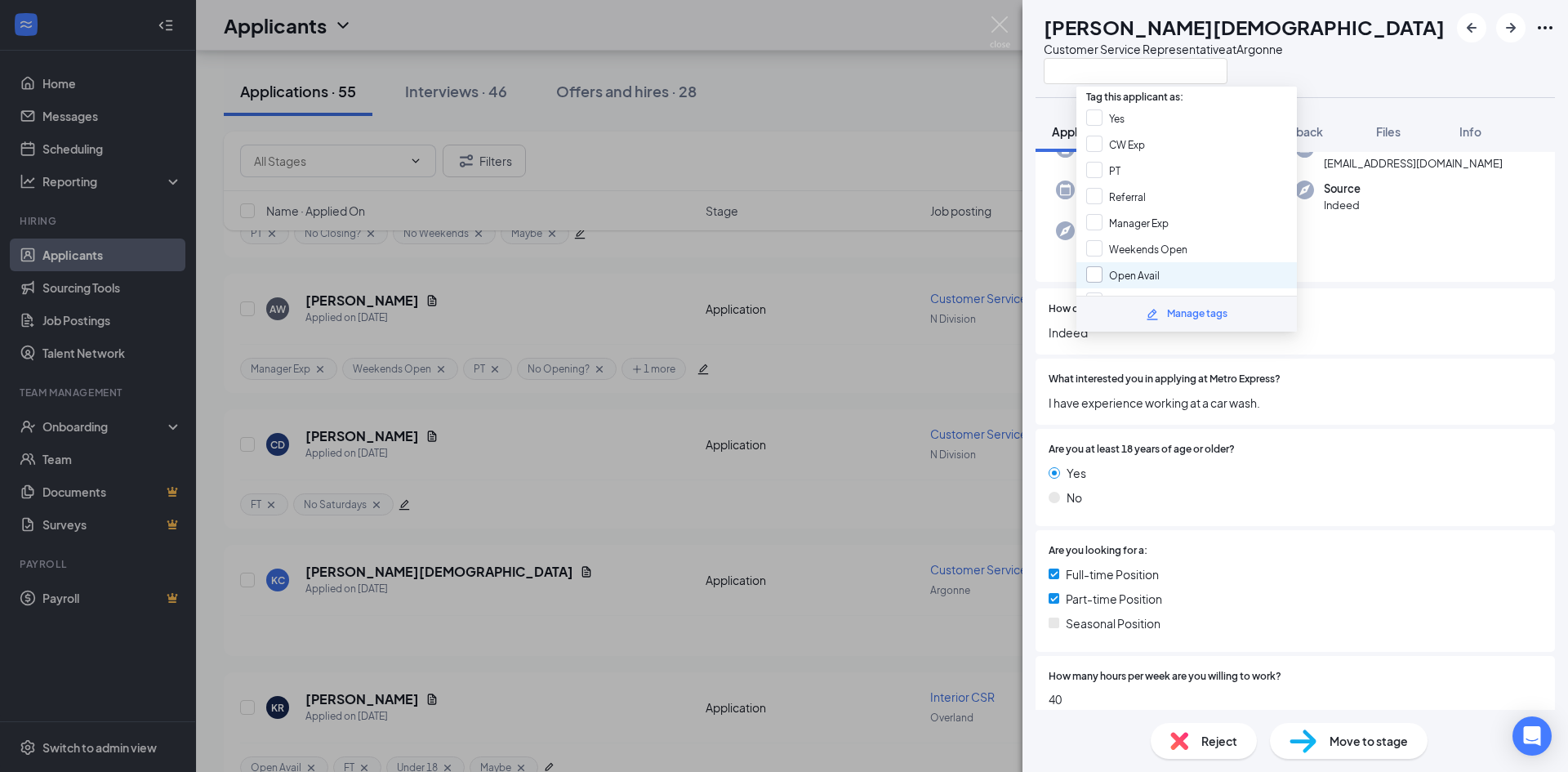
click at [1089, 271] on input "Open Avail" at bounding box center [1123, 276] width 74 height 18
checkbox input "true"
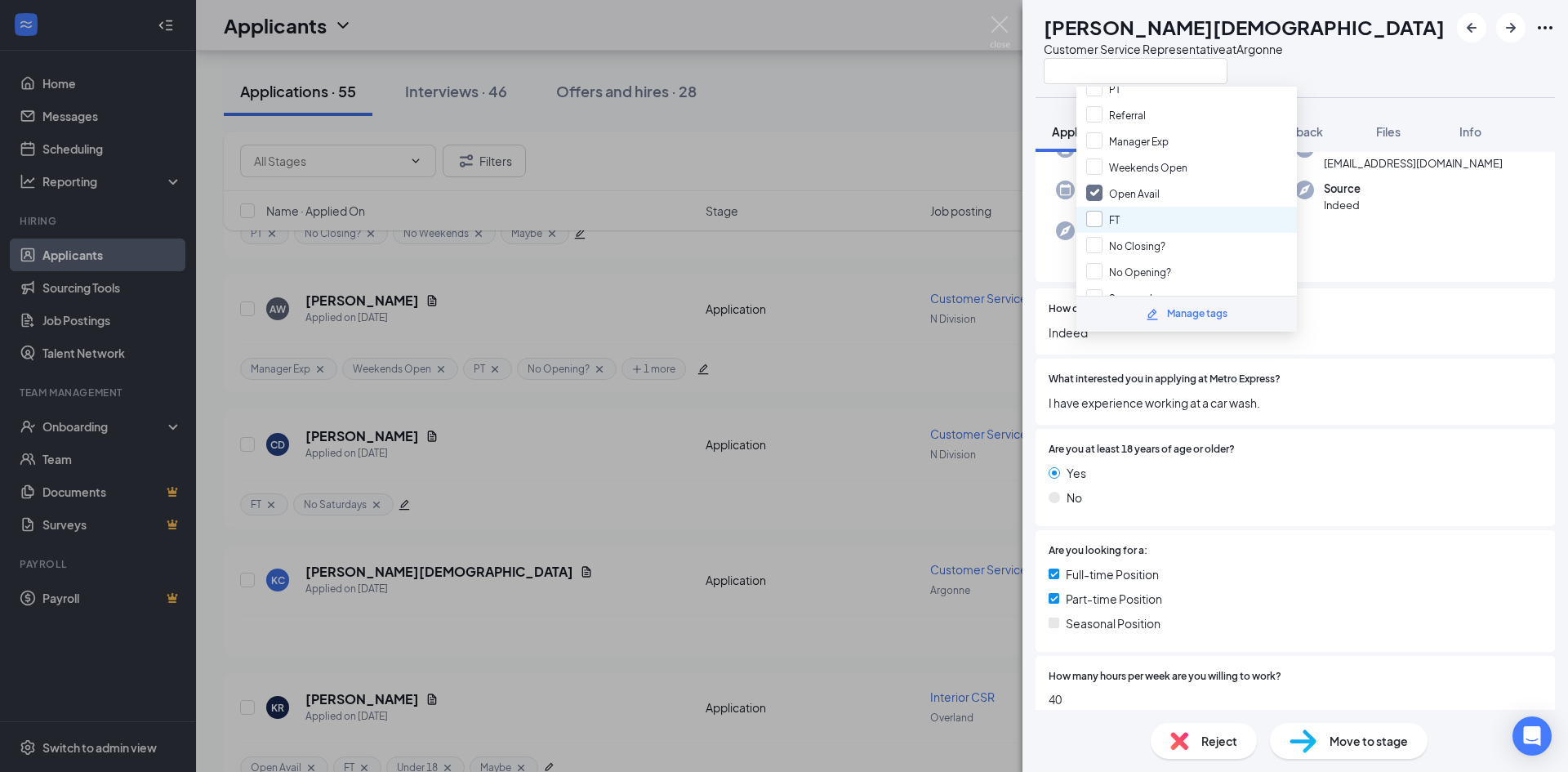
click at [1088, 219] on input "FT" at bounding box center [1103, 220] width 33 height 18
checkbox input "true"
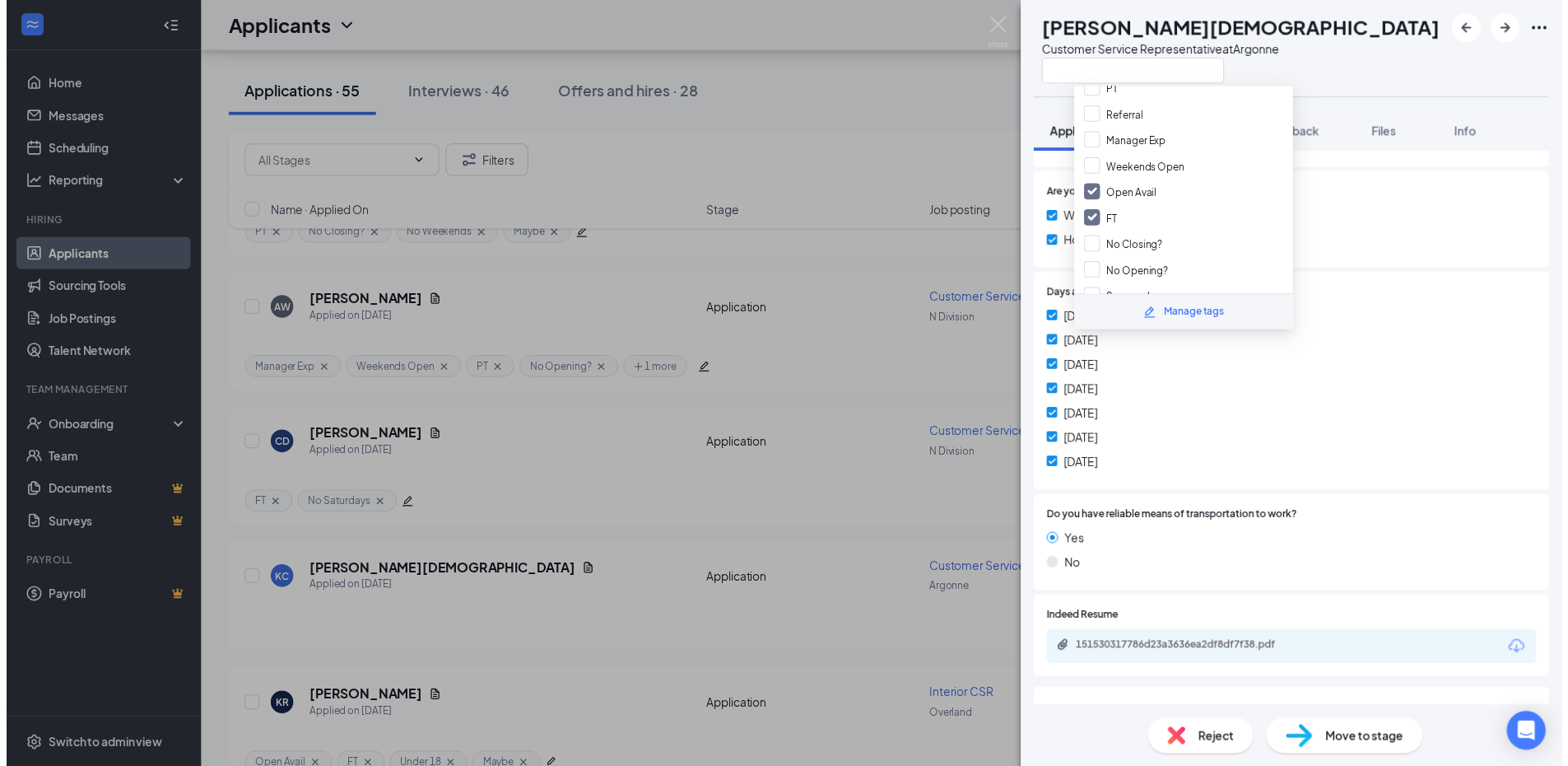
scroll to position [846, 0]
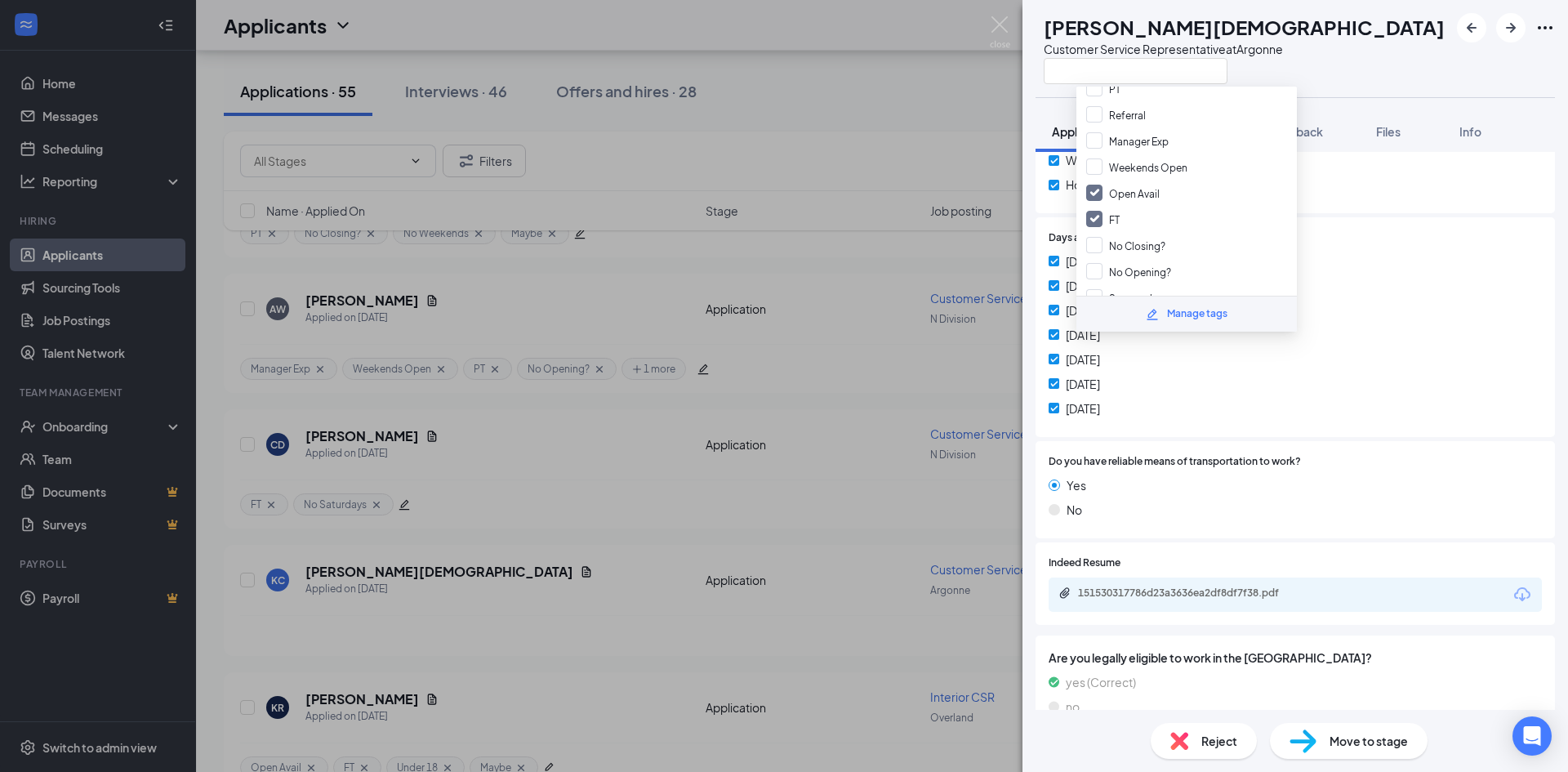
click at [1244, 585] on div "151530317786d23a3636ea2df8df7f38.pdf" at bounding box center [1295, 594] width 493 height 34
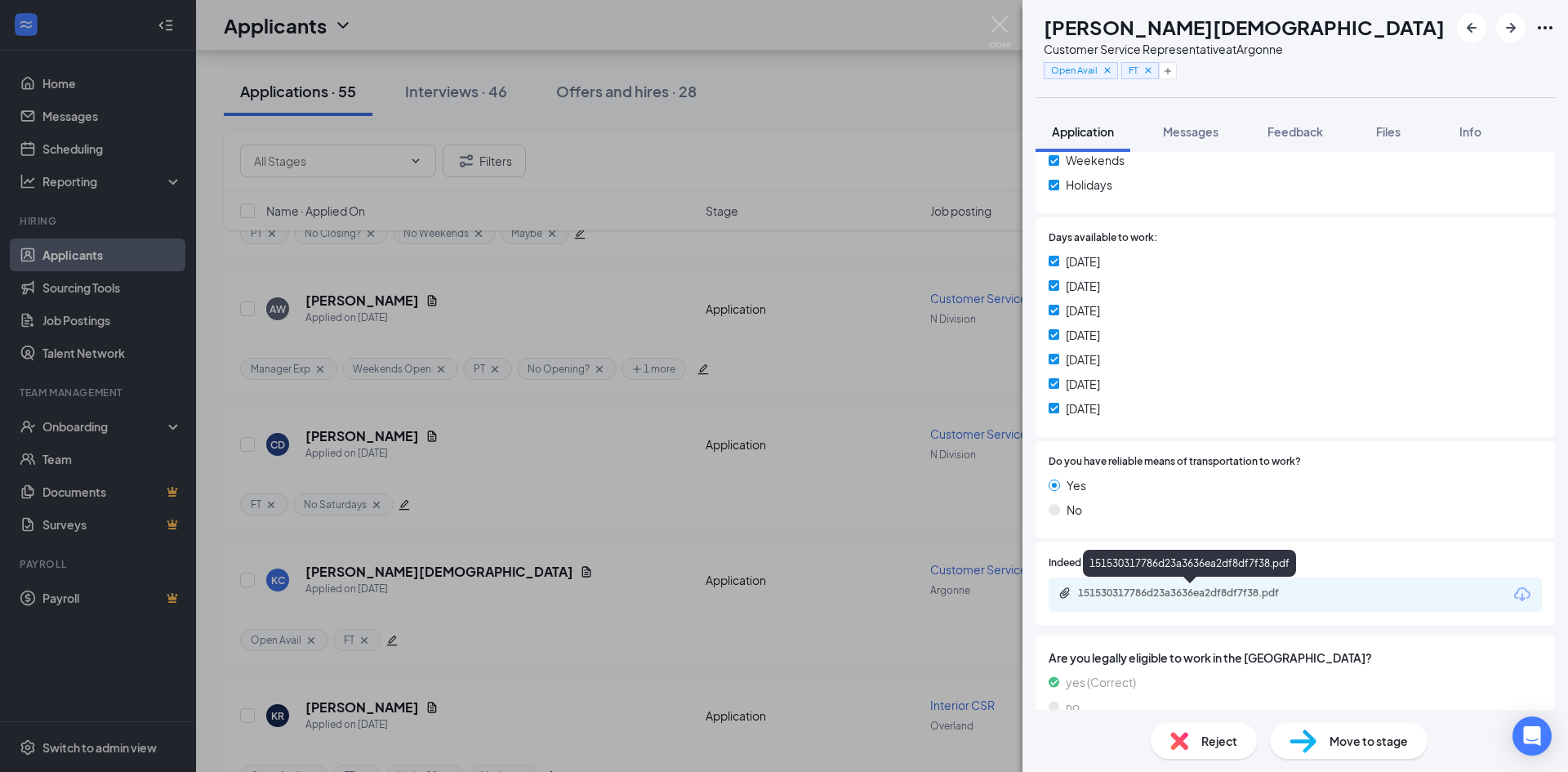
click at [1218, 590] on div "151530317786d23a3636ea2df8df7f38.pdf" at bounding box center [1192, 593] width 228 height 13
click at [991, 23] on img at bounding box center [1000, 32] width 21 height 31
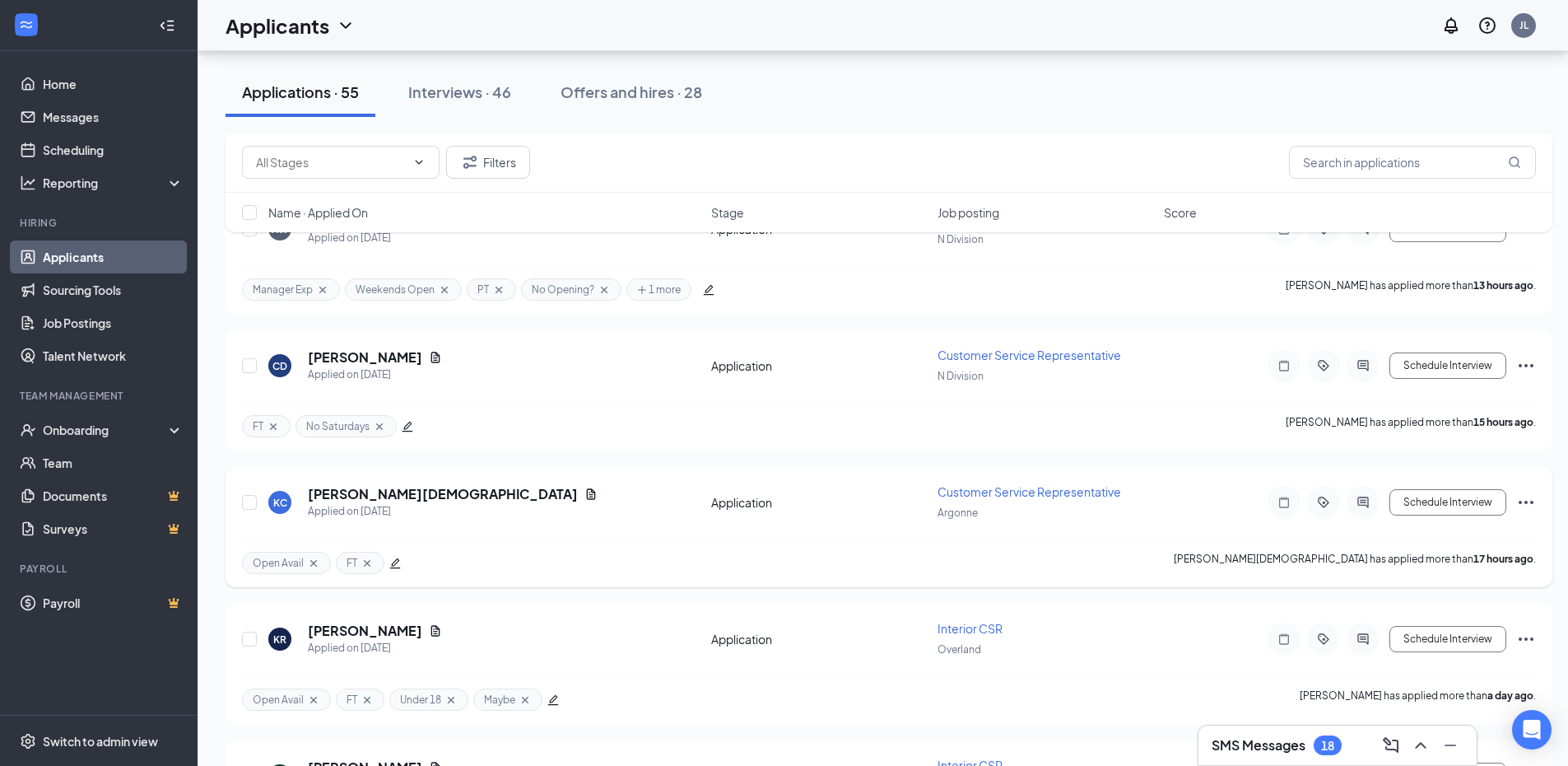
scroll to position [577, 0]
